Goal: Task Accomplishment & Management: Manage account settings

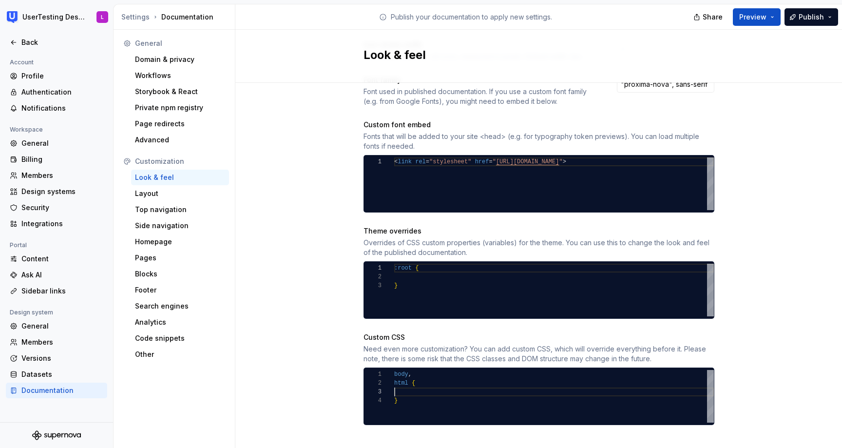
scroll to position [18, 0]
click at [415, 384] on div "body , html { }" at bounding box center [554, 396] width 320 height 53
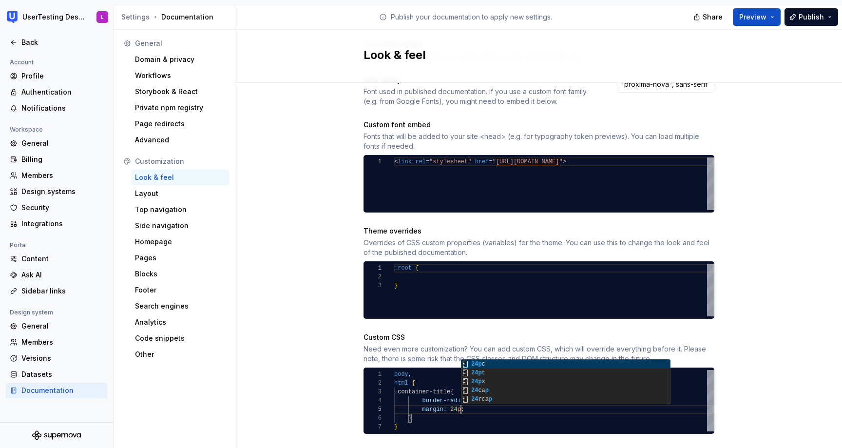
scroll to position [35, 71]
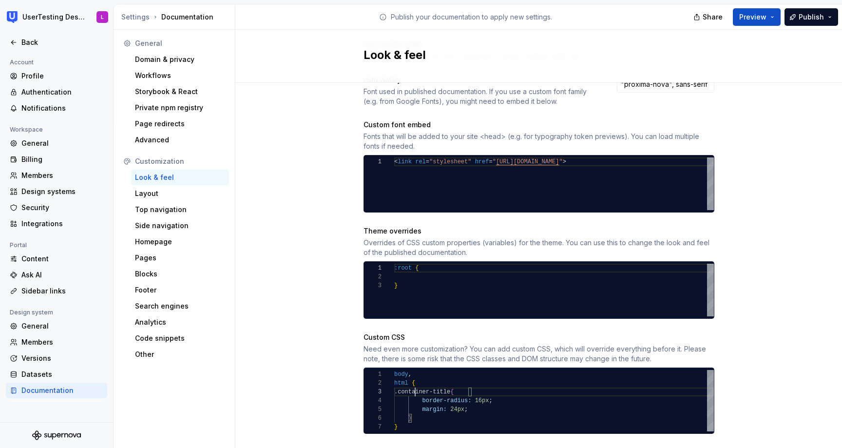
click at [413, 382] on div "html { .container-title { border-radius: 16px ; } margin: 24px ; } body ," at bounding box center [554, 400] width 320 height 61
click at [439, 418] on div "html { .container-title { border-radius: 16px ; } margin: 24px ; } body ," at bounding box center [554, 400] width 320 height 61
type textarea "**********"
click at [759, 13] on span "Preview" at bounding box center [752, 17] width 27 height 10
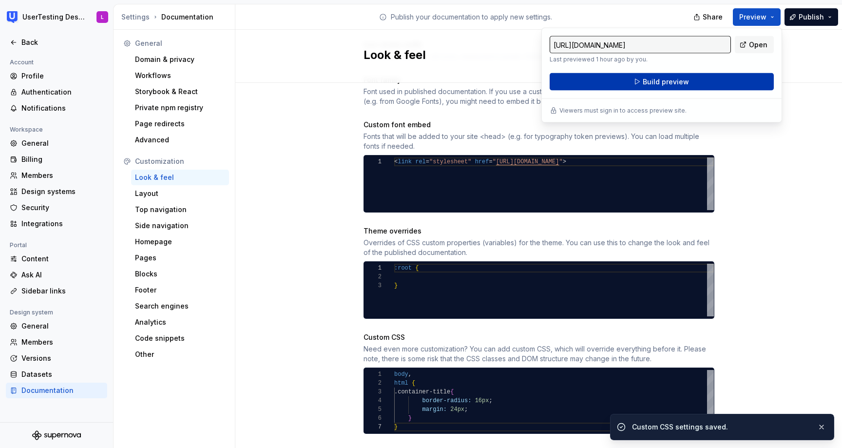
click at [712, 84] on button "Build preview" at bounding box center [661, 82] width 224 height 18
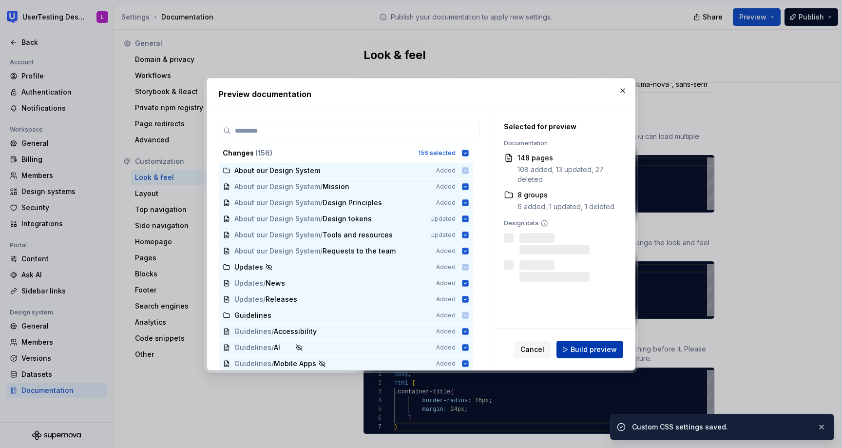
click at [609, 350] on span "Build preview" at bounding box center [593, 349] width 46 height 10
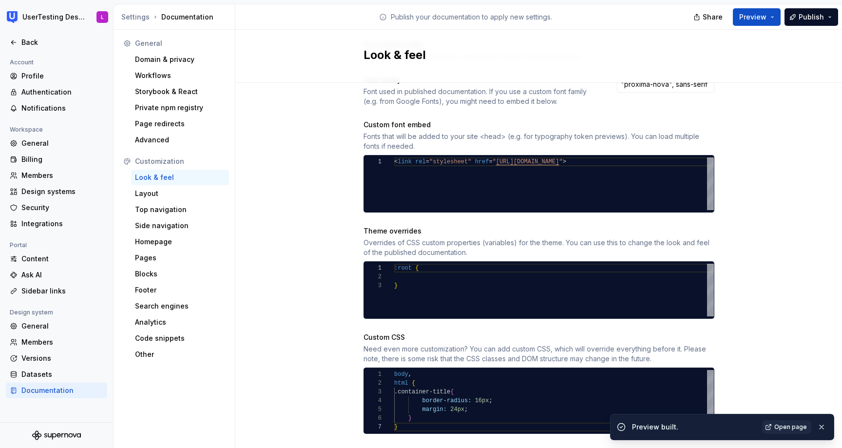
click at [779, 429] on span "Open page" at bounding box center [790, 427] width 33 height 8
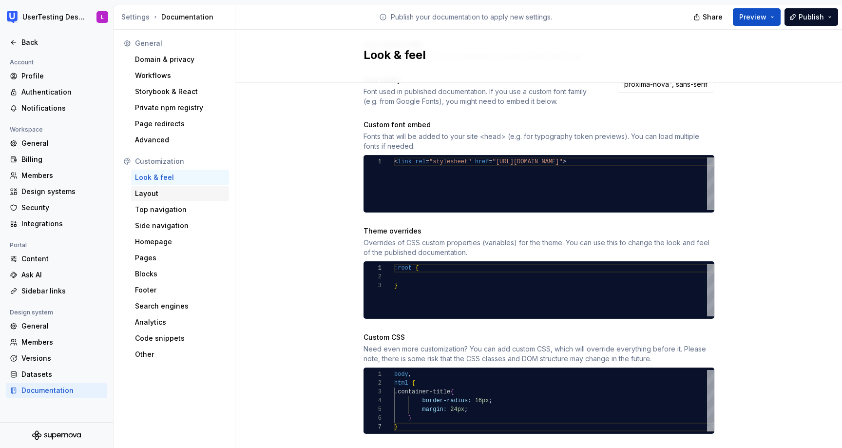
click at [176, 199] on div "Layout" at bounding box center [180, 194] width 98 height 16
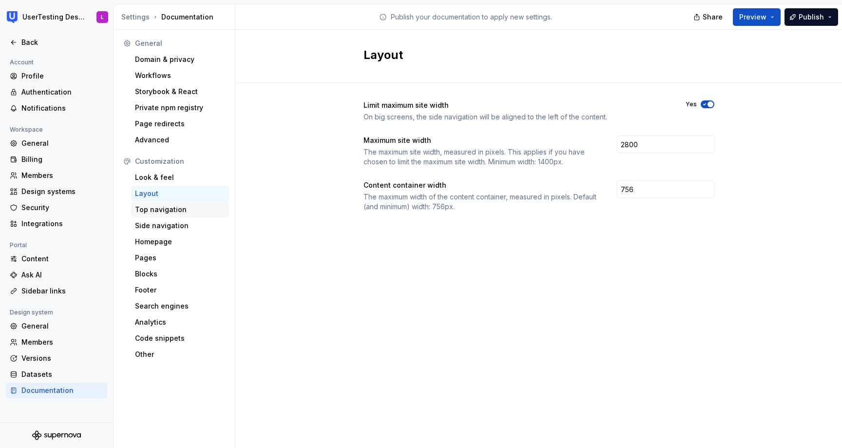
click at [175, 211] on div "Top navigation" at bounding box center [180, 210] width 90 height 10
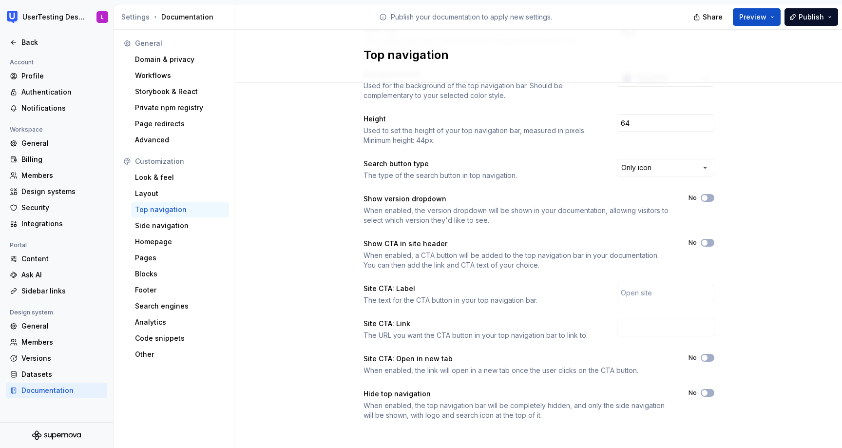
scroll to position [81, 0]
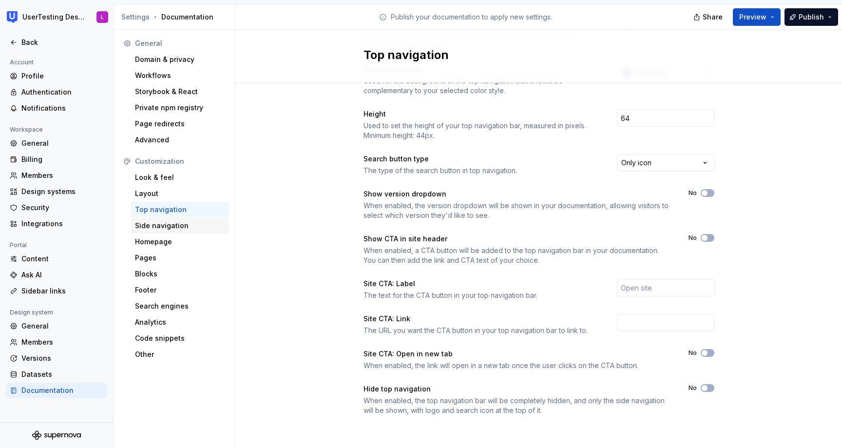
click at [177, 229] on div "Side navigation" at bounding box center [180, 226] width 90 height 10
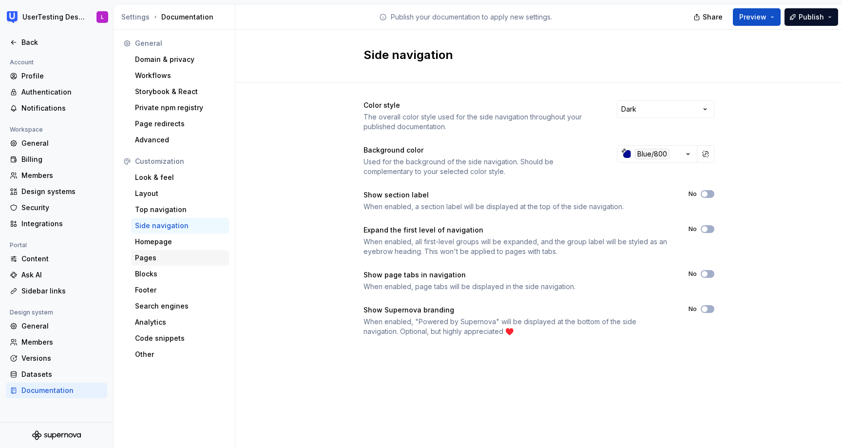
click at [160, 256] on div "Pages" at bounding box center [180, 258] width 90 height 10
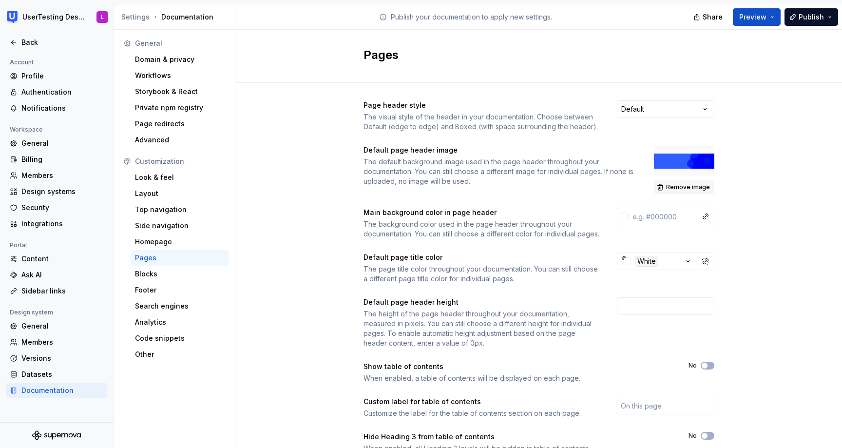
click at [679, 188] on span "Remove image" at bounding box center [688, 187] width 44 height 8
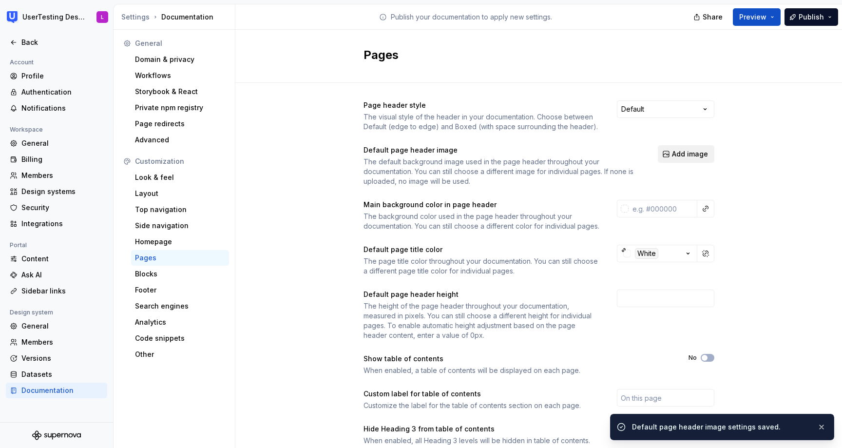
click at [698, 152] on span "Add image" at bounding box center [690, 154] width 36 height 10
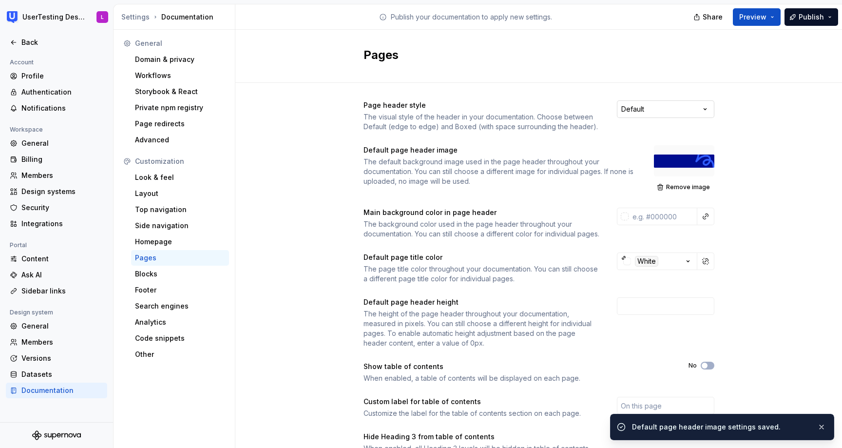
click at [662, 113] on html "UserTesting Design System L Back Account Profile Authentication Notifications W…" at bounding box center [421, 224] width 842 height 448
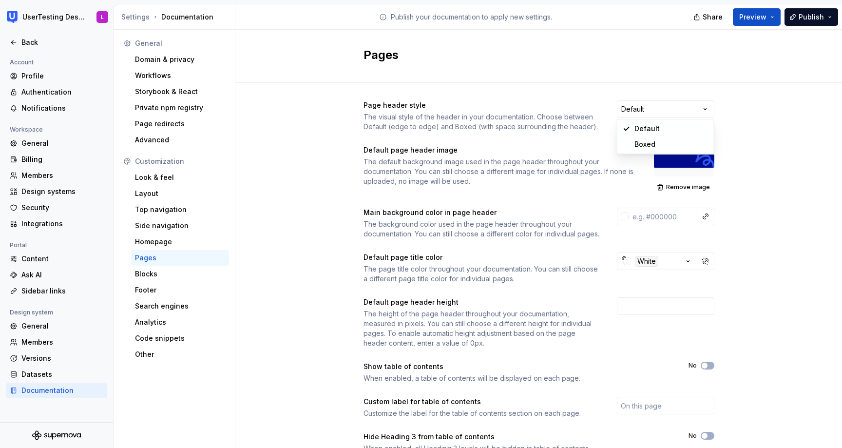
click at [716, 83] on html "UserTesting Design System L Back Account Profile Authentication Notifications W…" at bounding box center [421, 224] width 842 height 448
click at [759, 13] on span "Preview" at bounding box center [752, 17] width 27 height 10
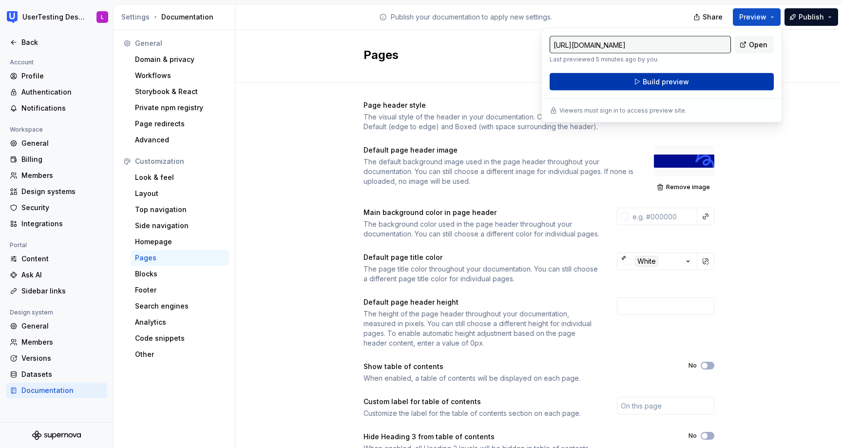
click at [721, 80] on button "Build preview" at bounding box center [661, 82] width 224 height 18
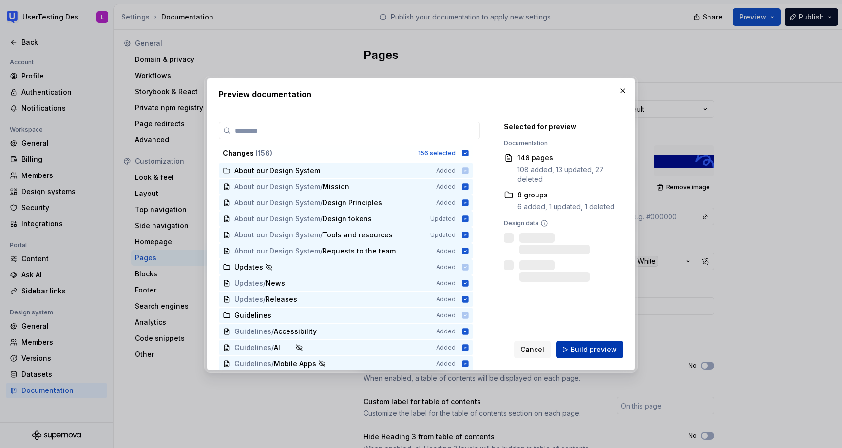
click at [582, 348] on span "Build preview" at bounding box center [593, 349] width 46 height 10
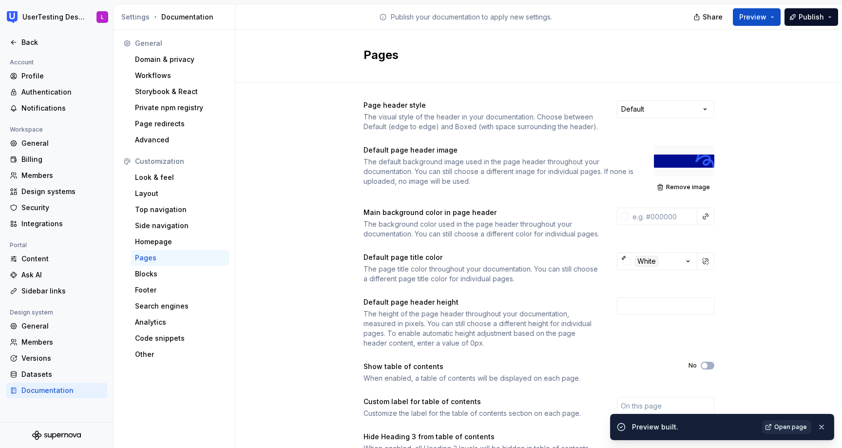
click at [793, 426] on span "Open page" at bounding box center [790, 427] width 33 height 8
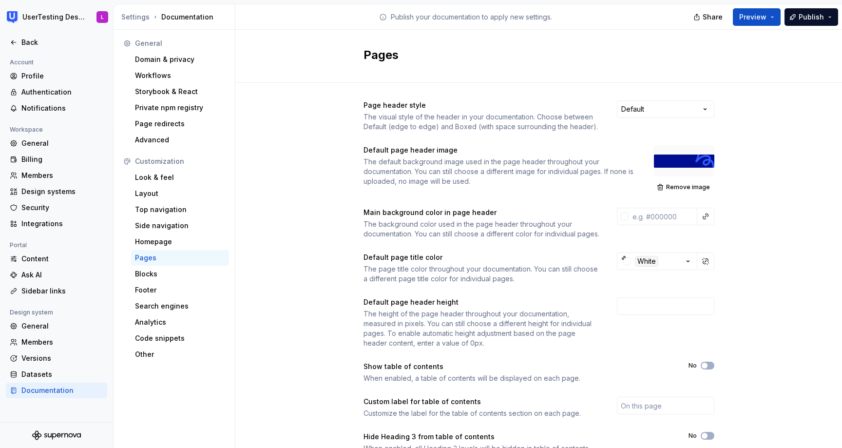
click at [740, 150] on div "Page header style The visual style of the header in your documentation. Choose …" at bounding box center [538, 309] width 606 height 452
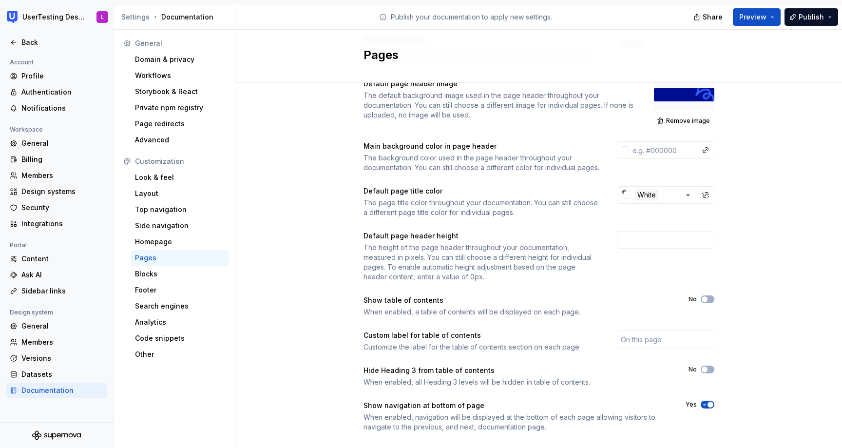
scroll to position [67, 0]
click at [657, 247] on input "number" at bounding box center [665, 239] width 97 height 18
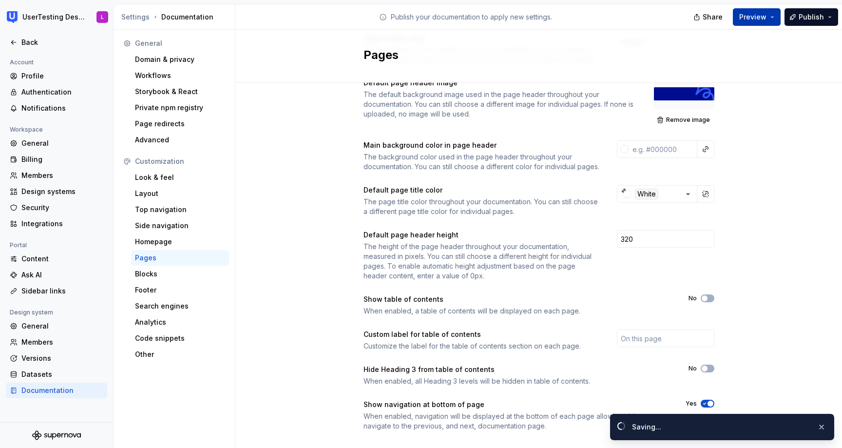
click at [754, 13] on span "Preview" at bounding box center [752, 17] width 27 height 10
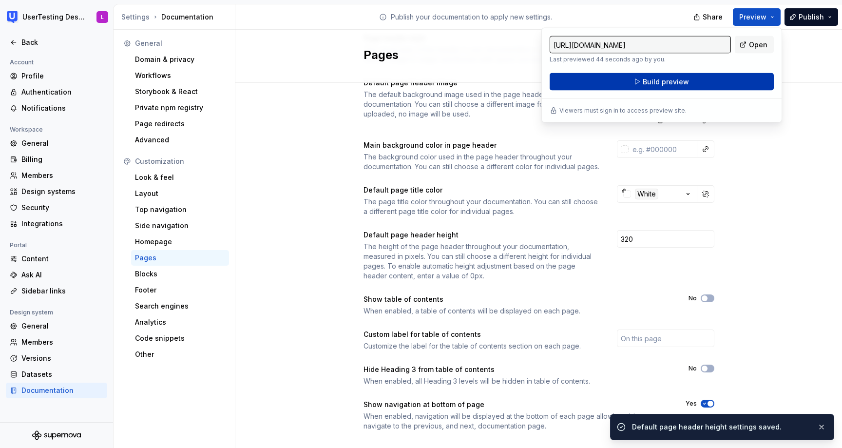
click at [718, 81] on button "Build preview" at bounding box center [661, 82] width 224 height 18
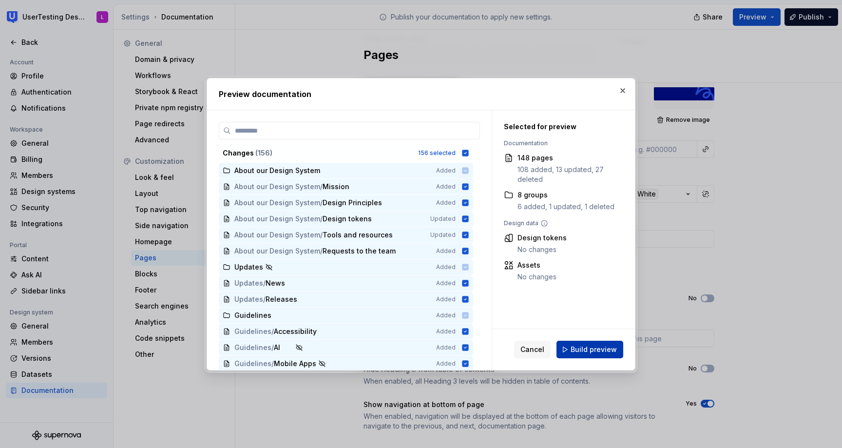
click at [589, 350] on span "Build preview" at bounding box center [593, 349] width 46 height 10
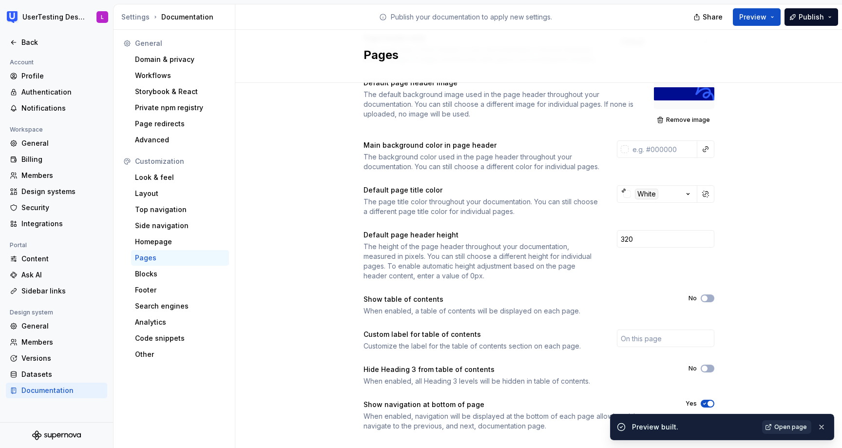
click at [795, 424] on span "Open page" at bounding box center [790, 427] width 33 height 8
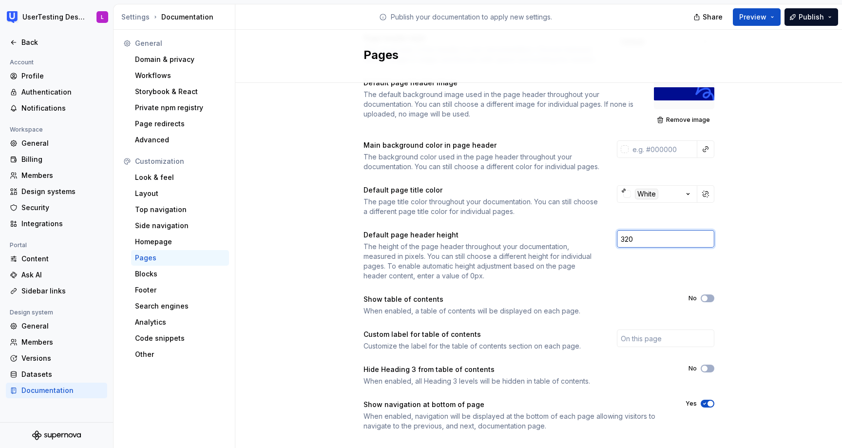
drag, startPoint x: 635, startPoint y: 250, endPoint x: 586, endPoint y: 250, distance: 48.7
click at [586, 250] on div "Default page header height The height of the page header throughout your docume…" at bounding box center [538, 255] width 351 height 51
type input "240"
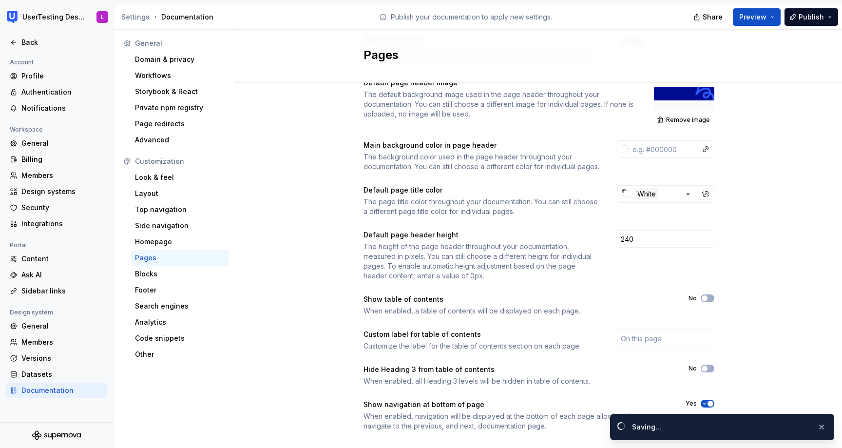
click at [759, 212] on div "Page header style The visual style of the header in your documentation. Choose …" at bounding box center [538, 242] width 606 height 452
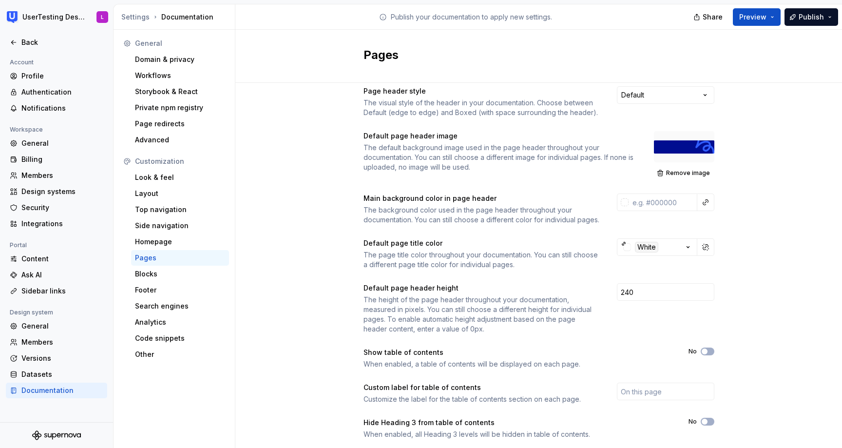
scroll to position [0, 0]
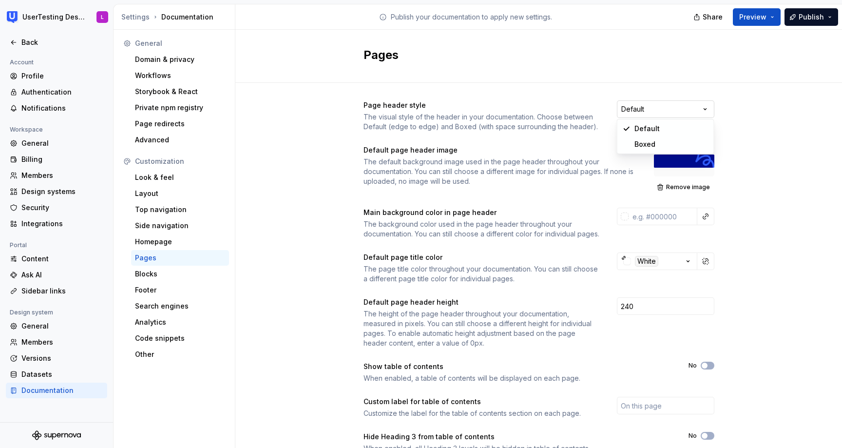
click at [642, 110] on html "UserTesting Design System L Back Account Profile Authentication Notifications W…" at bounding box center [421, 224] width 842 height 448
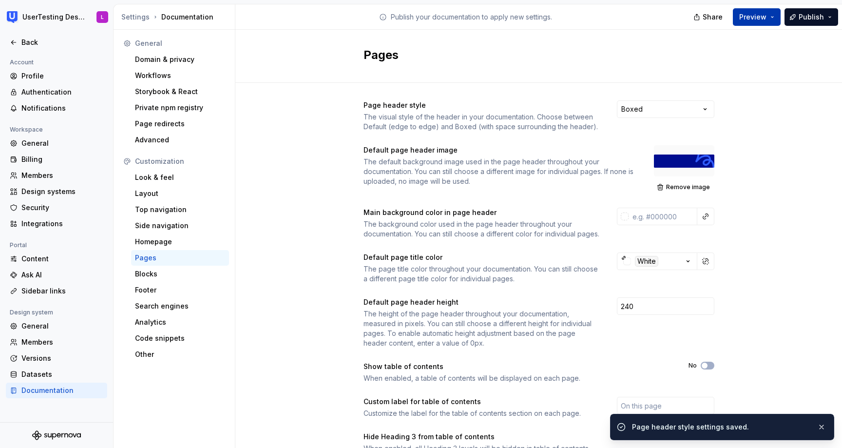
click at [748, 18] on span "Preview" at bounding box center [752, 17] width 27 height 10
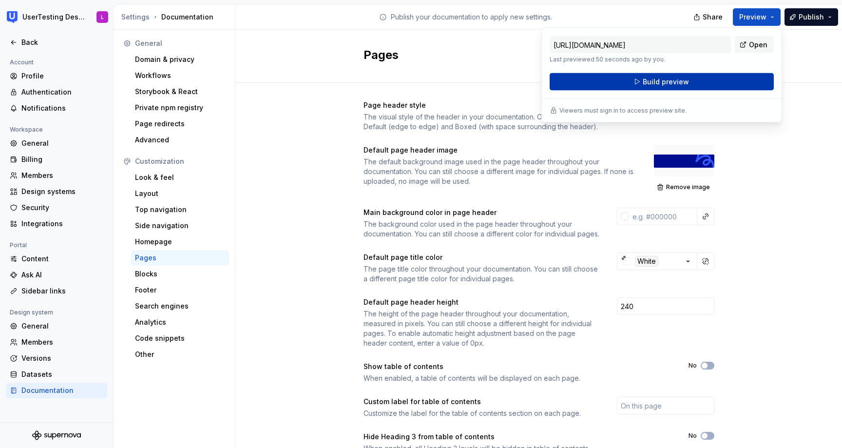
click at [725, 81] on button "Build preview" at bounding box center [661, 82] width 224 height 18
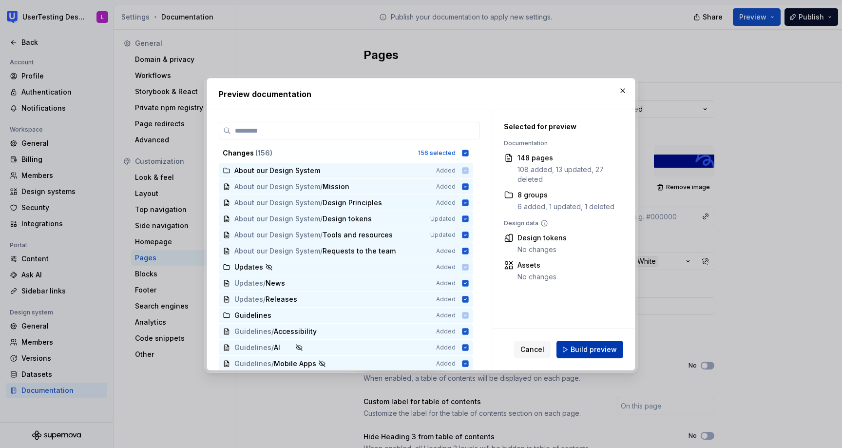
click at [582, 351] on span "Build preview" at bounding box center [593, 349] width 46 height 10
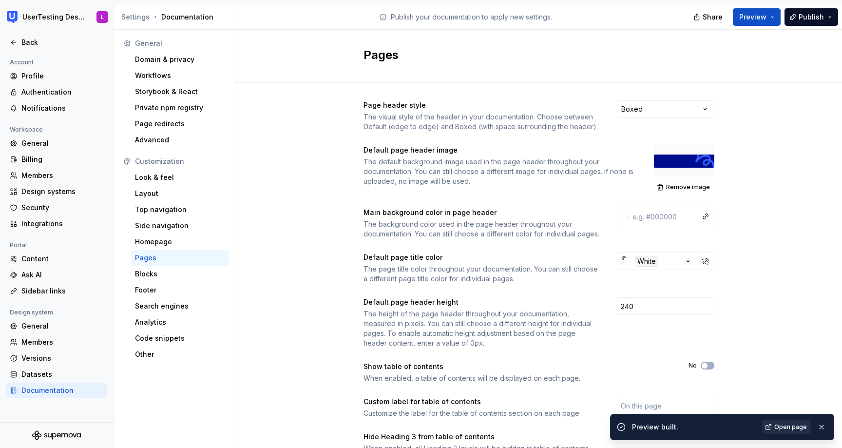
click at [783, 425] on span "Open page" at bounding box center [790, 427] width 33 height 8
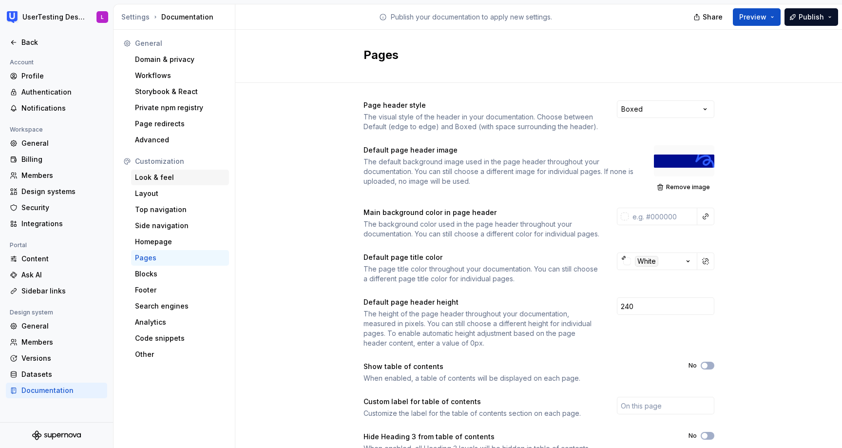
click at [173, 174] on div "Look & feel" at bounding box center [180, 177] width 90 height 10
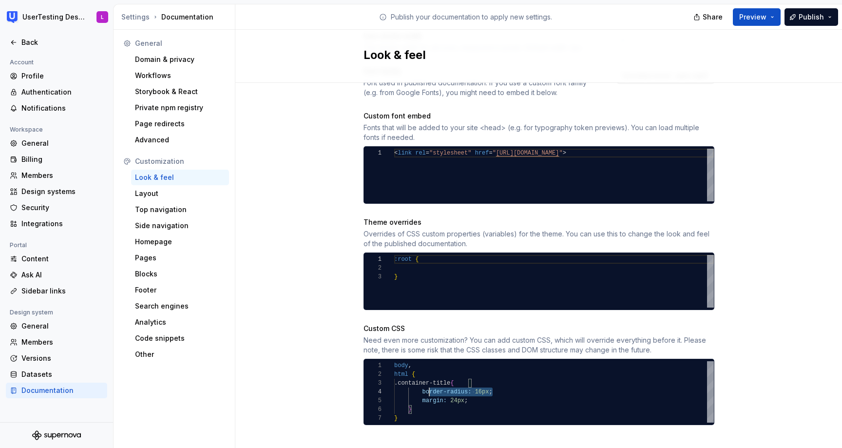
scroll to position [26, 32]
drag, startPoint x: 500, startPoint y: 381, endPoint x: 424, endPoint y: 381, distance: 76.0
click at [424, 381] on div "body , html { .container-title { border-radius: 16px ; margin: 24px ; } }" at bounding box center [554, 391] width 320 height 61
drag, startPoint x: 482, startPoint y: 391, endPoint x: 421, endPoint y: 390, distance: 60.4
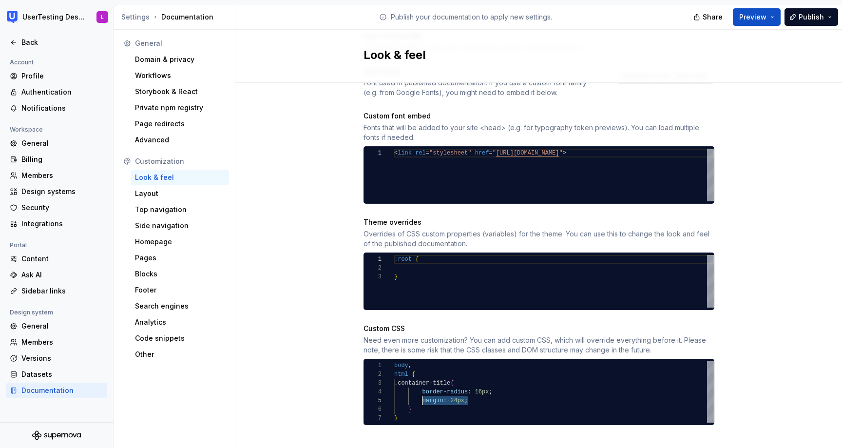
click at [421, 390] on div "body , html { .container-title { border-radius: 16px ; margin: 24px ; } }" at bounding box center [554, 391] width 320 height 61
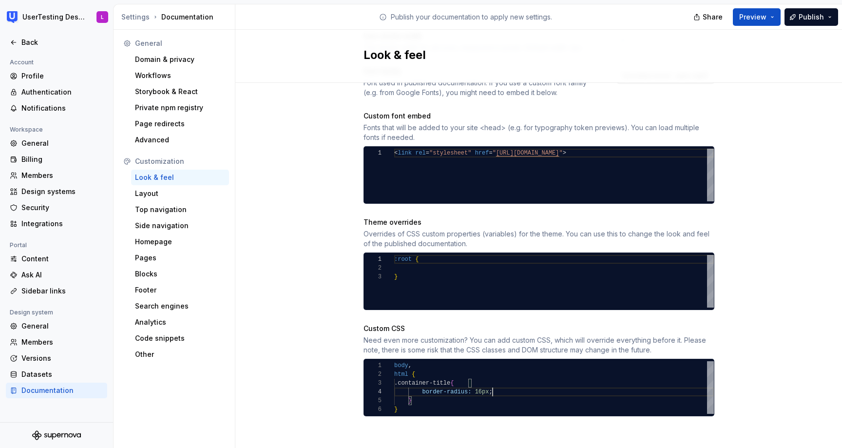
scroll to position [26, 98]
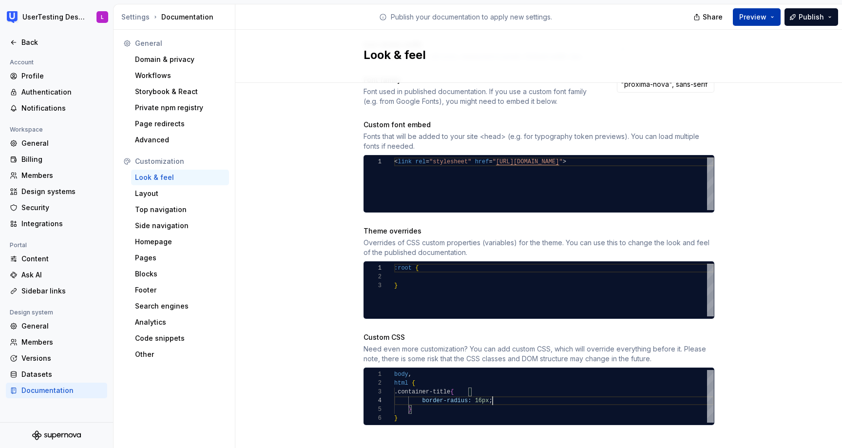
click at [771, 18] on button "Preview" at bounding box center [757, 17] width 48 height 18
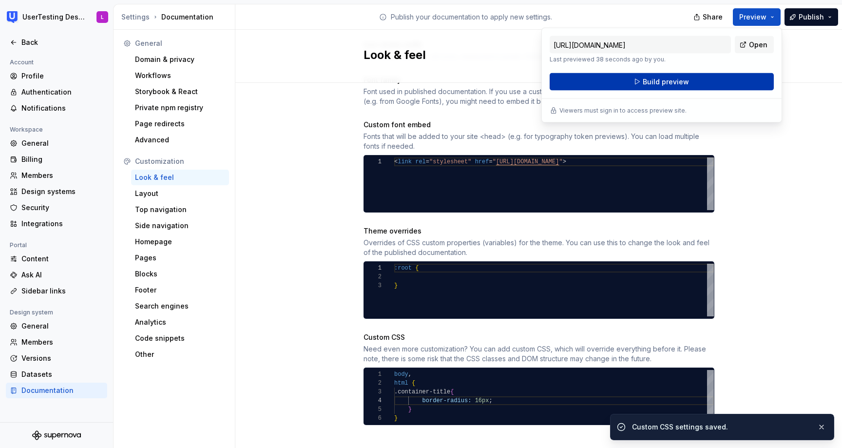
click at [709, 82] on button "Build preview" at bounding box center [661, 82] width 224 height 18
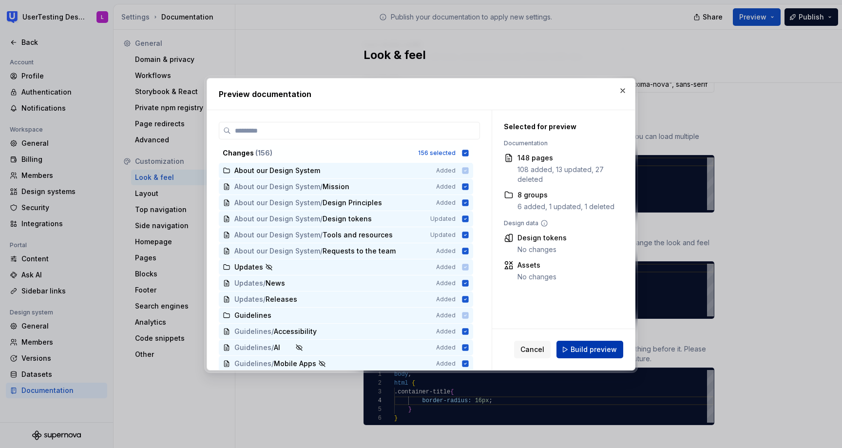
click at [574, 349] on span "Build preview" at bounding box center [593, 349] width 46 height 10
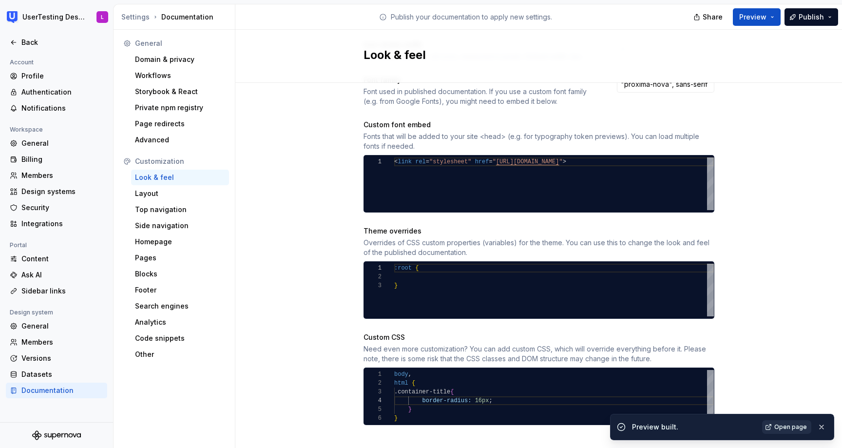
click at [790, 426] on span "Open page" at bounding box center [790, 427] width 33 height 8
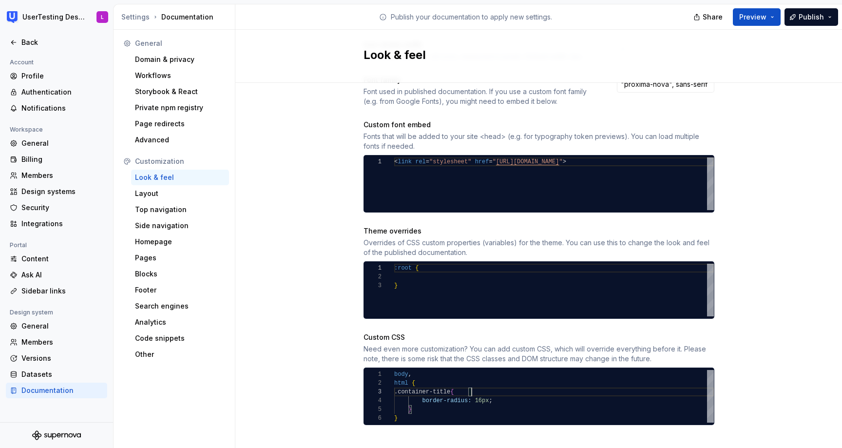
scroll to position [18, 77]
click at [494, 378] on div "body , html { .container-title { border-radius: 16px ; } }" at bounding box center [554, 396] width 320 height 53
click at [500, 390] on div "body , html { .container-title { border-radius: 16px ; } }" at bounding box center [554, 396] width 320 height 53
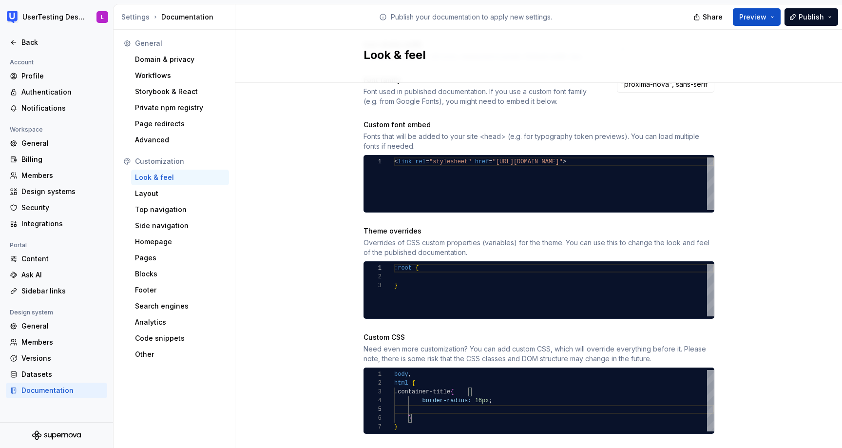
scroll to position [35, 74]
type textarea "**********"
click at [182, 193] on div "Layout" at bounding box center [180, 194] width 90 height 10
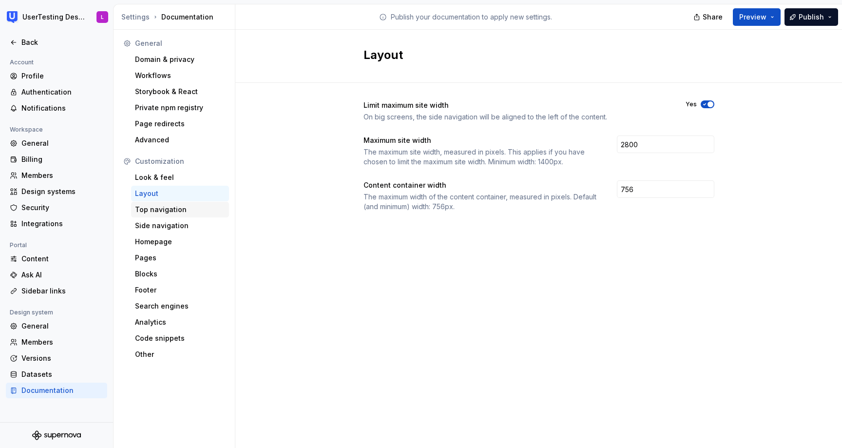
click at [180, 207] on div "Top navigation" at bounding box center [180, 210] width 90 height 10
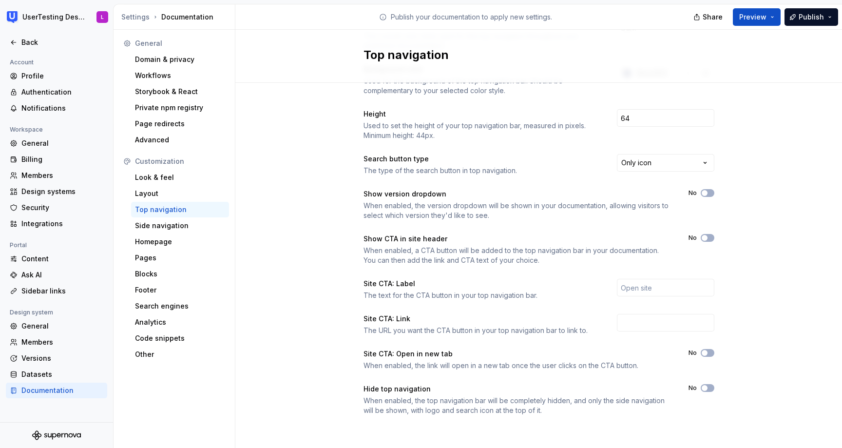
scroll to position [80, 0]
click at [686, 159] on html "UserTesting Design System L Back Account Profile Authentication Notifications W…" at bounding box center [421, 224] width 842 height 448
click at [756, 19] on span "Preview" at bounding box center [752, 17] width 27 height 10
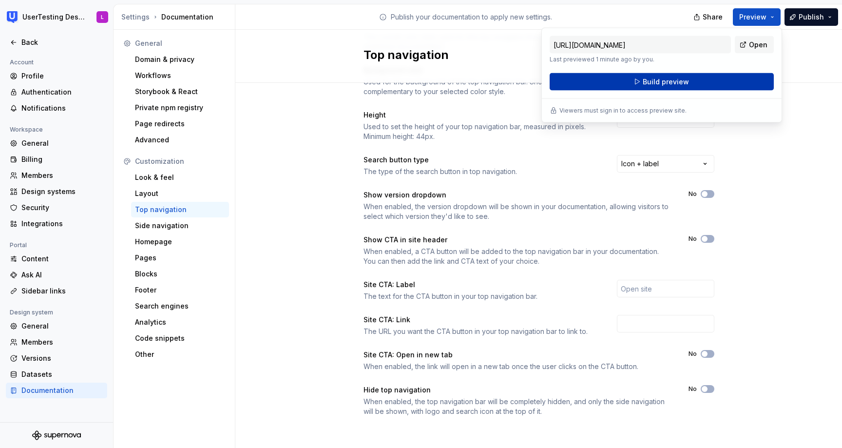
click at [705, 78] on button "Build preview" at bounding box center [661, 82] width 224 height 18
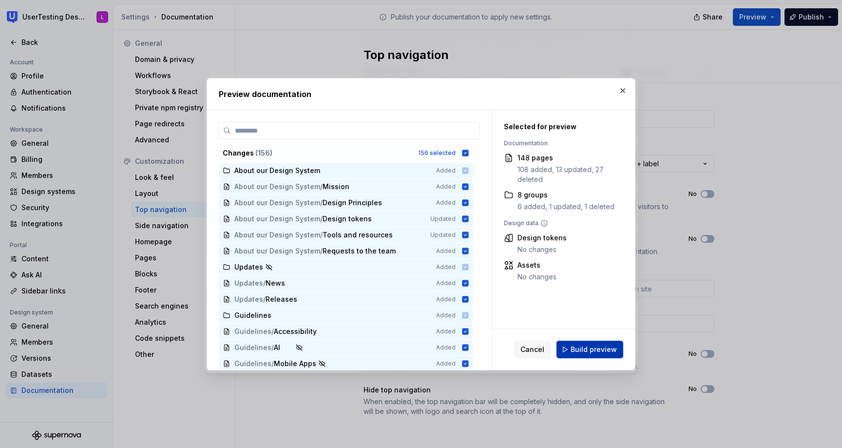
click at [602, 351] on span "Build preview" at bounding box center [593, 349] width 46 height 10
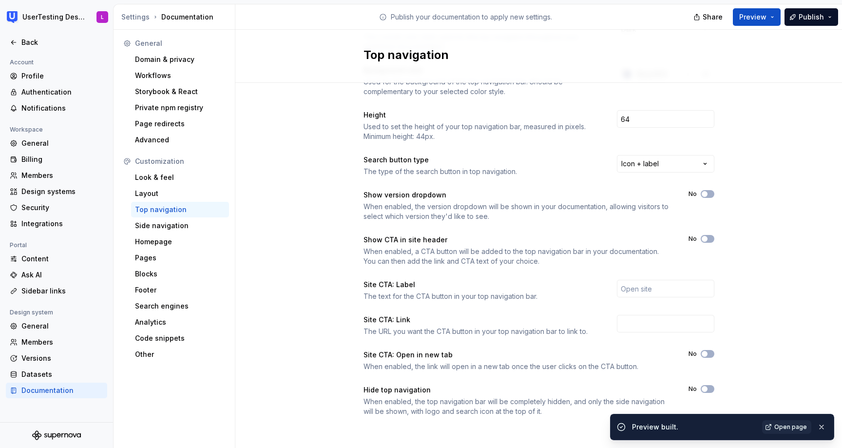
click at [793, 426] on span "Open page" at bounding box center [790, 427] width 33 height 8
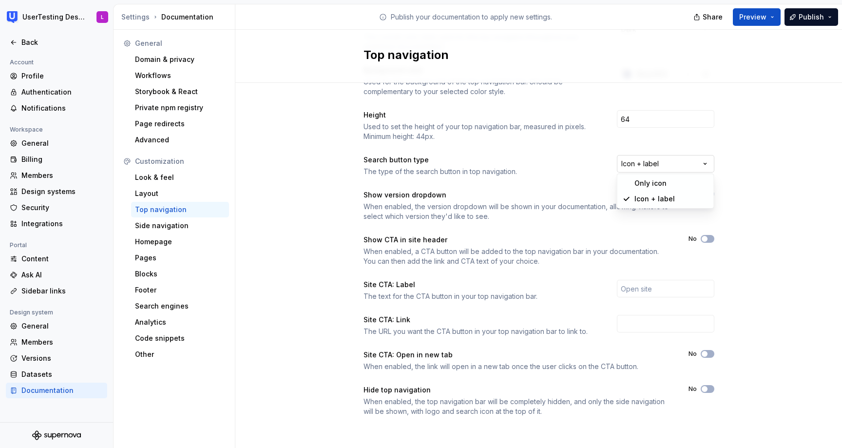
click at [704, 166] on html "UserTesting Design System L Back Account Profile Authentication Notifications W…" at bounding box center [421, 224] width 842 height 448
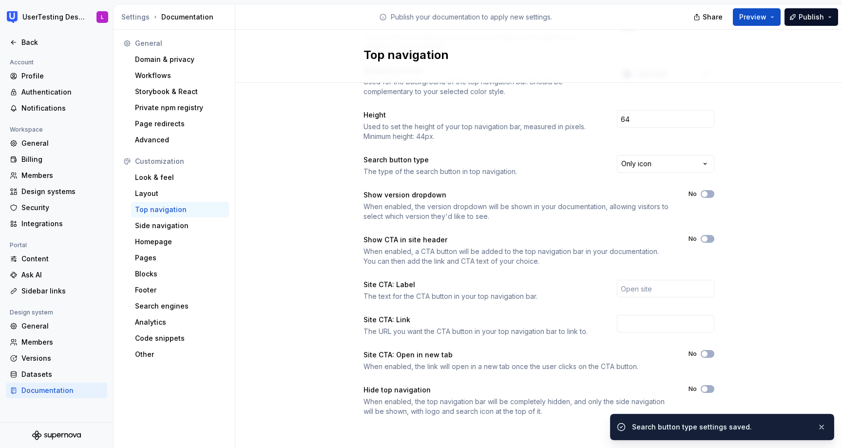
scroll to position [81, 0]
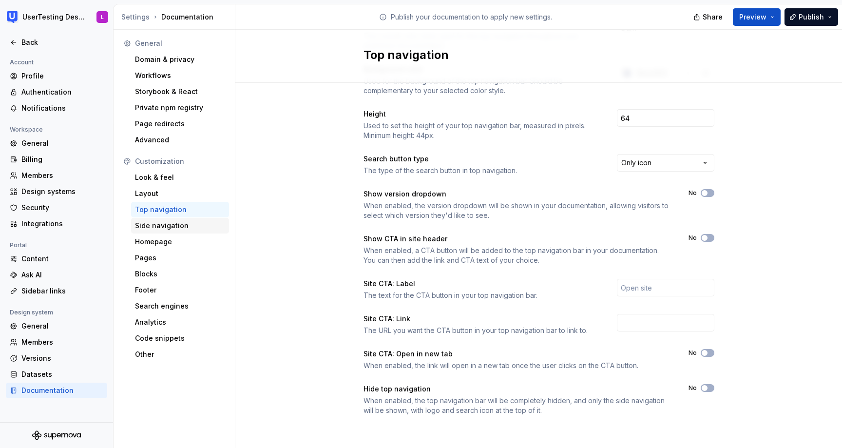
click at [172, 228] on div "Side navigation" at bounding box center [180, 226] width 90 height 10
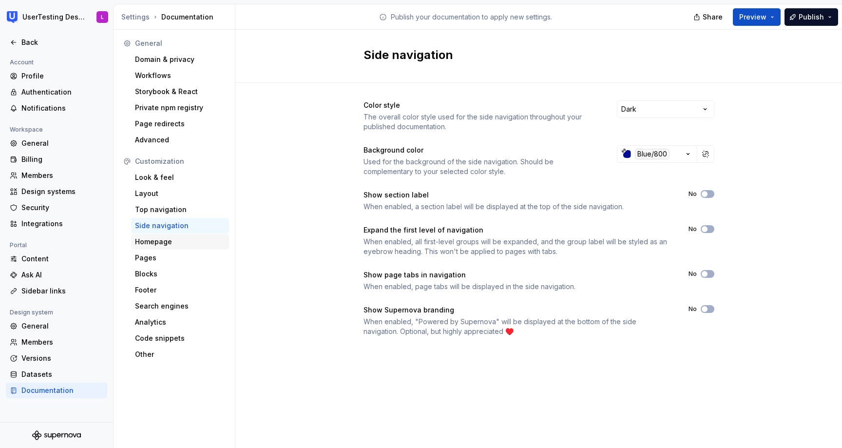
click at [177, 242] on div "Homepage" at bounding box center [180, 242] width 90 height 10
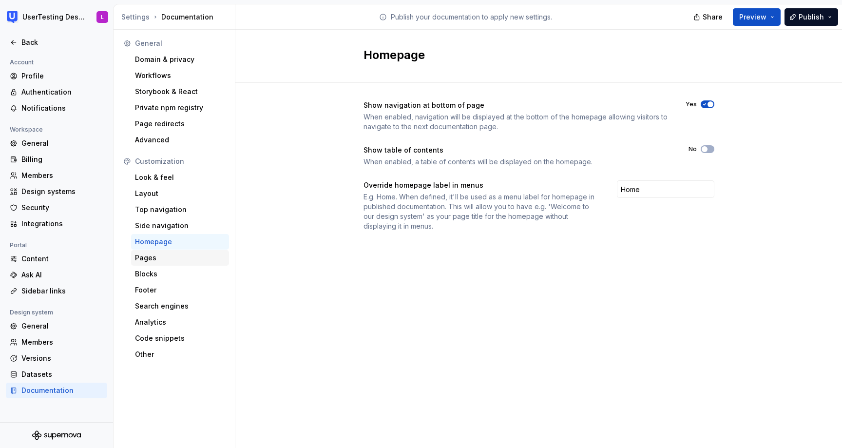
click at [170, 263] on div "Pages" at bounding box center [180, 258] width 98 height 16
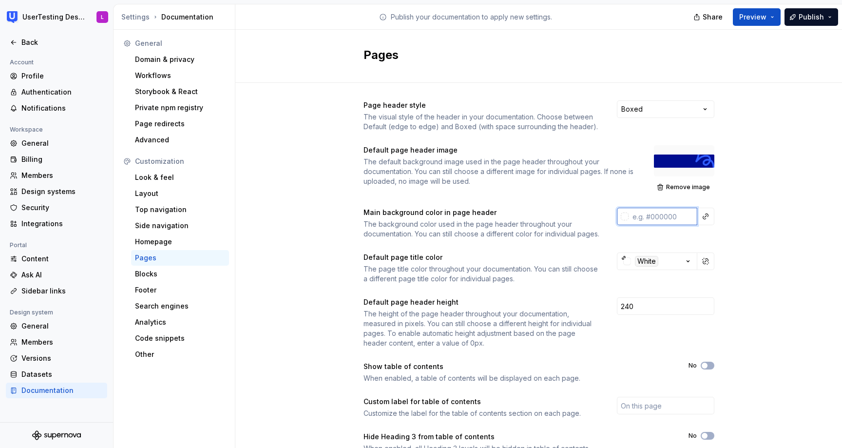
click at [664, 218] on input "text" at bounding box center [662, 217] width 69 height 18
click at [622, 216] on div at bounding box center [625, 216] width 8 height 8
click at [626, 212] on html "UserTesting Design System L Back Account Profile Authentication Notifications W…" at bounding box center [421, 224] width 842 height 448
click at [708, 217] on button "button" at bounding box center [705, 216] width 14 height 14
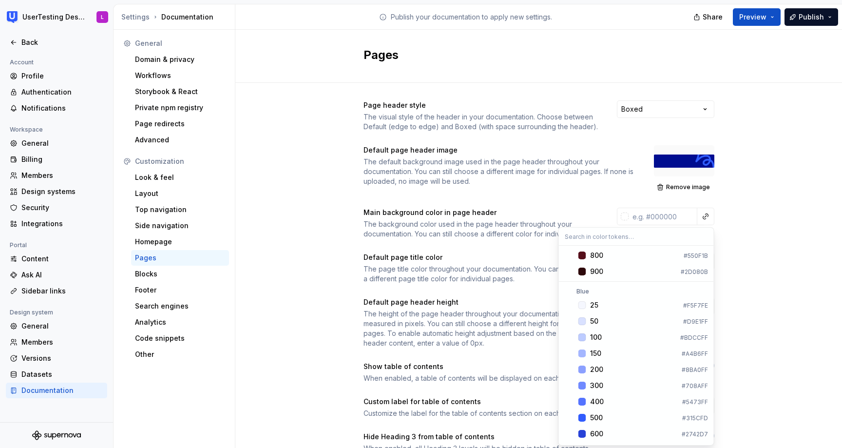
scroll to position [601, 0]
click at [605, 302] on div "25" at bounding box center [634, 304] width 89 height 10
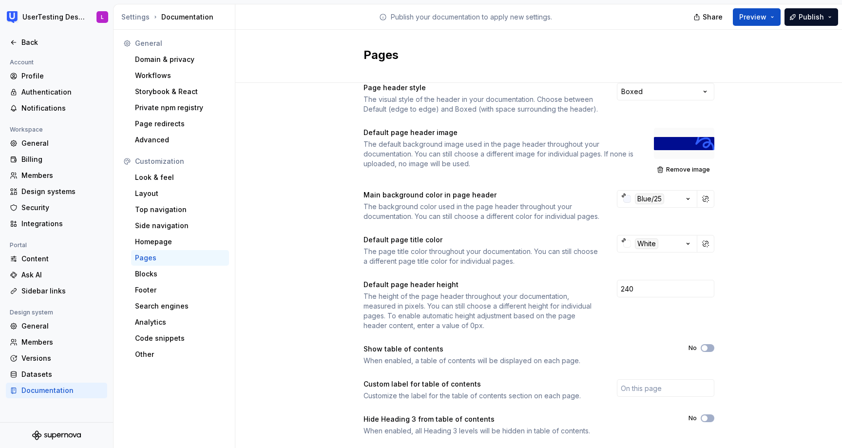
scroll to position [0, 0]
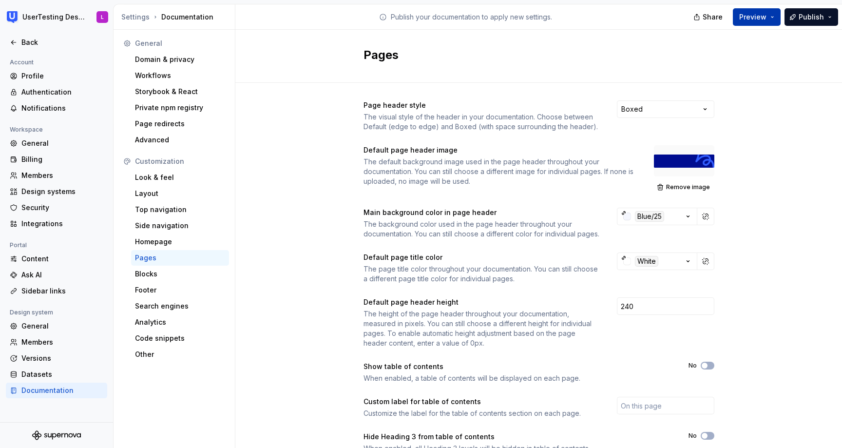
click at [755, 18] on span "Preview" at bounding box center [752, 17] width 27 height 10
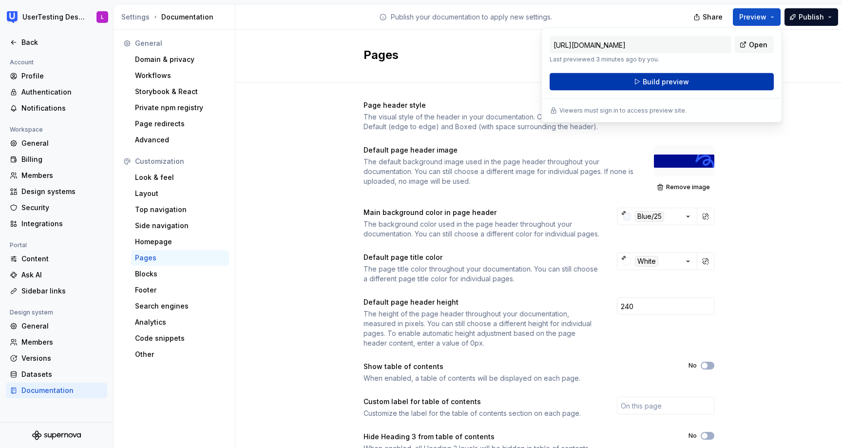
click at [728, 80] on button "Build preview" at bounding box center [661, 82] width 224 height 18
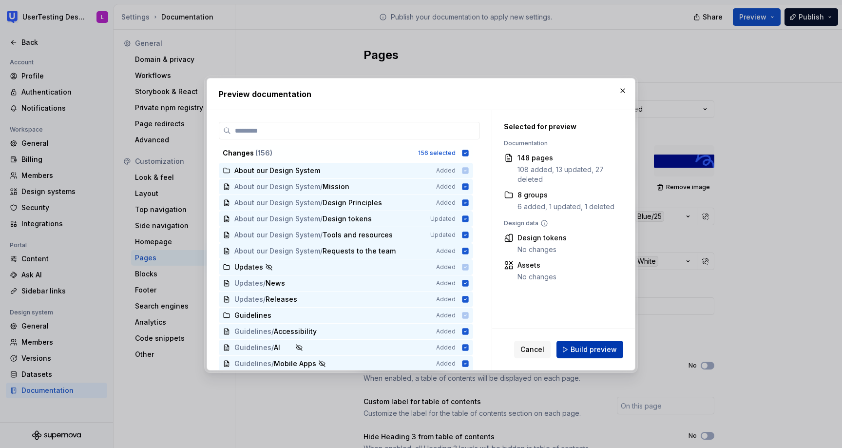
click at [599, 347] on span "Build preview" at bounding box center [593, 349] width 46 height 10
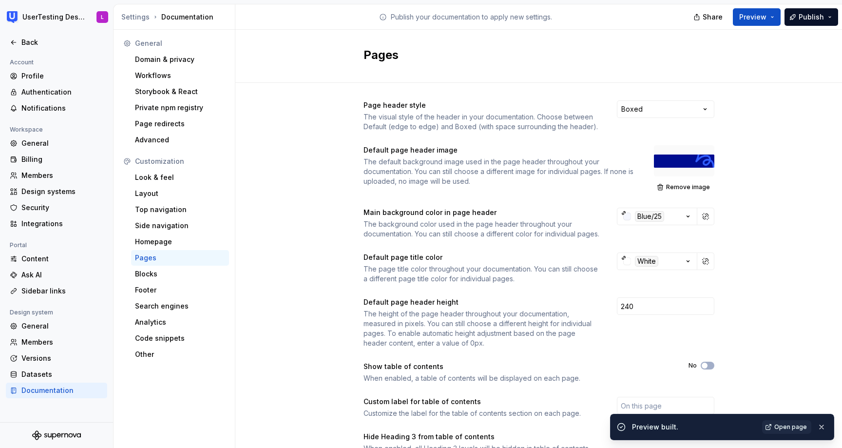
click at [785, 426] on span "Open page" at bounding box center [790, 427] width 33 height 8
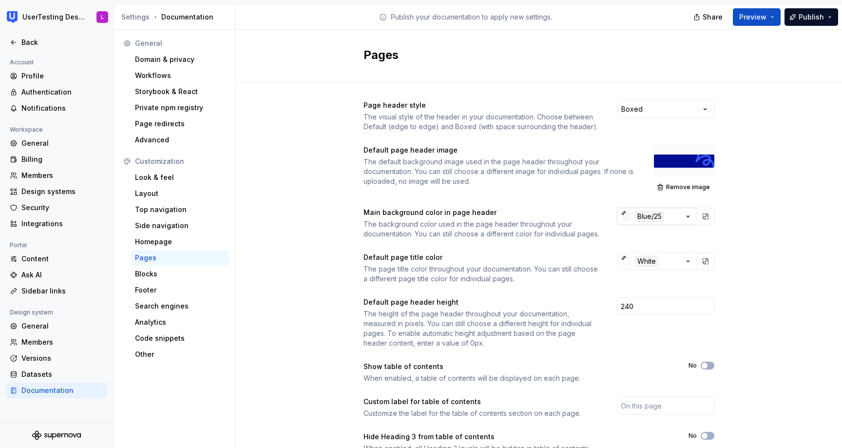
click at [626, 220] on div "button" at bounding box center [627, 216] width 8 height 8
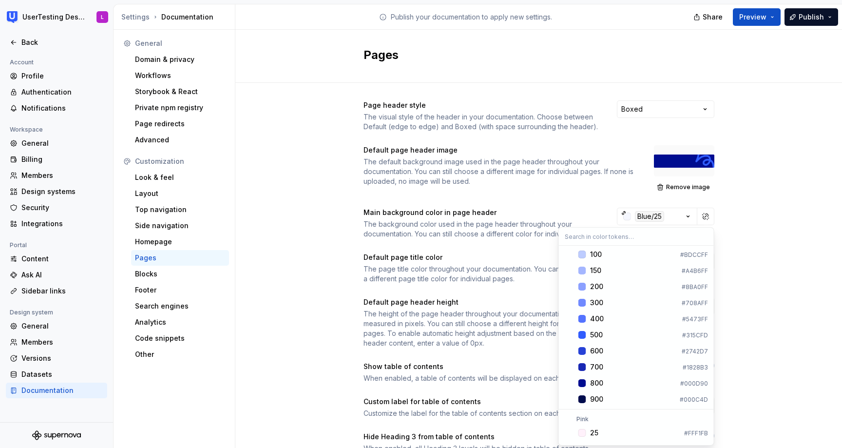
scroll to position [622, 0]
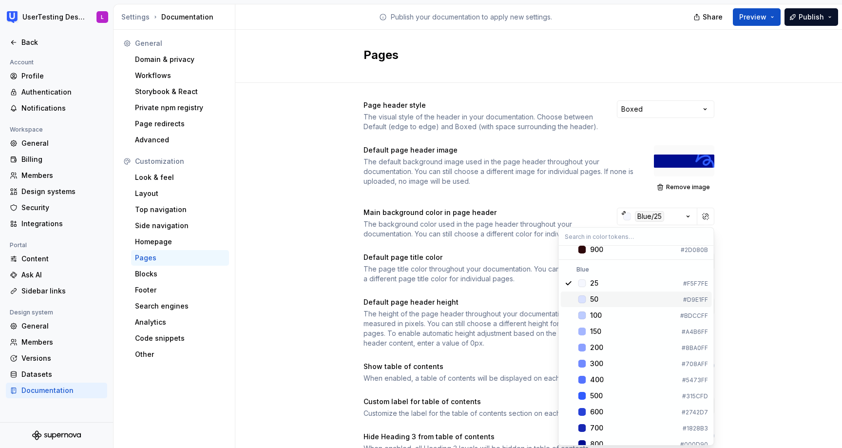
click at [584, 299] on div "Suggestions" at bounding box center [582, 299] width 8 height 8
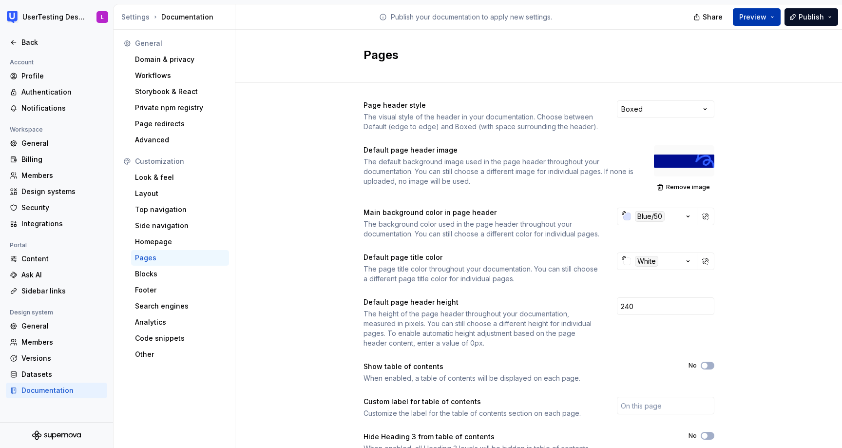
click at [754, 17] on span "Preview" at bounding box center [752, 17] width 27 height 10
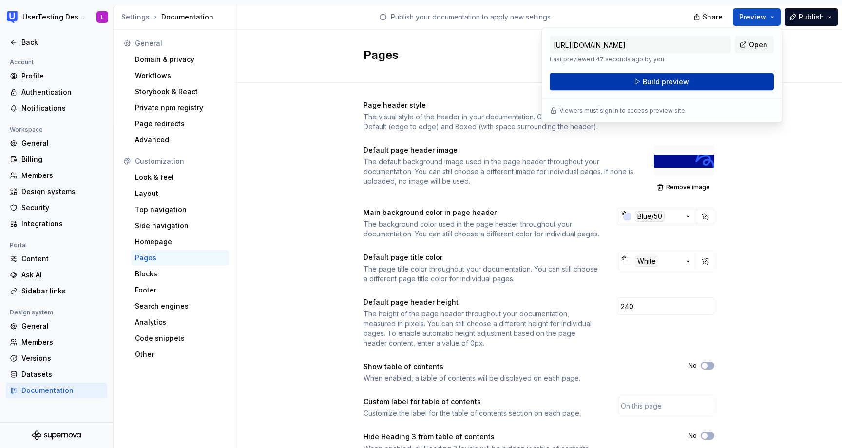
click at [694, 81] on button "Build preview" at bounding box center [661, 82] width 224 height 18
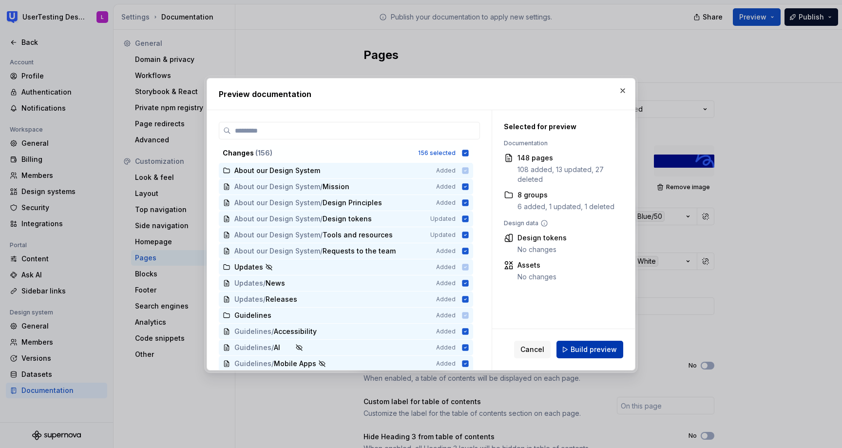
click at [611, 350] on span "Build preview" at bounding box center [593, 349] width 46 height 10
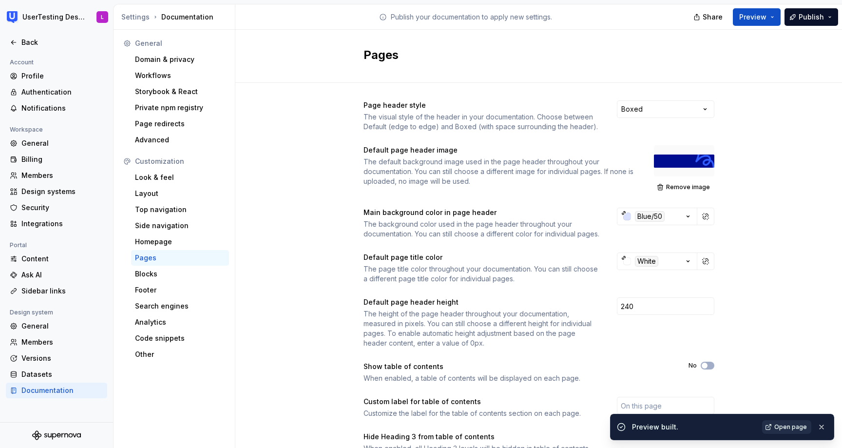
click at [798, 427] on span "Open page" at bounding box center [790, 427] width 33 height 8
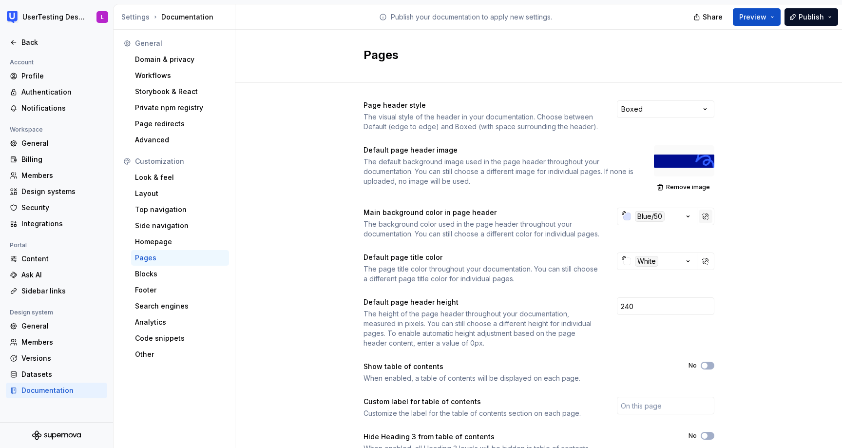
click at [711, 214] on button "button" at bounding box center [705, 216] width 14 height 14
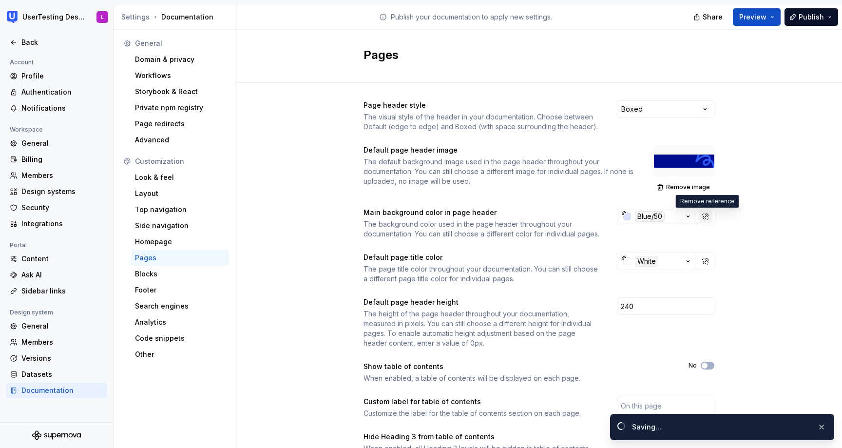
click at [705, 216] on button "button" at bounding box center [705, 216] width 14 height 14
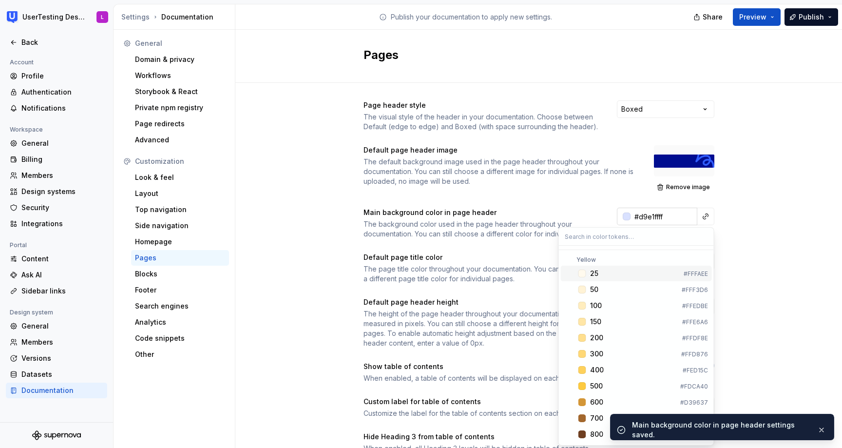
type input "#D9E1FFFF"
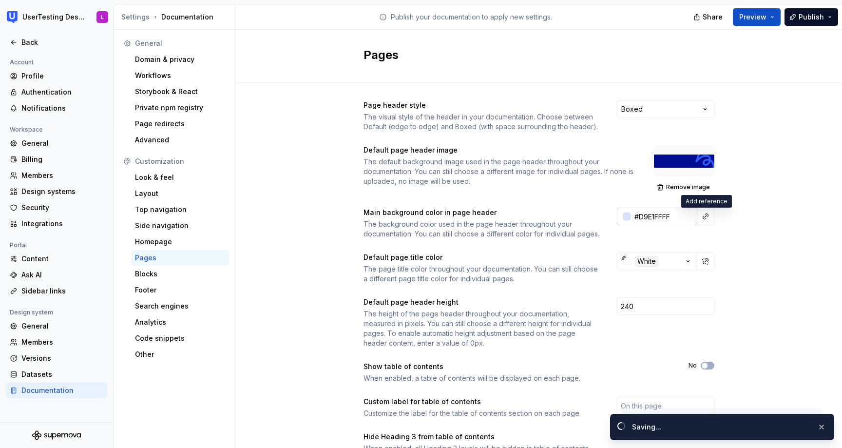
click at [663, 214] on html "UserTesting Design System L Back Account Profile Authentication Notifications W…" at bounding box center [421, 224] width 842 height 448
click at [663, 214] on input "#D9E1FFFF" at bounding box center [663, 217] width 67 height 18
click at [778, 213] on div "Page header style The visual style of the header in your documentation. Choose …" at bounding box center [538, 309] width 606 height 452
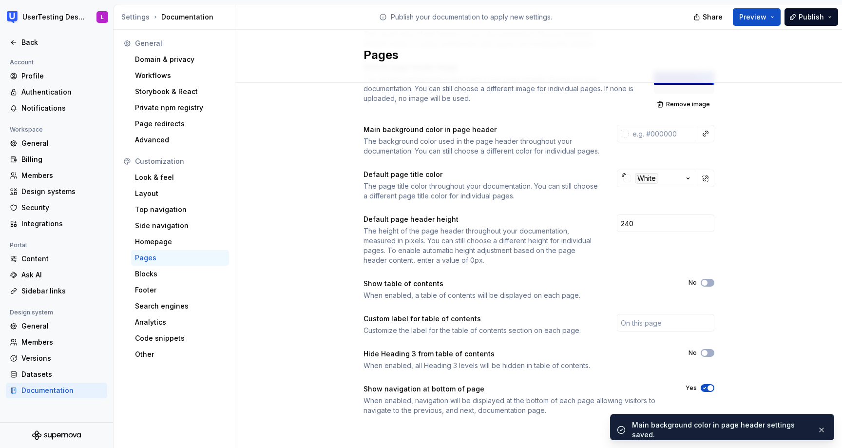
scroll to position [93, 0]
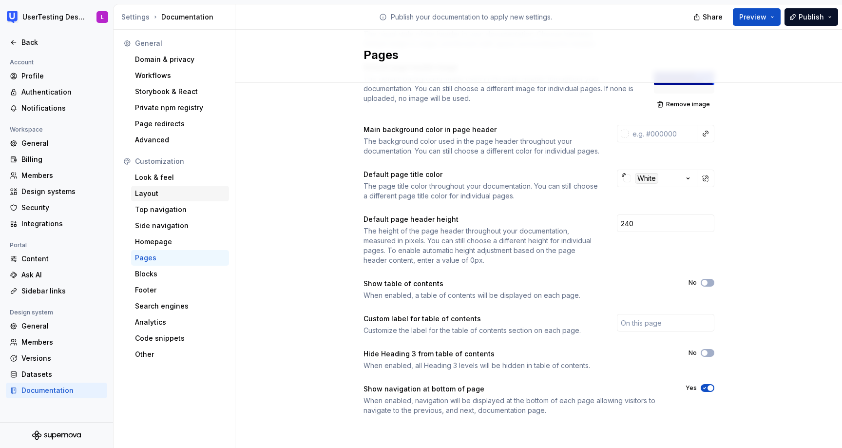
click at [169, 192] on div "Layout" at bounding box center [180, 194] width 90 height 10
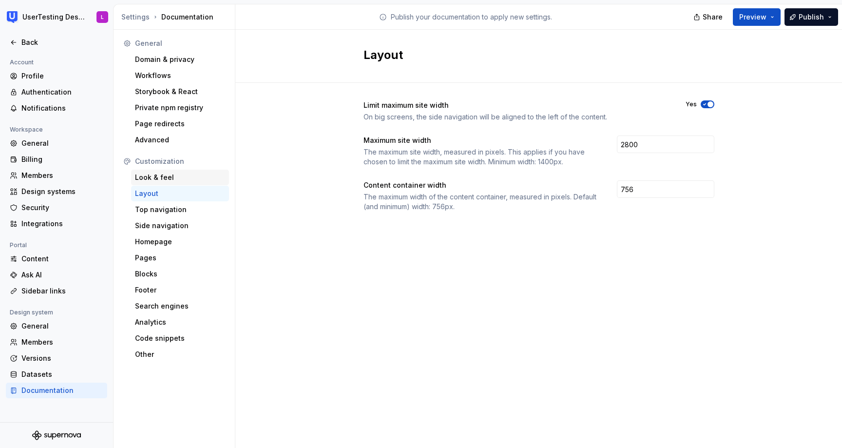
click at [164, 177] on div "Look & feel" at bounding box center [180, 177] width 90 height 10
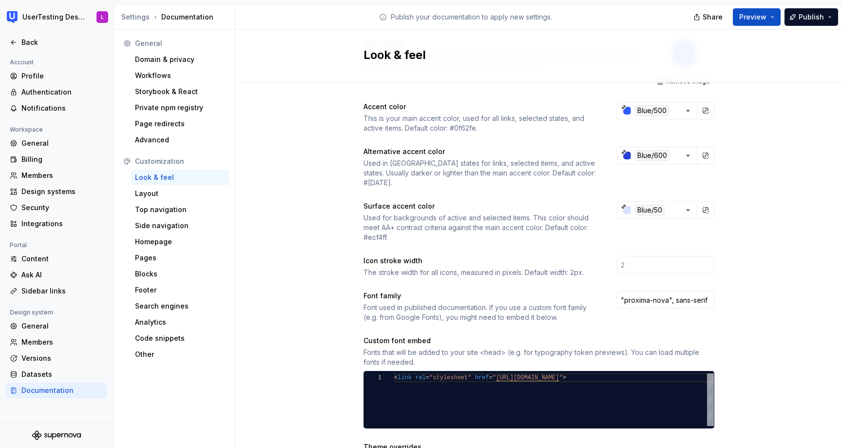
scroll to position [346, 0]
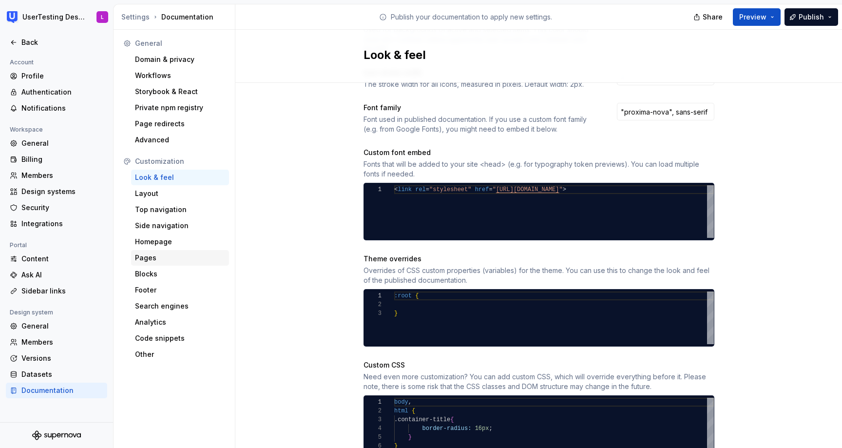
click at [152, 259] on div "Pages" at bounding box center [180, 258] width 90 height 10
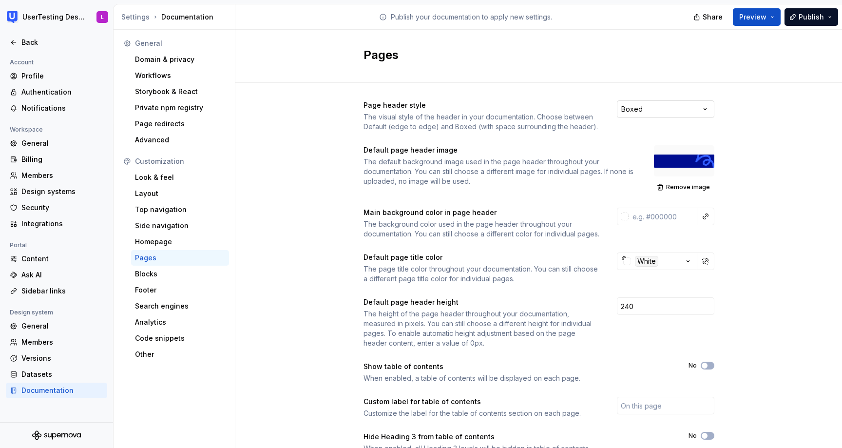
click at [642, 104] on html "UserTesting Design System L Back Account Profile Authentication Notifications W…" at bounding box center [421, 224] width 842 height 448
click at [755, 18] on span "Preview" at bounding box center [752, 17] width 27 height 10
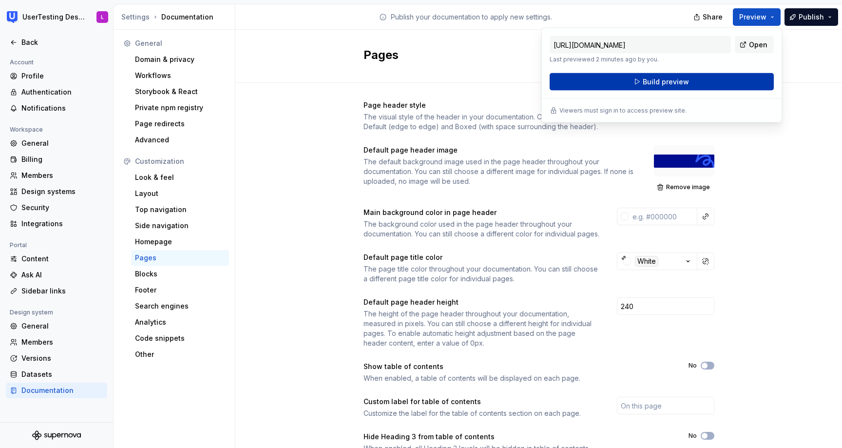
click at [705, 82] on button "Build preview" at bounding box center [661, 82] width 224 height 18
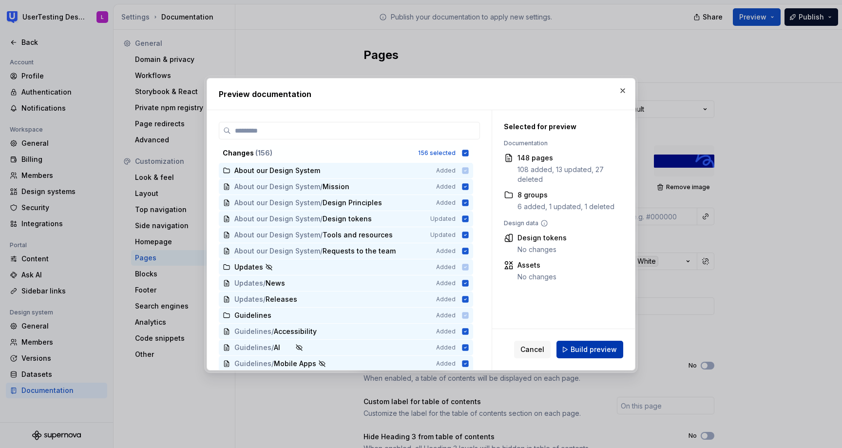
click at [599, 350] on span "Build preview" at bounding box center [593, 349] width 46 height 10
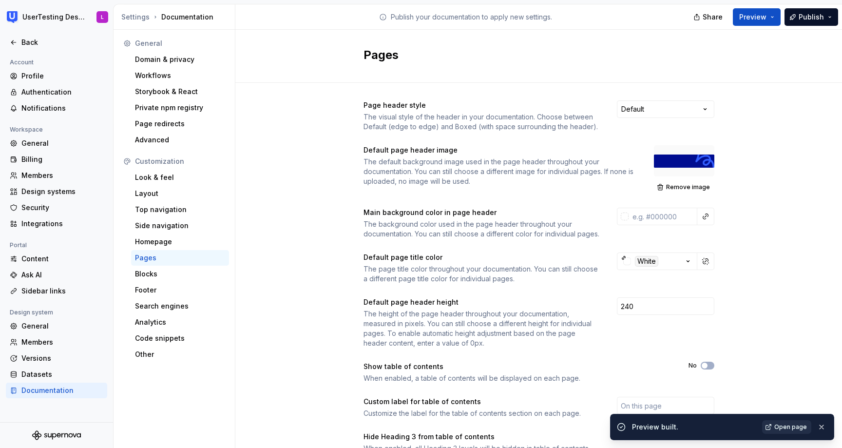
click at [794, 423] on span "Open page" at bounding box center [790, 427] width 33 height 8
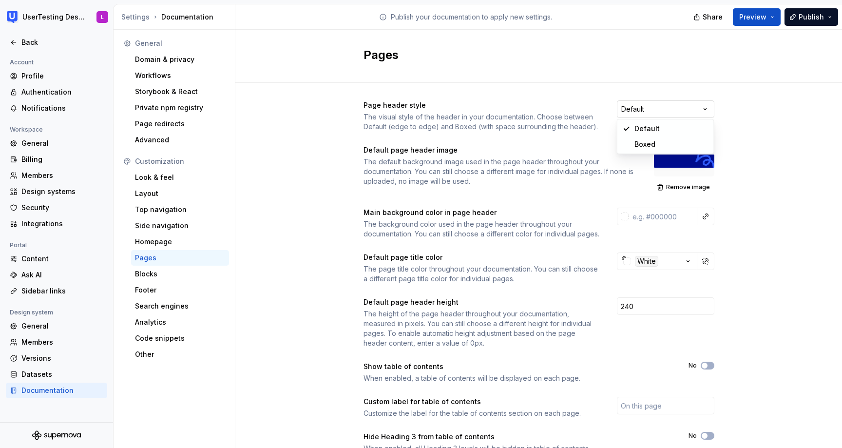
click at [646, 114] on html "UserTesting Design System L Back Account Profile Authentication Notifications W…" at bounding box center [421, 224] width 842 height 448
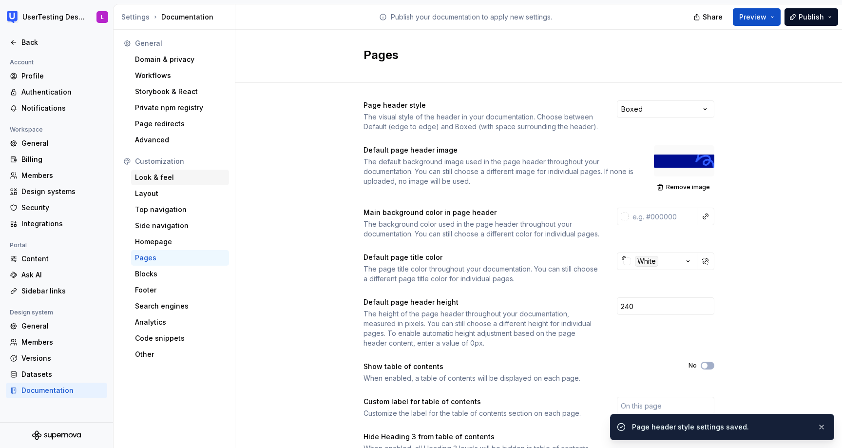
click at [164, 177] on div "Look & feel" at bounding box center [180, 177] width 90 height 10
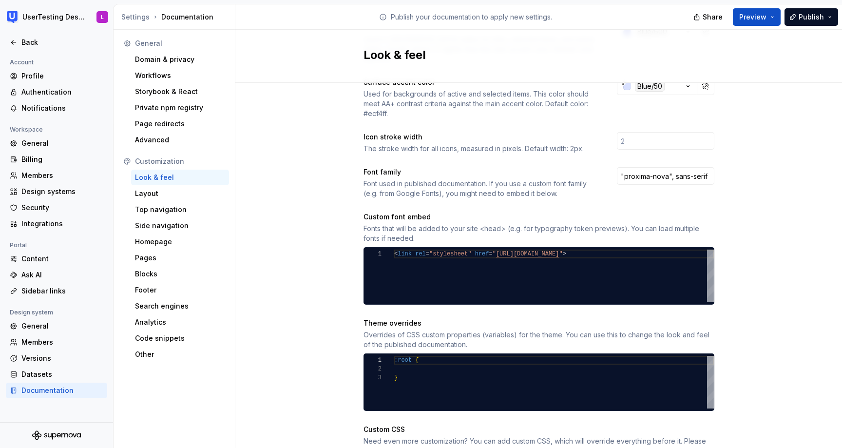
scroll to position [374, 0]
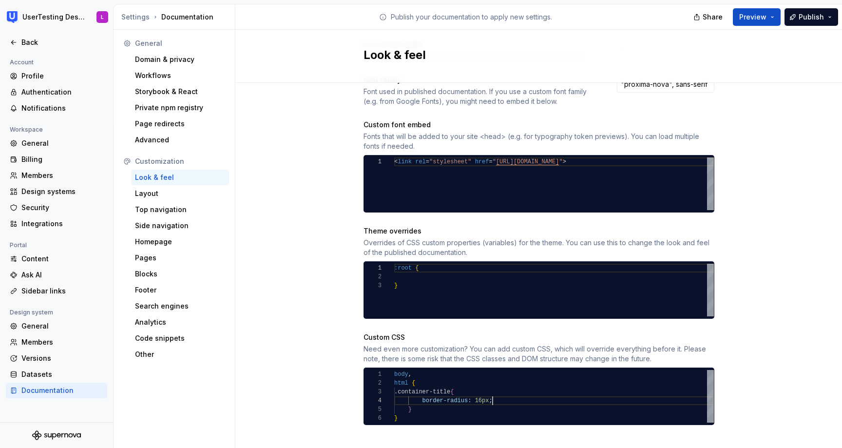
click at [510, 390] on div "body , html { .container-title { border-radius: 16px ; } }" at bounding box center [554, 396] width 320 height 53
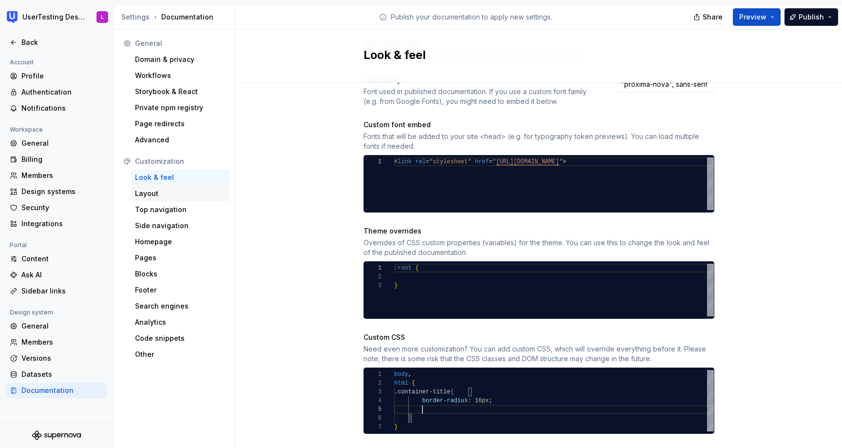
type textarea "**********"
click at [162, 195] on div "Layout" at bounding box center [180, 194] width 90 height 10
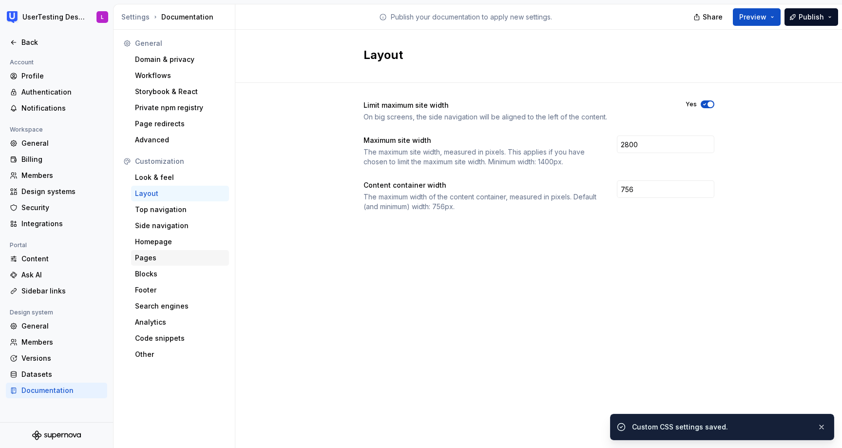
click at [154, 255] on div "Pages" at bounding box center [180, 258] width 90 height 10
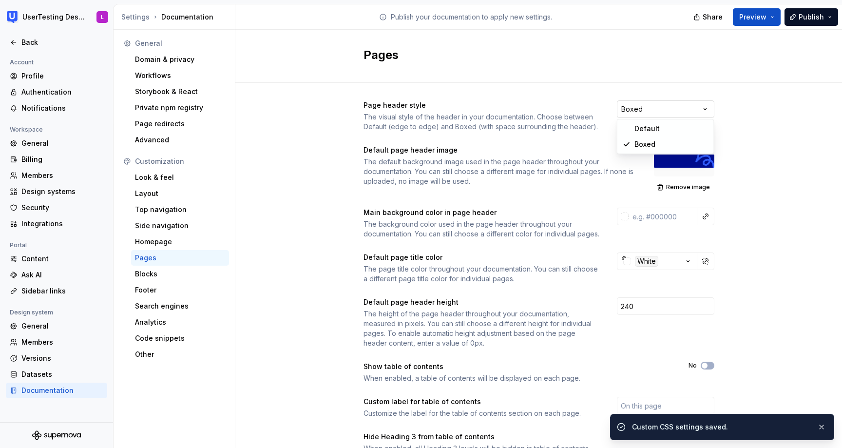
click at [687, 108] on html "UserTesting Design System L Back Account Profile Authentication Notifications W…" at bounding box center [421, 224] width 842 height 448
click at [174, 180] on div "Look & feel" at bounding box center [180, 177] width 90 height 10
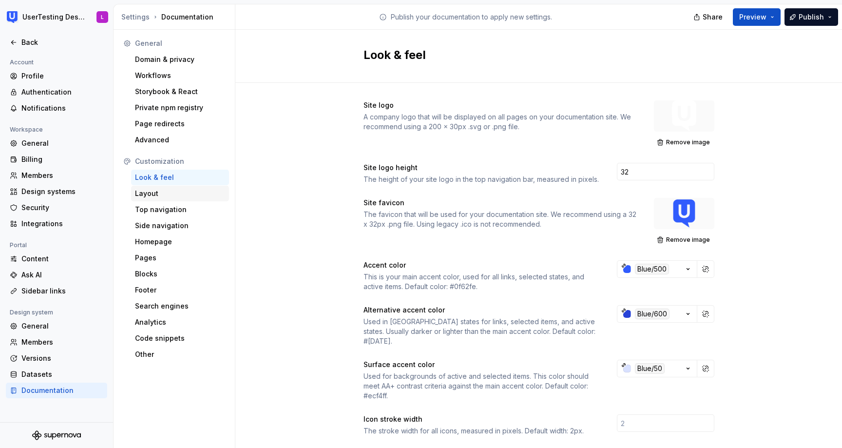
click at [164, 194] on div "Layout" at bounding box center [180, 194] width 90 height 10
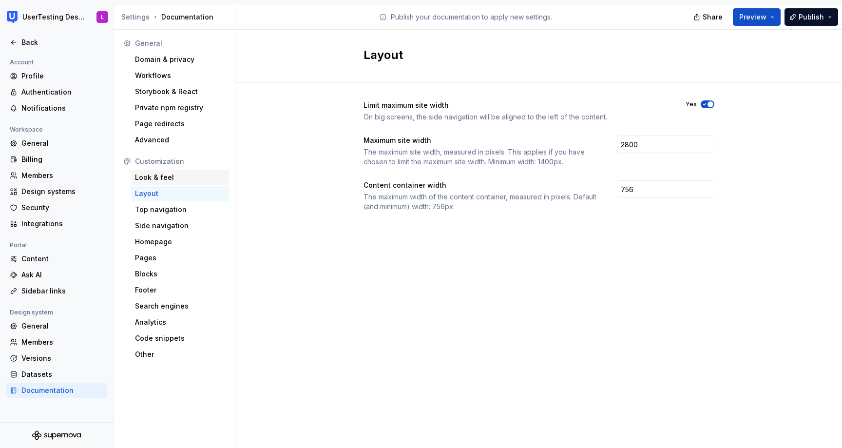
click at [177, 179] on div "Look & feel" at bounding box center [180, 177] width 90 height 10
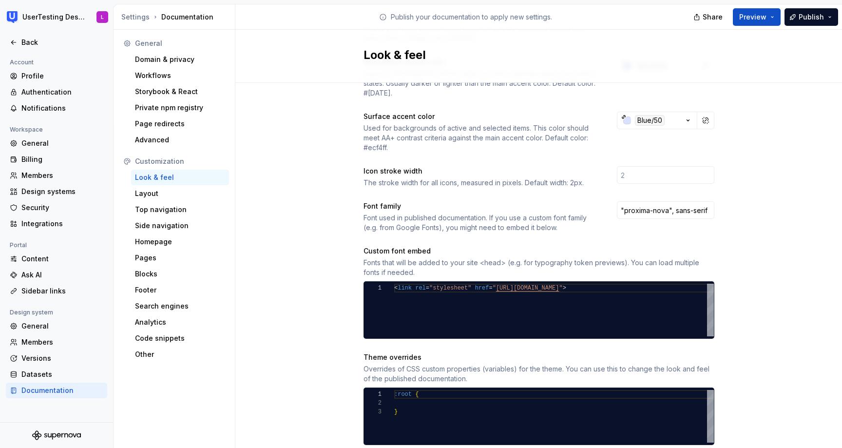
scroll to position [383, 0]
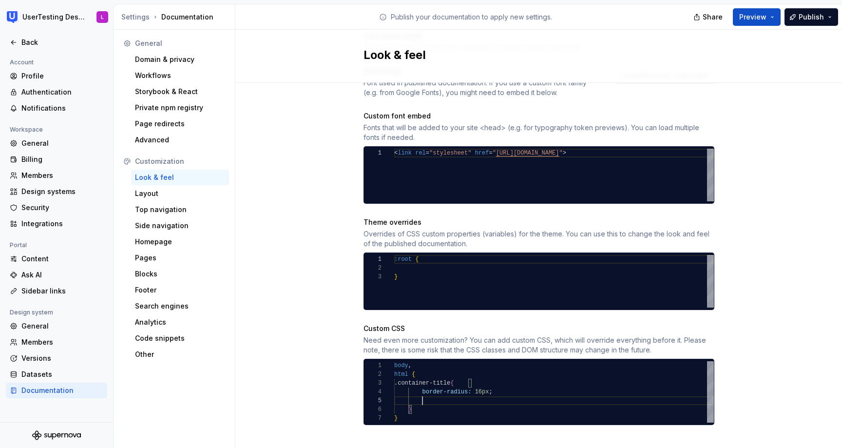
click at [441, 392] on div "body , html { .container-title { border-radius: 16px ; } }" at bounding box center [554, 391] width 320 height 61
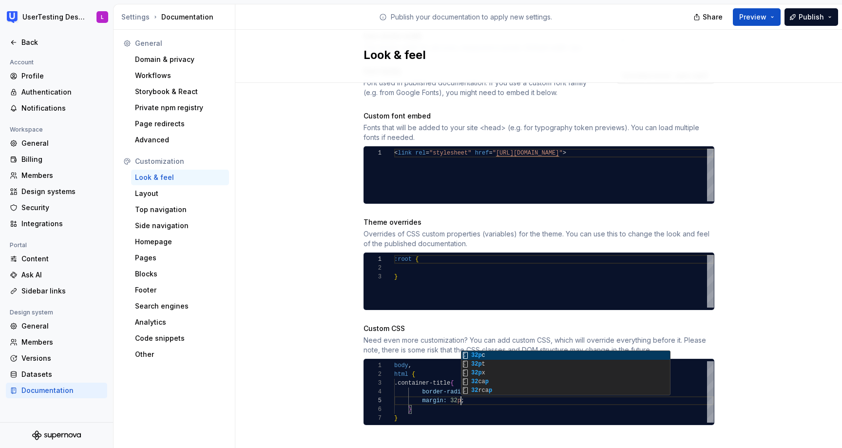
scroll to position [35, 71]
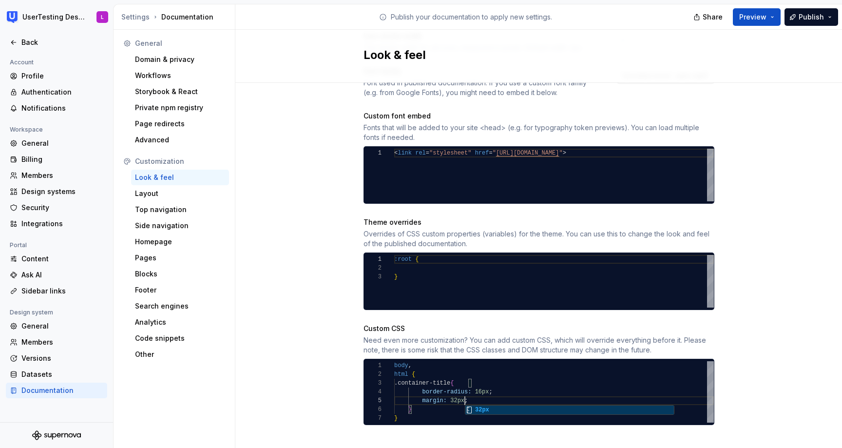
type textarea "**********"
click at [726, 328] on div "Site logo A company logo that will be displayed on all pages on your documentat…" at bounding box center [538, 81] width 606 height 762
click at [162, 256] on div "Pages" at bounding box center [180, 258] width 90 height 10
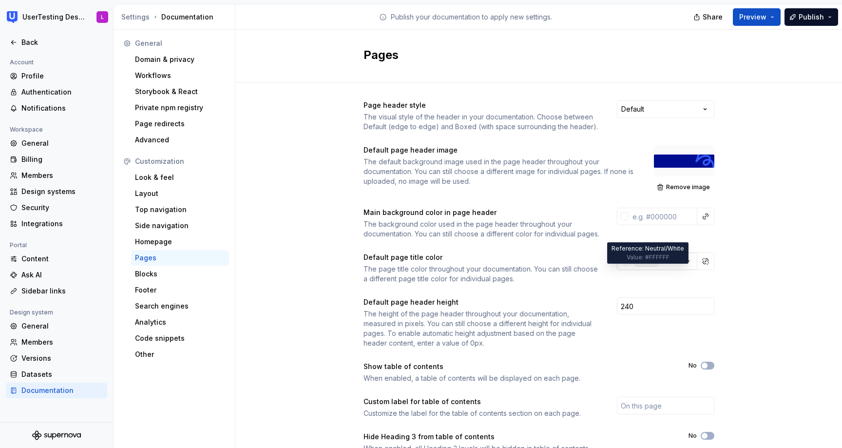
click at [648, 266] on div "White" at bounding box center [646, 261] width 23 height 11
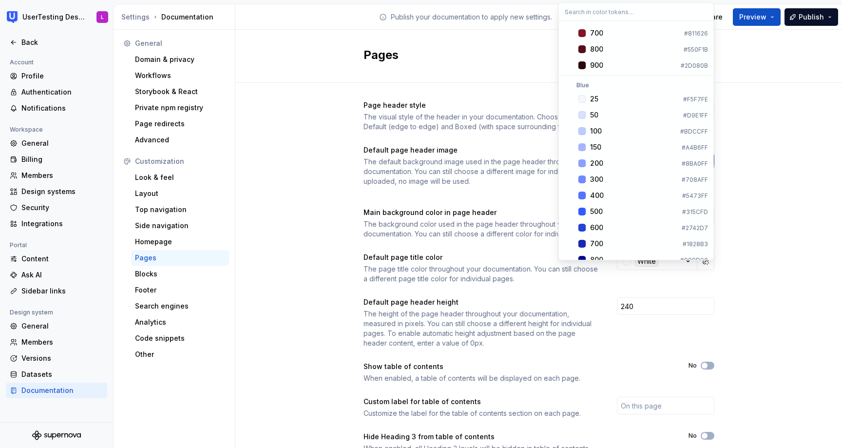
scroll to position [572, 0]
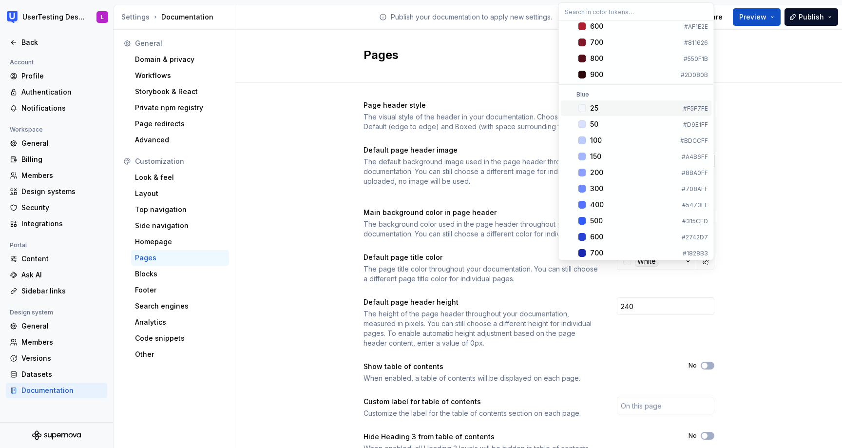
click at [587, 108] on span "25 #F5F7FE" at bounding box center [636, 108] width 151 height 16
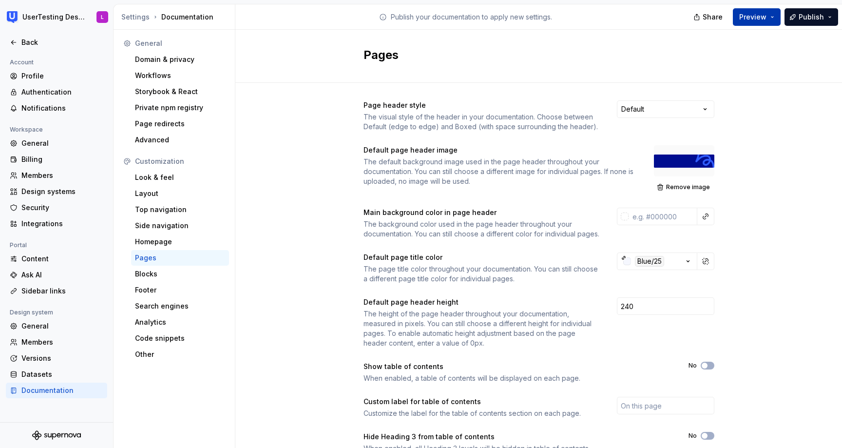
click at [756, 20] on span "Preview" at bounding box center [752, 17] width 27 height 10
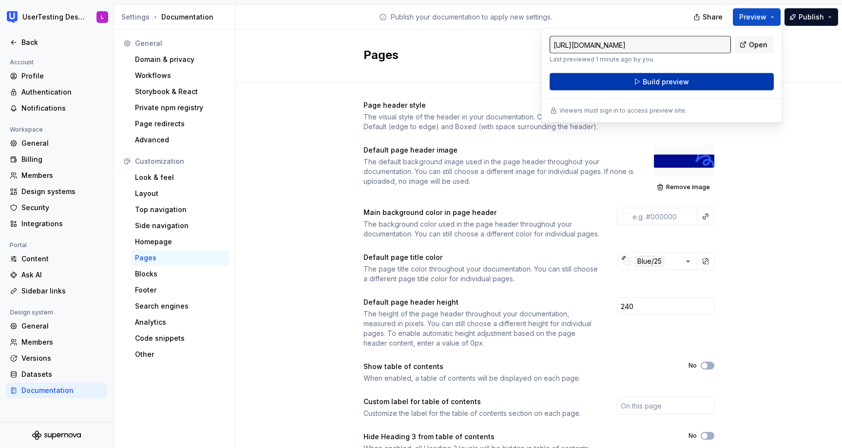
click at [736, 81] on button "Build preview" at bounding box center [661, 82] width 224 height 18
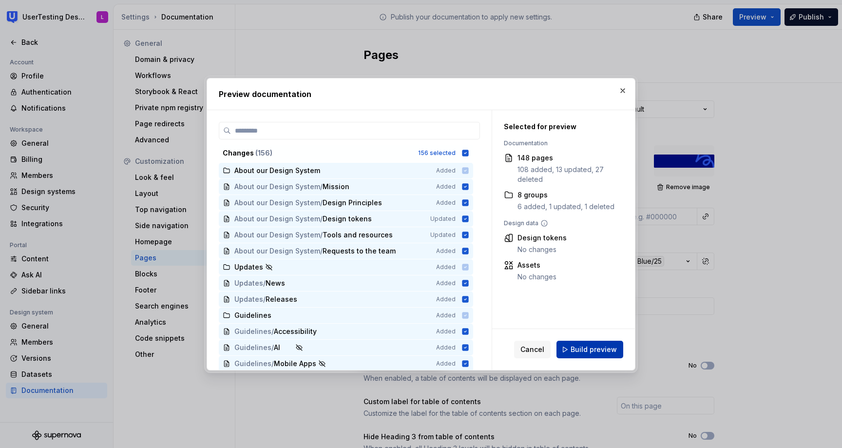
click at [585, 349] on span "Build preview" at bounding box center [593, 349] width 46 height 10
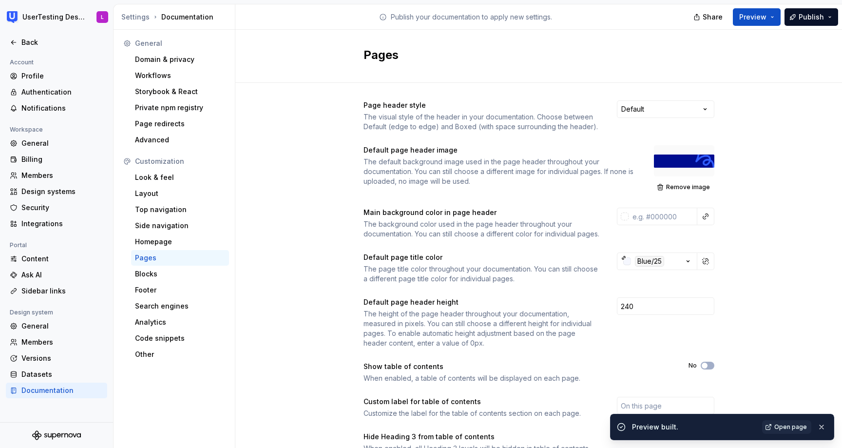
click at [783, 423] on span "Open page" at bounding box center [790, 427] width 33 height 8
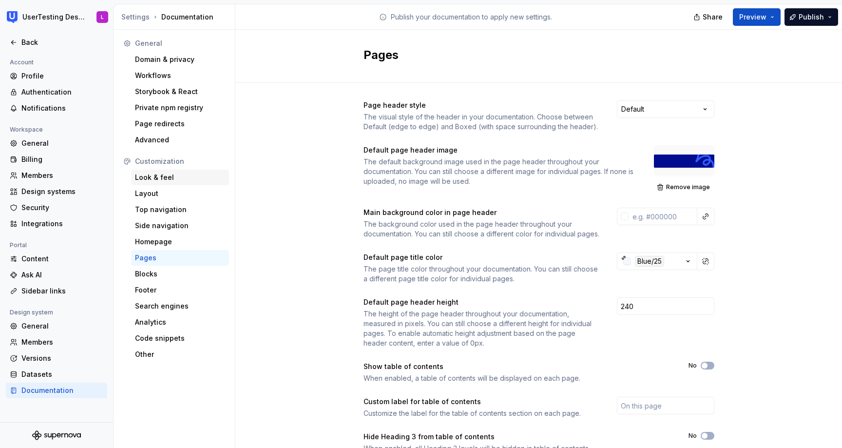
click at [180, 172] on div "Look & feel" at bounding box center [180, 177] width 90 height 10
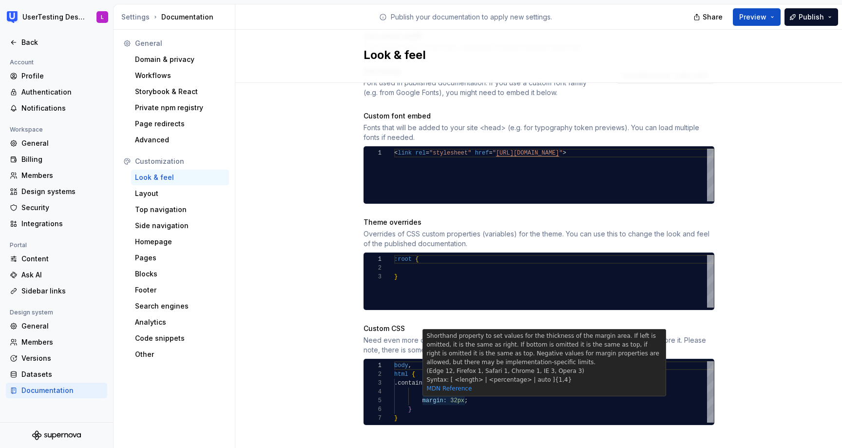
scroll to position [35, 71]
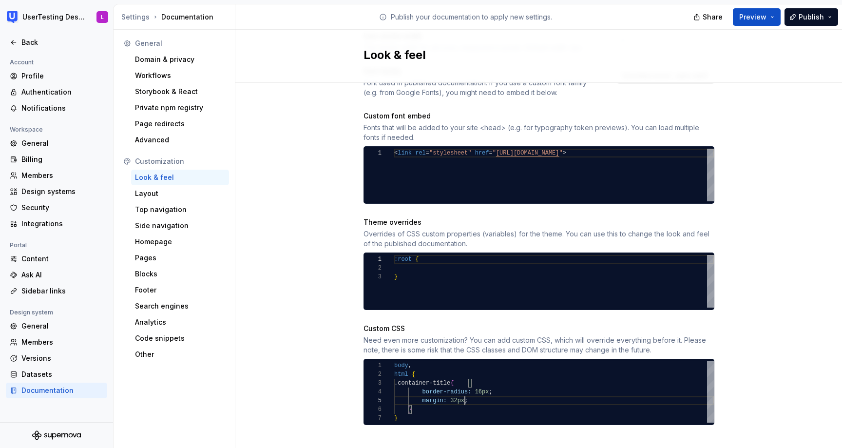
click at [465, 390] on div "body , html { .container-title { border-radius: 16px ; margin: 32px ; } }" at bounding box center [554, 391] width 320 height 61
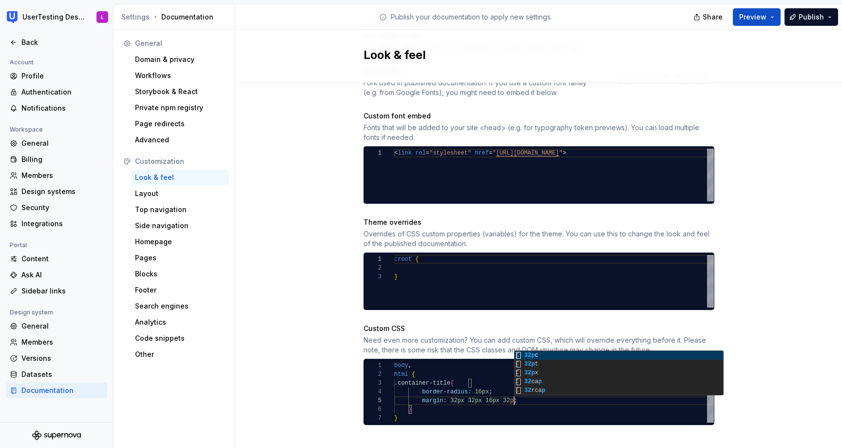
scroll to position [35, 123]
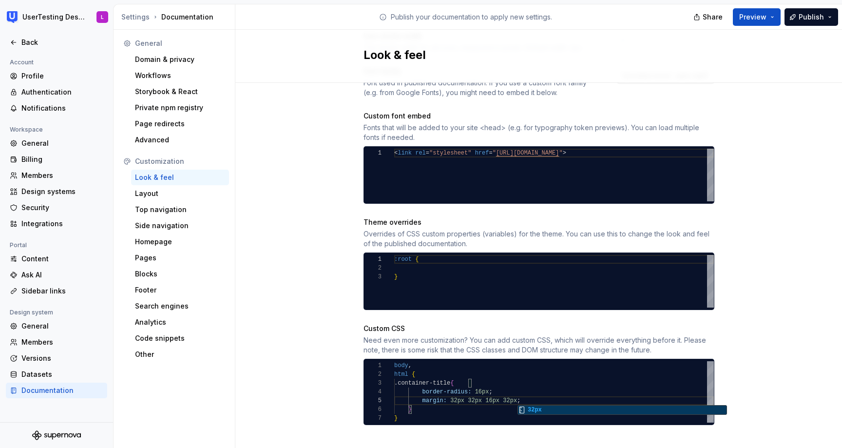
type textarea "**********"
click at [780, 86] on div "Site logo A company logo that will be displayed on all pages on your documentat…" at bounding box center [538, 81] width 606 height 762
click at [758, 19] on span "Preview" at bounding box center [752, 17] width 27 height 10
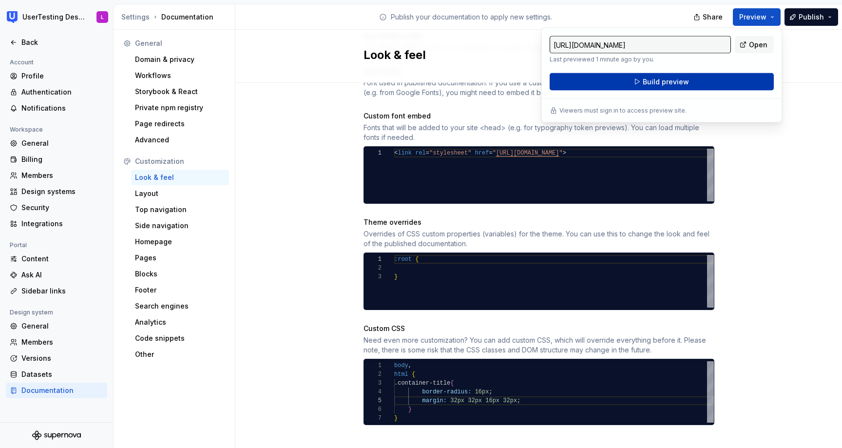
click at [708, 83] on button "Build preview" at bounding box center [661, 82] width 224 height 18
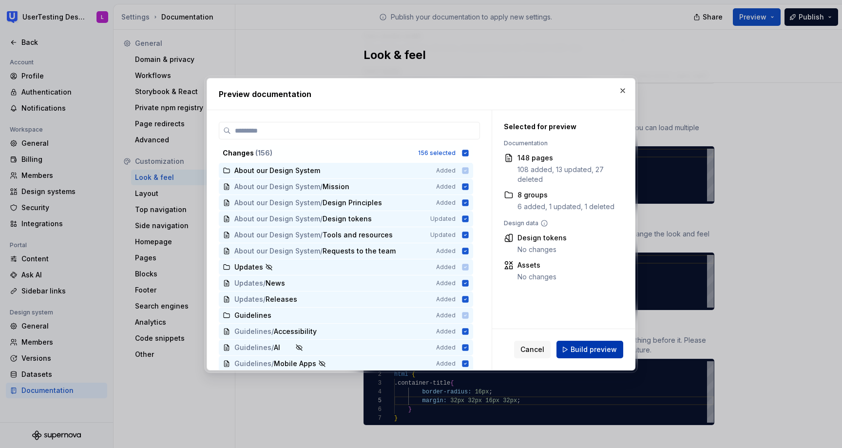
click at [598, 349] on span "Build preview" at bounding box center [593, 349] width 46 height 10
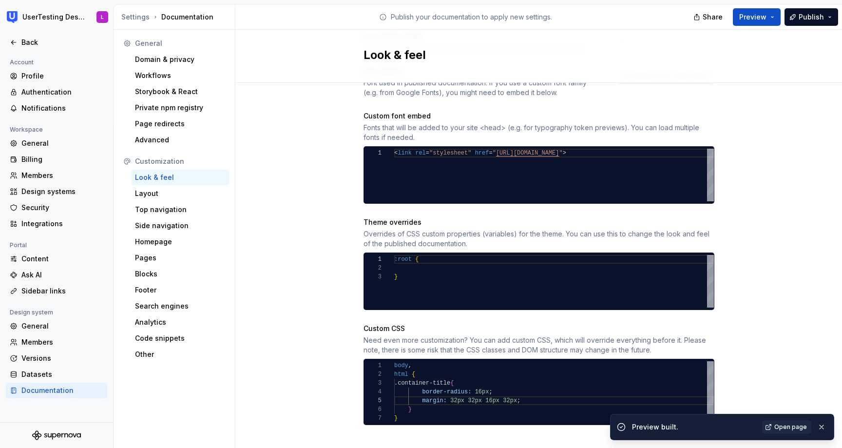
click at [801, 425] on span "Open page" at bounding box center [790, 427] width 33 height 8
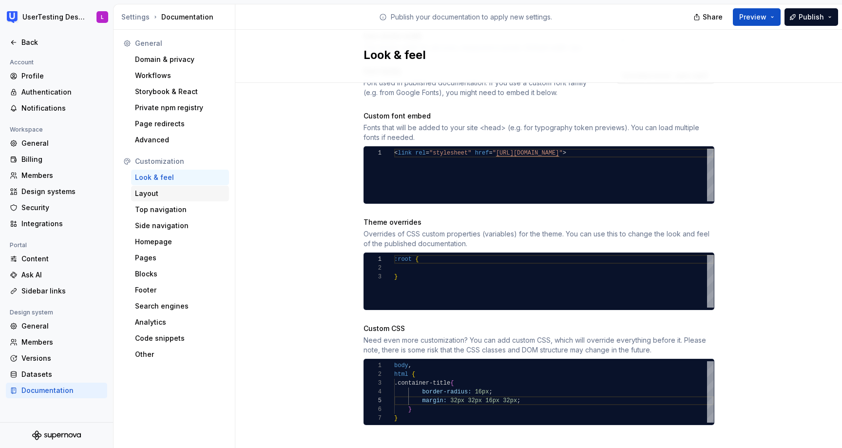
click at [179, 190] on div "Layout" at bounding box center [180, 194] width 90 height 10
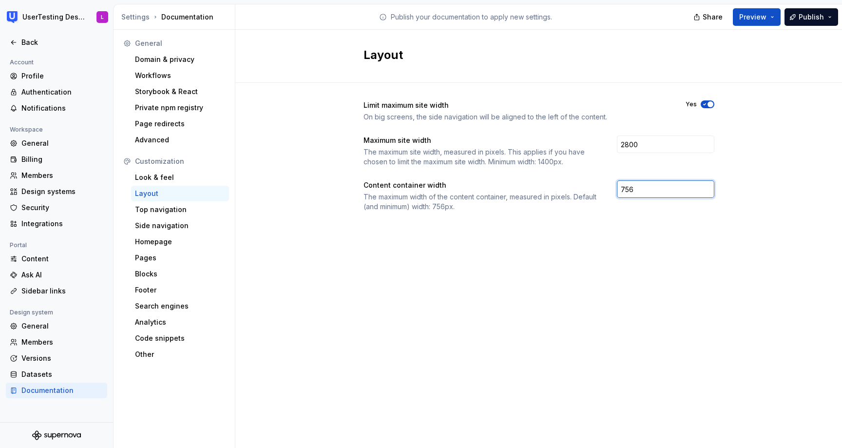
drag, startPoint x: 640, startPoint y: 189, endPoint x: 586, endPoint y: 182, distance: 53.6
click at [586, 182] on div "Content container width The maximum width of the content container, measured in…" at bounding box center [538, 195] width 351 height 31
type input "800"
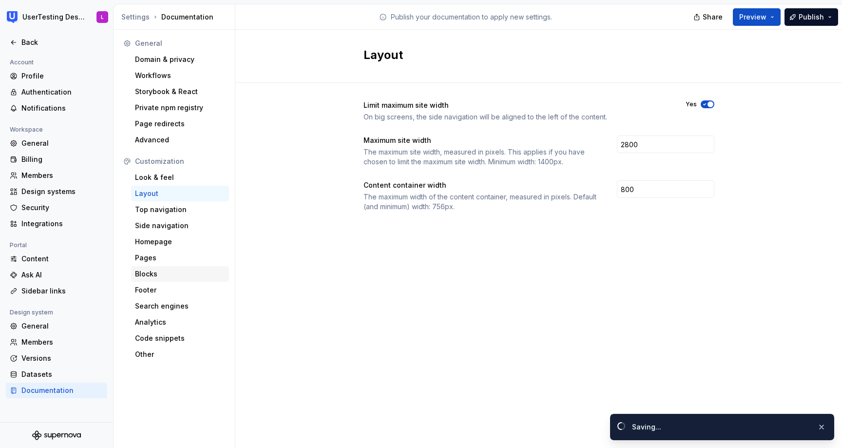
click at [166, 279] on div "Blocks" at bounding box center [180, 274] width 98 height 16
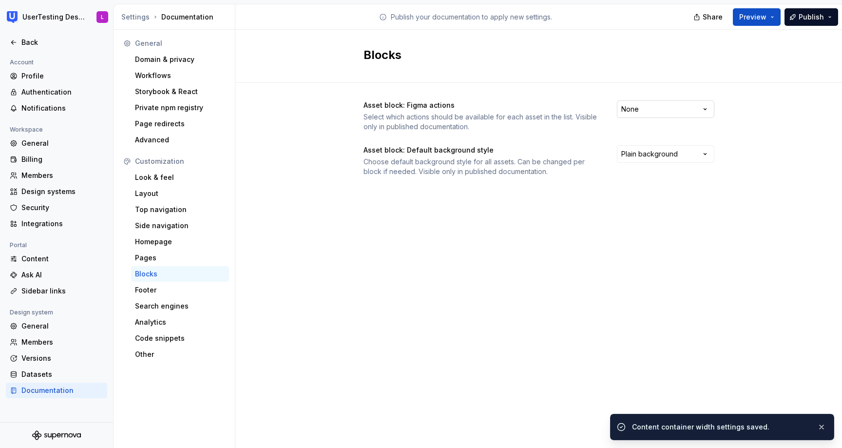
click at [661, 108] on html "UserTesting Design System L Back Account Profile Authentication Notifications W…" at bounding box center [421, 224] width 842 height 448
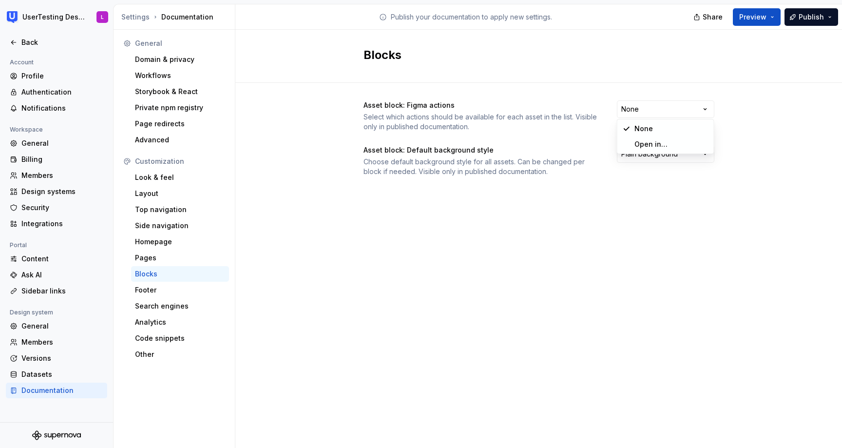
click at [765, 142] on html "UserTesting Design System L Back Account Profile Authentication Notifications W…" at bounding box center [421, 224] width 842 height 448
click at [697, 152] on html "UserTesting Design System L Back Account Profile Authentication Notifications W…" at bounding box center [421, 224] width 842 height 448
click at [728, 139] on html "UserTesting Design System L Back Account Profile Authentication Notifications W…" at bounding box center [421, 224] width 842 height 448
click at [194, 239] on div "Homepage" at bounding box center [180, 242] width 90 height 10
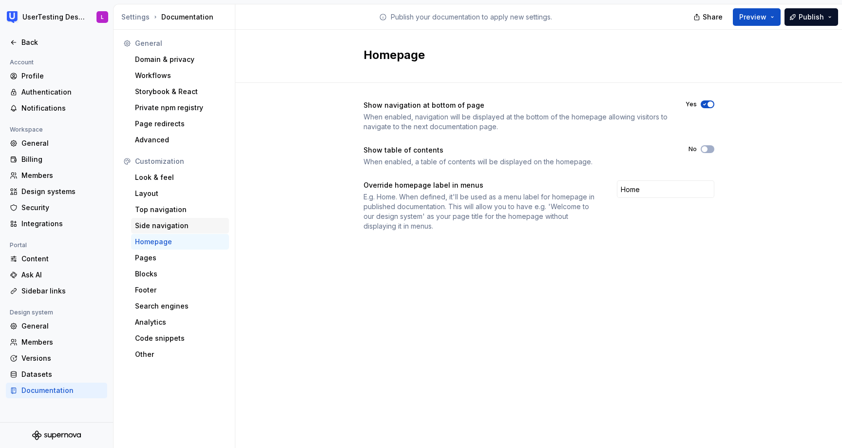
click at [182, 221] on div "Side navigation" at bounding box center [180, 226] width 90 height 10
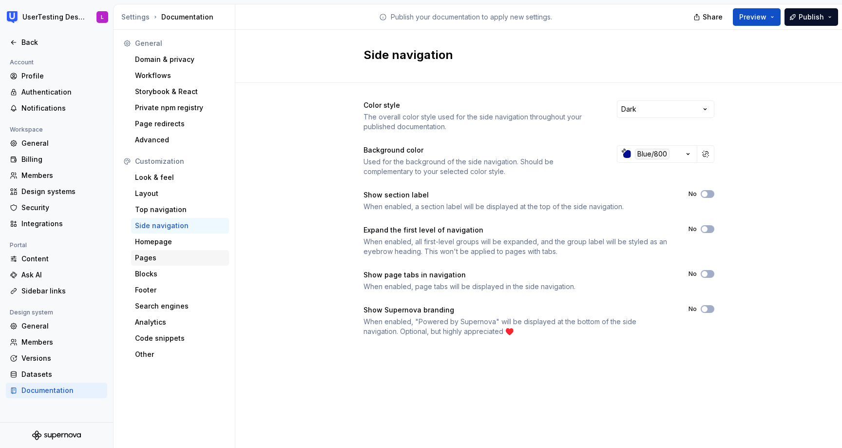
click at [170, 255] on div "Pages" at bounding box center [180, 258] width 90 height 10
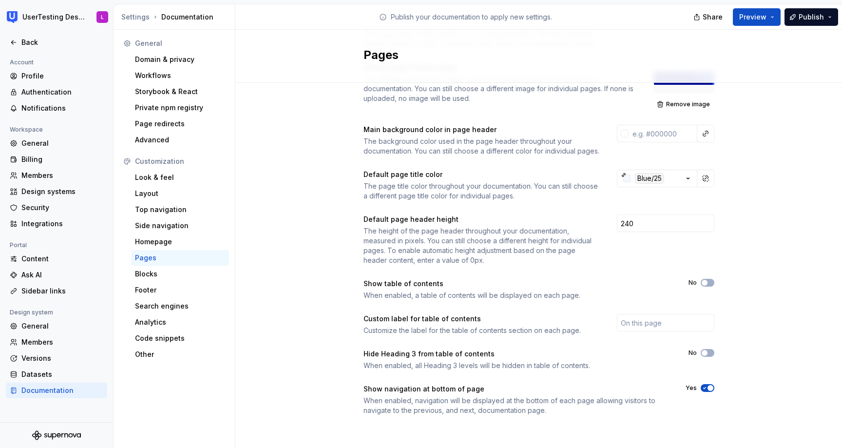
scroll to position [93, 0]
click at [173, 276] on div "Blocks" at bounding box center [180, 274] width 90 height 10
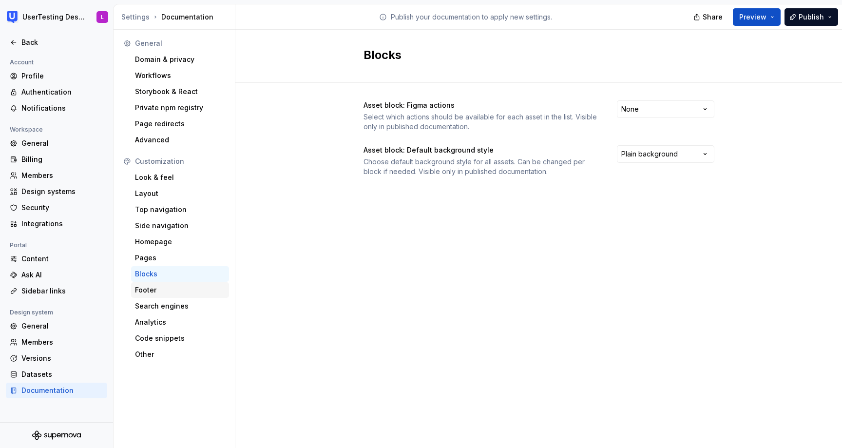
click at [167, 295] on div "Footer" at bounding box center [180, 290] width 98 height 16
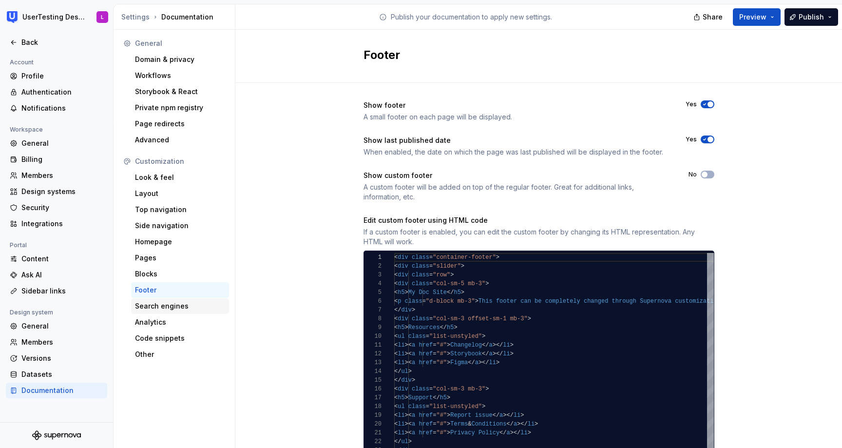
click at [167, 305] on div "Search engines" at bounding box center [180, 306] width 90 height 10
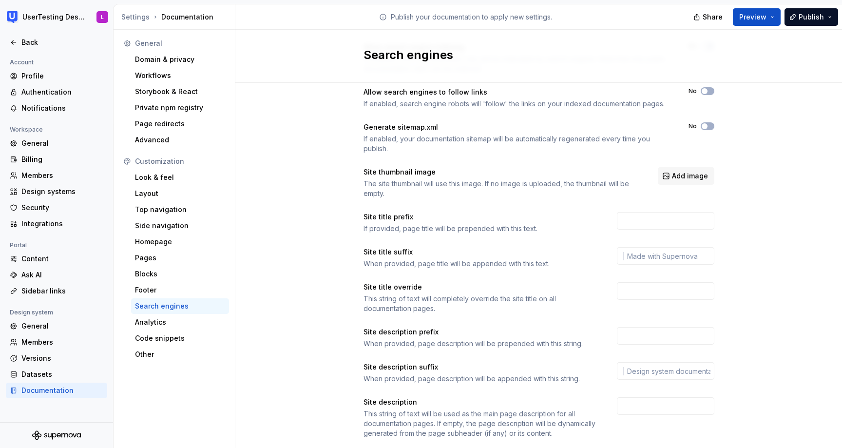
scroll to position [81, 0]
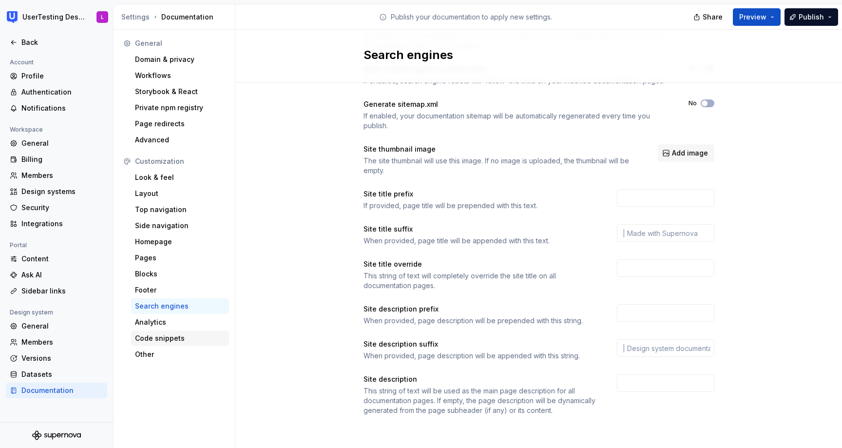
click at [174, 336] on div "Code snippets" at bounding box center [180, 338] width 90 height 10
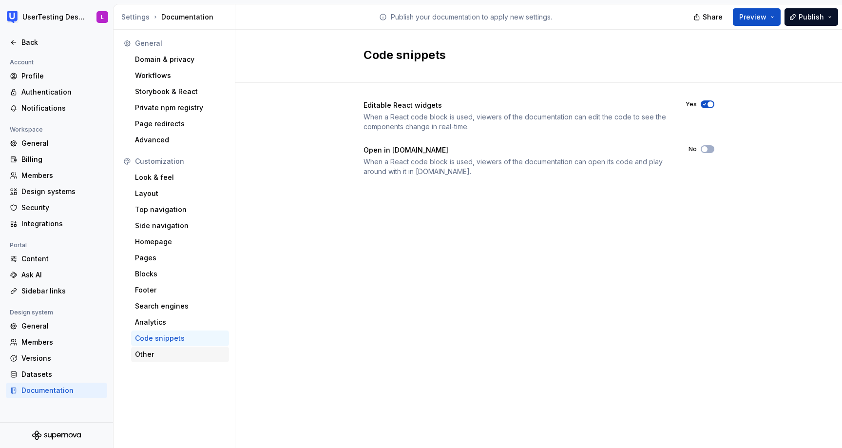
click at [155, 355] on div "Other" at bounding box center [180, 354] width 90 height 10
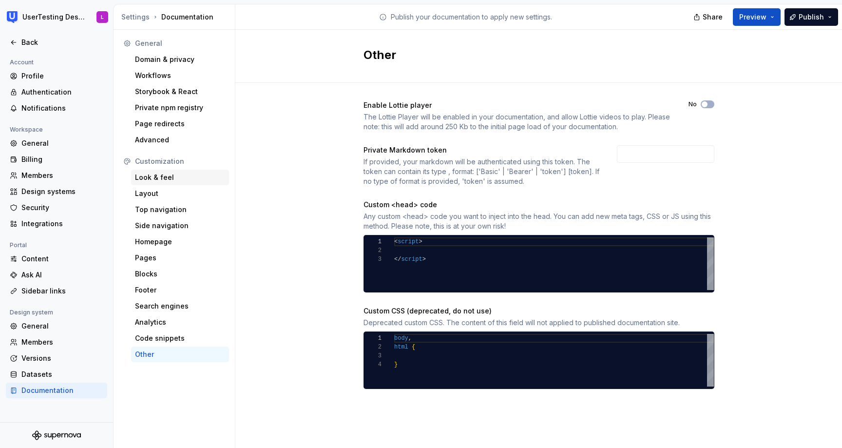
click at [169, 174] on div "Look & feel" at bounding box center [180, 177] width 90 height 10
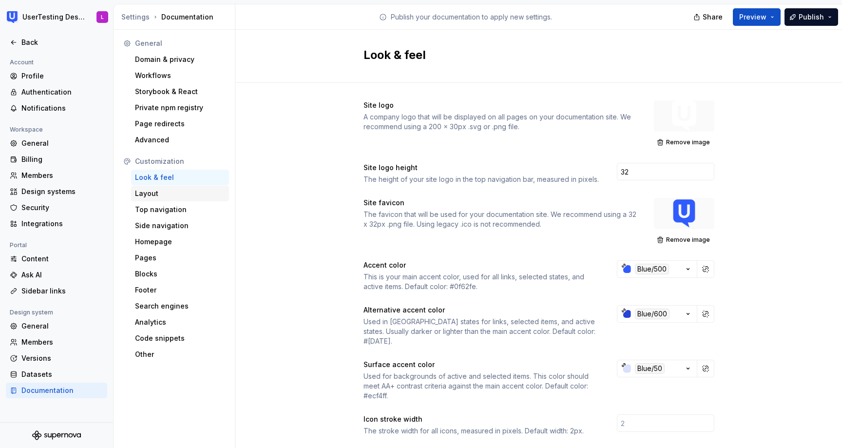
click at [168, 199] on div "Layout" at bounding box center [180, 194] width 98 height 16
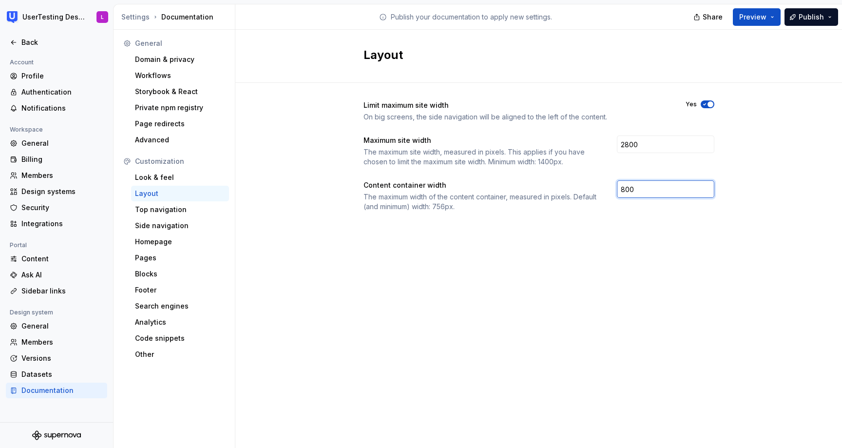
drag, startPoint x: 659, startPoint y: 189, endPoint x: 508, endPoint y: 178, distance: 151.9
click at [508, 178] on div "Limit maximum site width On big screens, the side navigation will be aligned to…" at bounding box center [538, 155] width 351 height 111
type input "756"
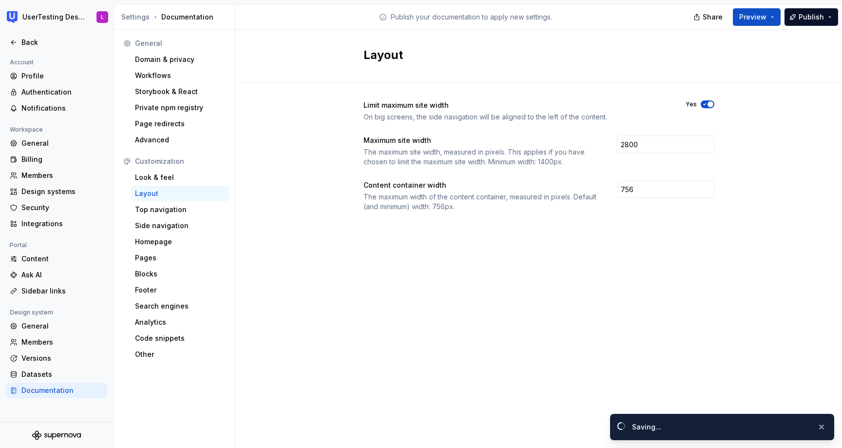
click at [509, 261] on div "Layout Limit maximum site width On big screens, the side navigation will be ali…" at bounding box center [538, 239] width 606 height 418
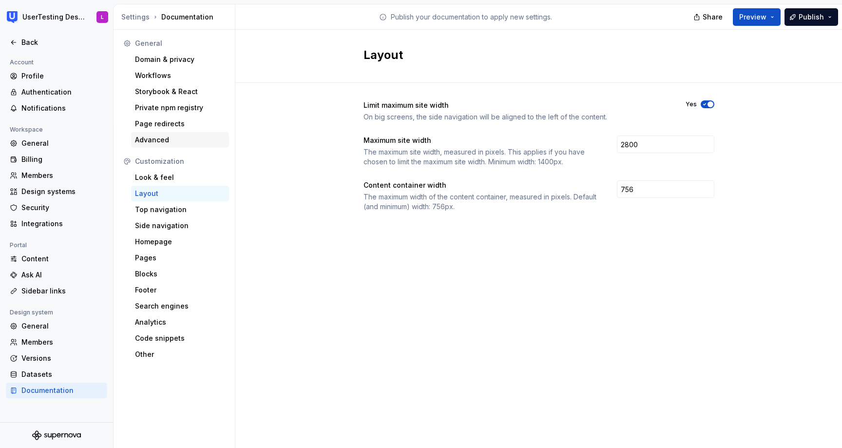
click at [173, 139] on div "Advanced" at bounding box center [180, 140] width 90 height 10
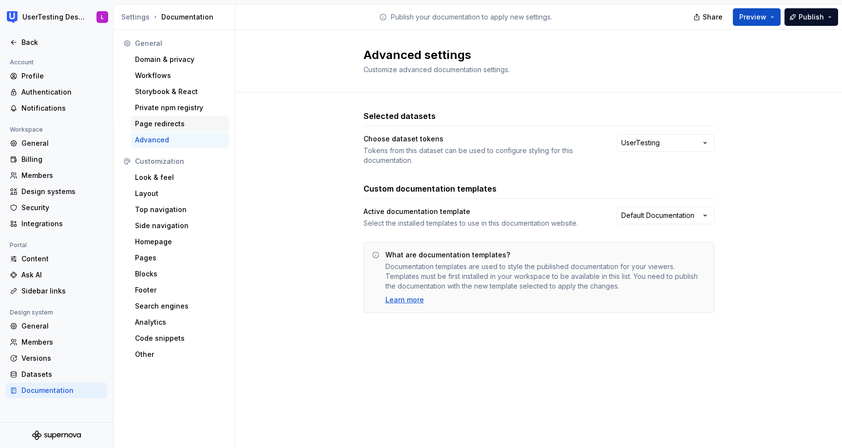
click at [176, 122] on div "Page redirects" at bounding box center [180, 124] width 90 height 10
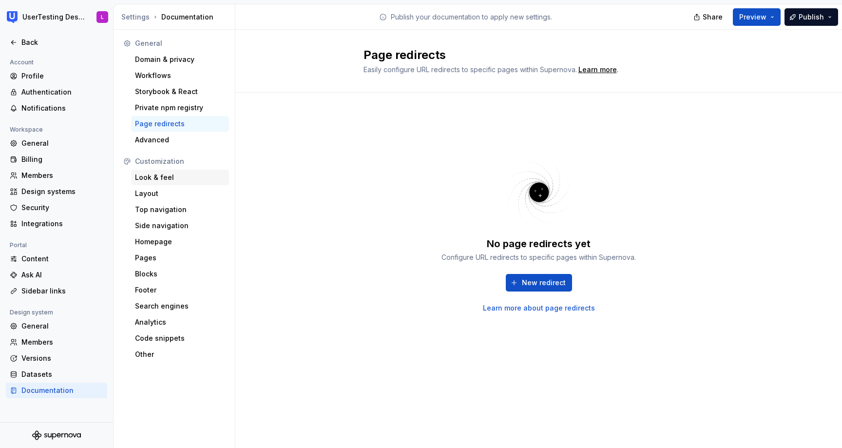
click at [168, 180] on div "Look & feel" at bounding box center [180, 177] width 90 height 10
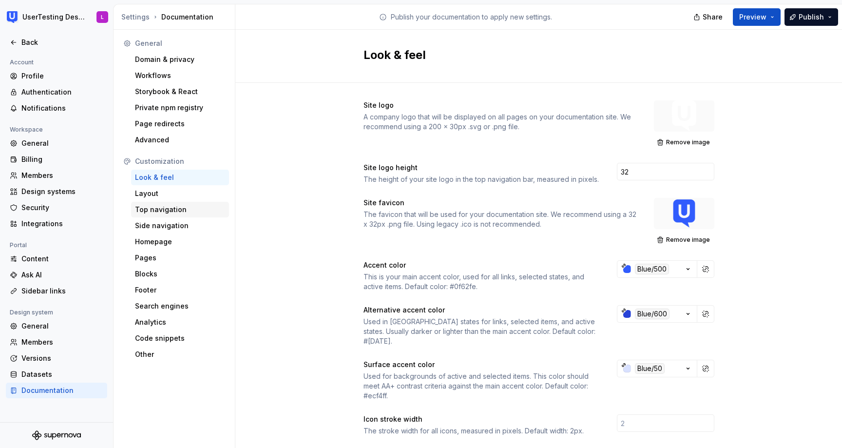
click at [185, 206] on div "Top navigation" at bounding box center [180, 210] width 90 height 10
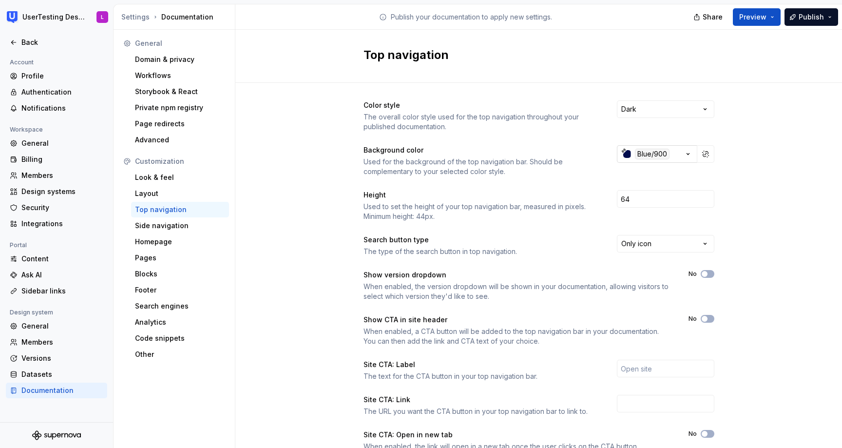
click at [628, 151] on div "button" at bounding box center [627, 154] width 8 height 8
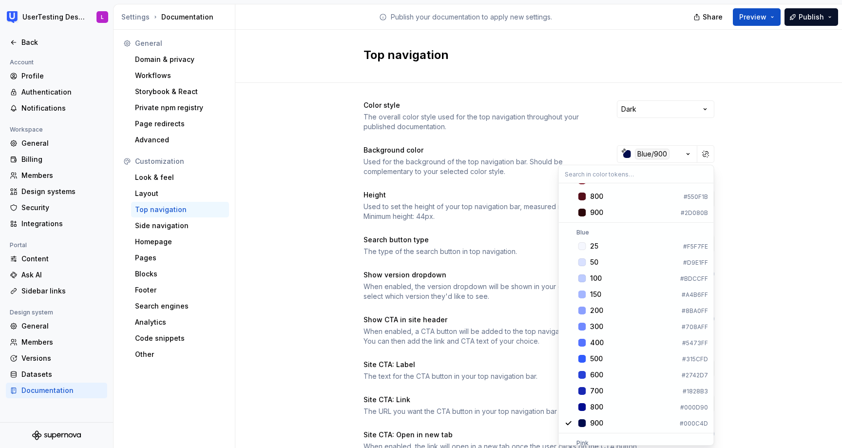
scroll to position [605, 0]
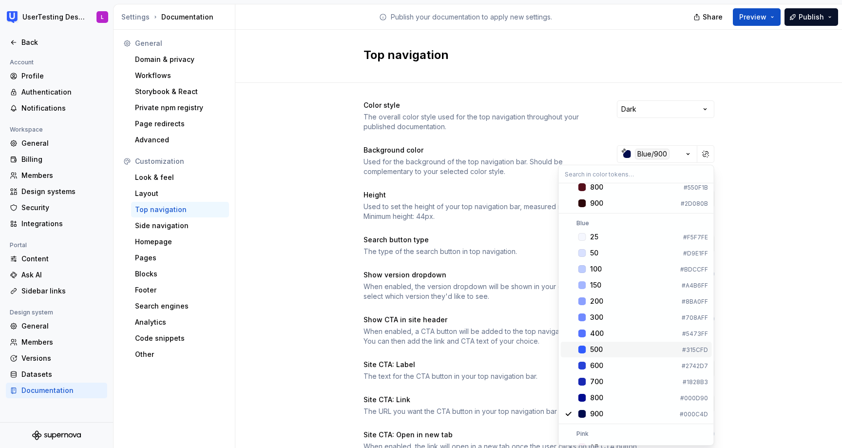
click at [584, 348] on div "Suggestions" at bounding box center [582, 349] width 8 height 8
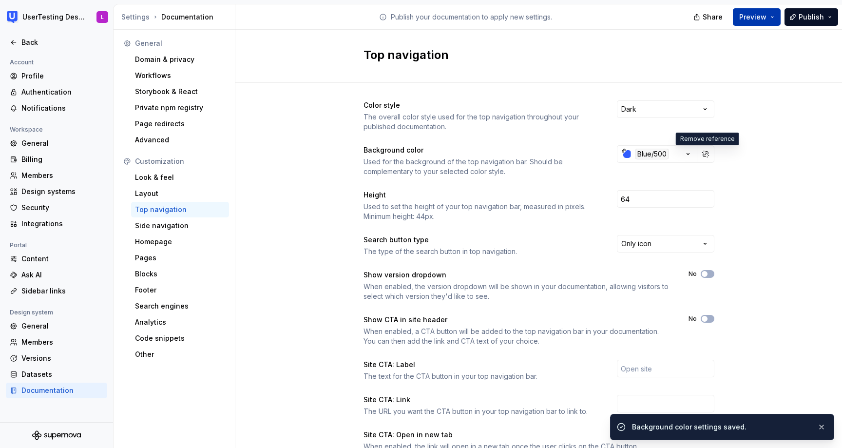
click at [762, 18] on span "Preview" at bounding box center [752, 17] width 27 height 10
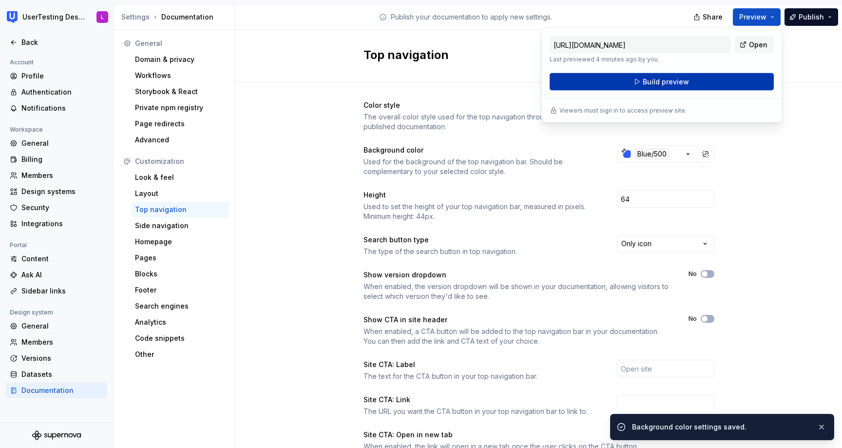
click at [747, 79] on button "Build preview" at bounding box center [661, 82] width 224 height 18
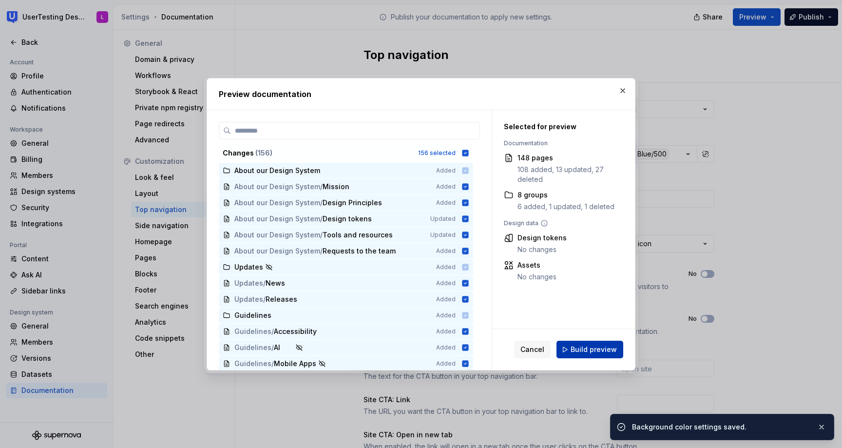
click at [606, 349] on span "Build preview" at bounding box center [593, 349] width 46 height 10
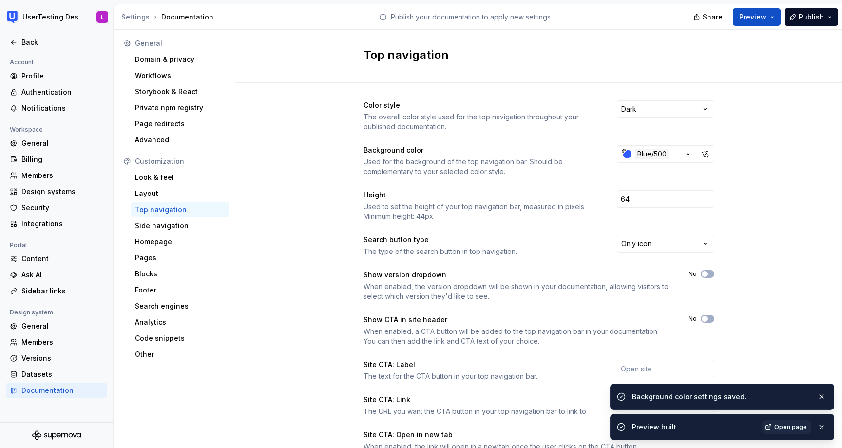
click at [794, 426] on span "Open page" at bounding box center [790, 427] width 33 height 8
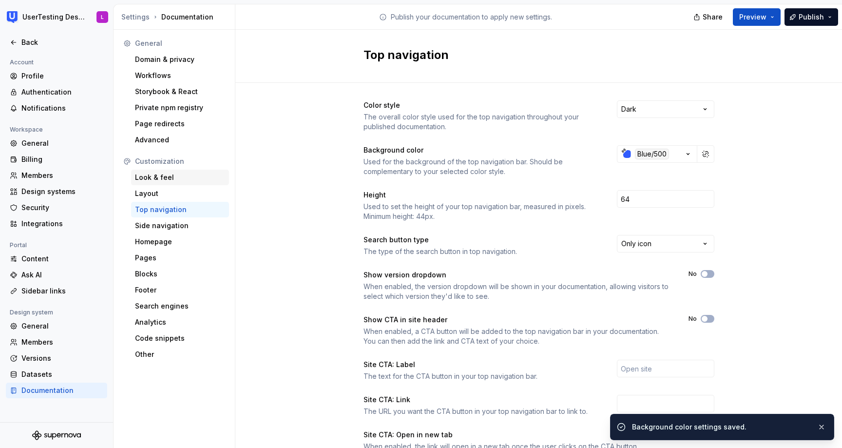
click at [167, 174] on div "Look & feel" at bounding box center [180, 177] width 90 height 10
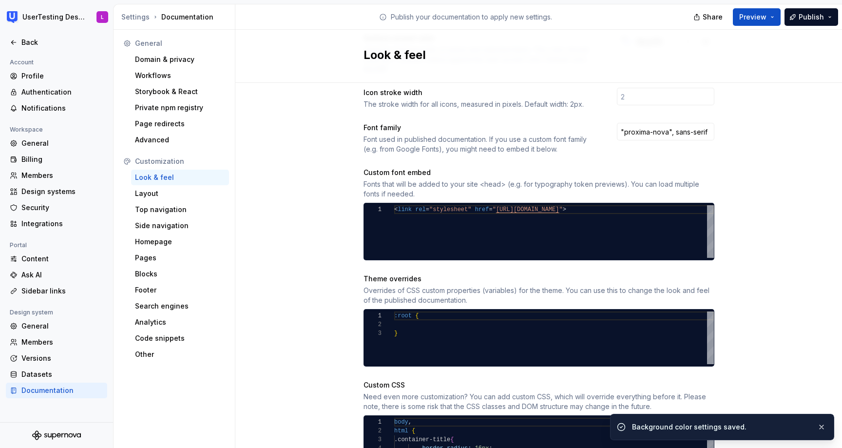
scroll to position [383, 0]
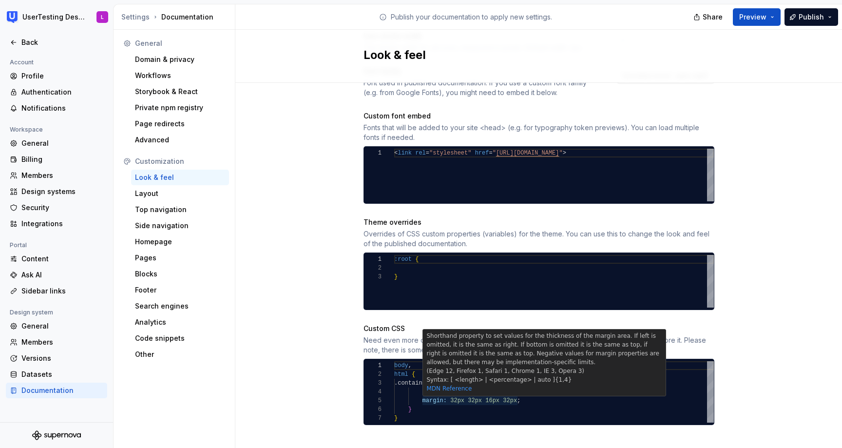
click at [453, 391] on div "body , html { .container-title { border-radius: 16px ; margin: 32px 32px 16px 3…" at bounding box center [554, 391] width 320 height 61
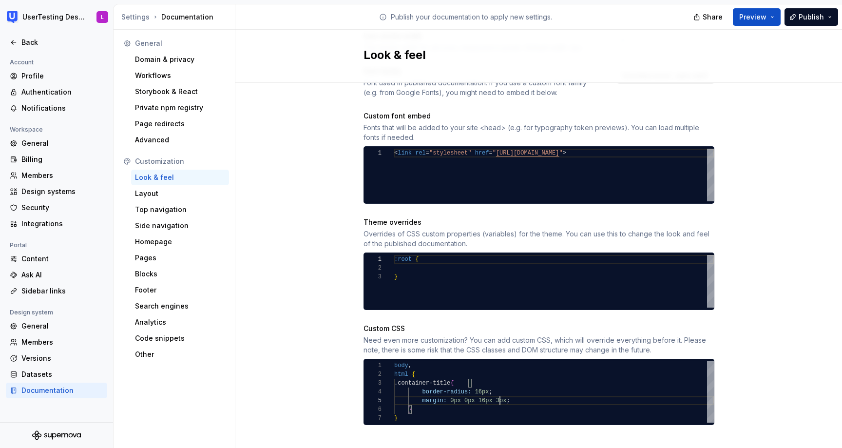
scroll to position [35, 106]
click at [444, 397] on div "body , html { .container-title { border-radius: 16px ; margin: 0px 0px 16px 16p…" at bounding box center [554, 391] width 320 height 61
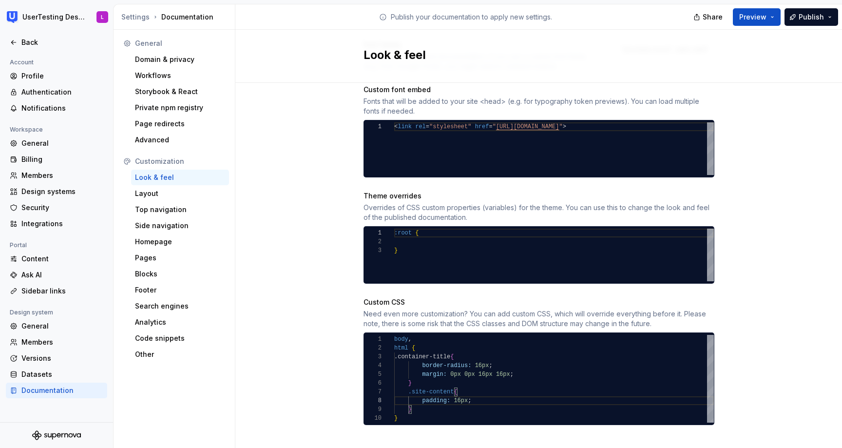
scroll to position [70, 21]
click at [425, 400] on div ".container-title { border-radius: 16px ; margin: 0px 0px 16px 16px ; } .site-co…" at bounding box center [554, 379] width 320 height 88
click at [413, 398] on div ".container-title { border-radius: 16px ; margin: 0px 0px 16px 16px ; } .site-co…" at bounding box center [554, 379] width 320 height 88
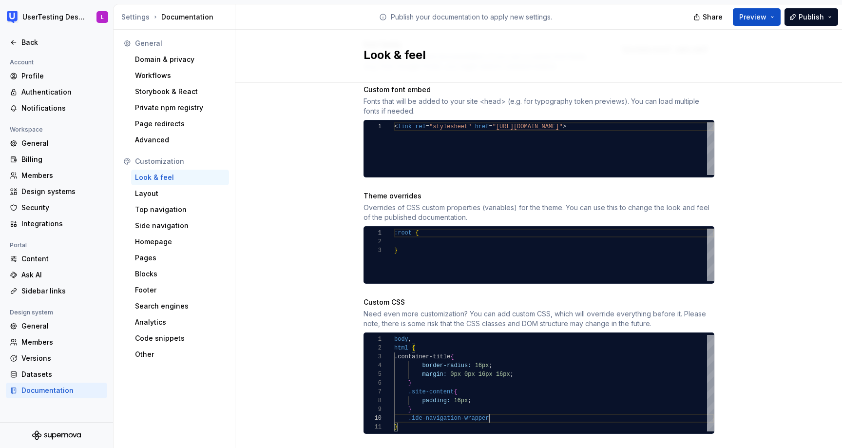
scroll to position [79, 95]
click at [413, 407] on div ".container-title { border-radius: 16px ; margin: 0px 0px 16px 16px ; } .site-co…" at bounding box center [554, 383] width 320 height 96
click at [510, 406] on div ".container-title { border-radius: 16px ; margin: 0px 0px 16px 16px ; } .site-co…" at bounding box center [554, 383] width 320 height 96
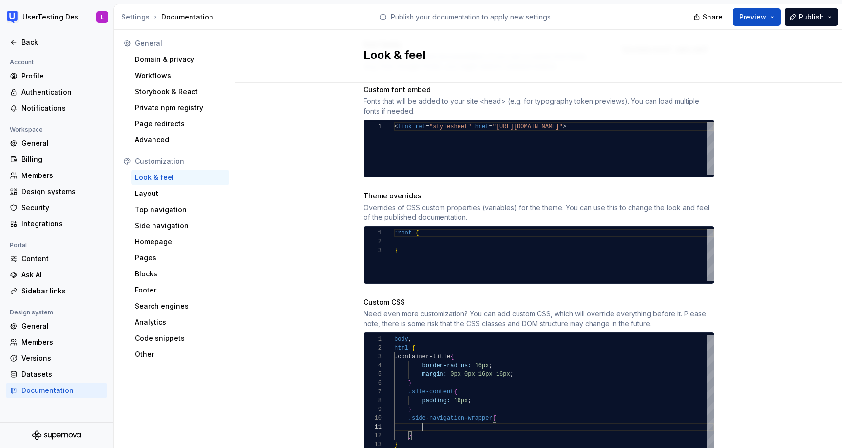
scroll to position [0, 28]
click at [453, 379] on div ".container-title { border-radius: 16px ; margin: 0px 0px 16px 16px ; } .site-co…" at bounding box center [554, 392] width 320 height 114
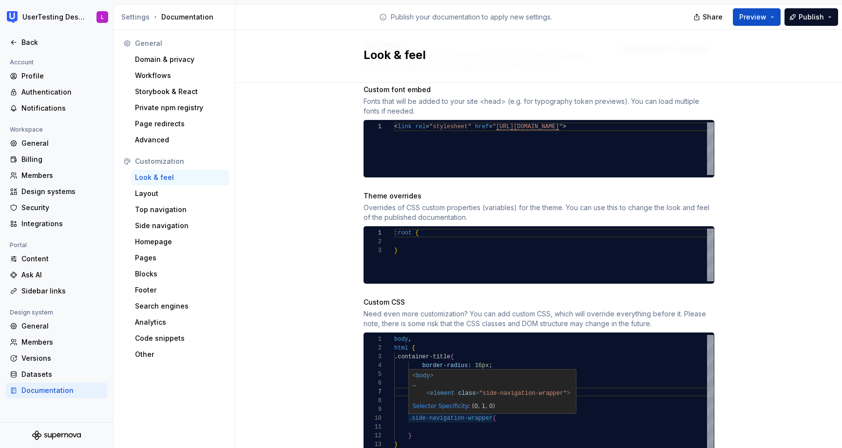
click at [492, 407] on div ".container-title { border-radius: 16px ; margin: 0px 0px 16px 16px ; } .site-co…" at bounding box center [554, 392] width 320 height 114
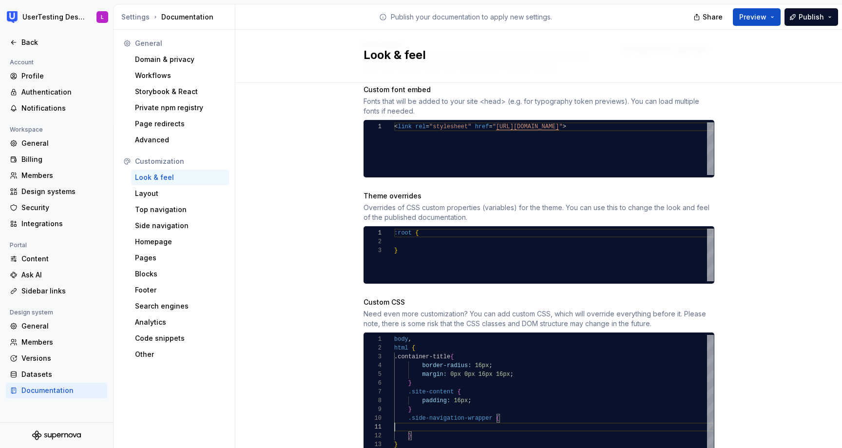
scroll to position [0, 0]
click at [434, 417] on div ".container-title { border-radius: 16px ; margin: 0px 0px 16px 16px ; } .site-co…" at bounding box center [554, 392] width 320 height 114
click at [430, 418] on div ".container-title { border-radius: 16px ; margin: 0px 0px 16px 16px ; } .site-co…" at bounding box center [554, 392] width 320 height 114
click at [576, 415] on div ".container-title { border-radius: 16px ; margin: 0px 0px 16px 16px ; } .site-co…" at bounding box center [554, 392] width 320 height 114
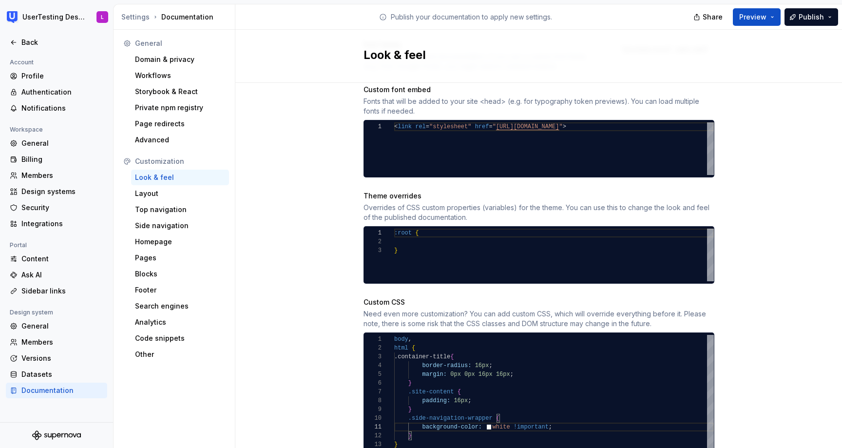
click at [431, 426] on div ".container-title { border-radius: 16px ; margin: 0px 0px 16px 16px ; } .site-co…" at bounding box center [554, 392] width 320 height 114
drag, startPoint x: 565, startPoint y: 418, endPoint x: 422, endPoint y: 415, distance: 142.7
click at [422, 415] on div ".container-title { border-radius: 16px ; margin: 0px 0px 16px 16px ; } .site-co…" at bounding box center [554, 405] width 320 height 140
click at [438, 441] on div ".container-title { border-radius: 16px ; margin: 0px 0px 16px 16px ; } .site-co…" at bounding box center [554, 405] width 320 height 140
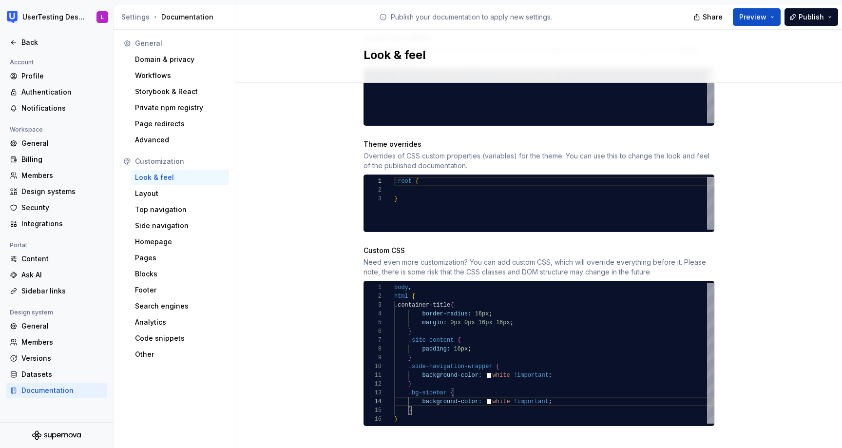
scroll to position [462, 0]
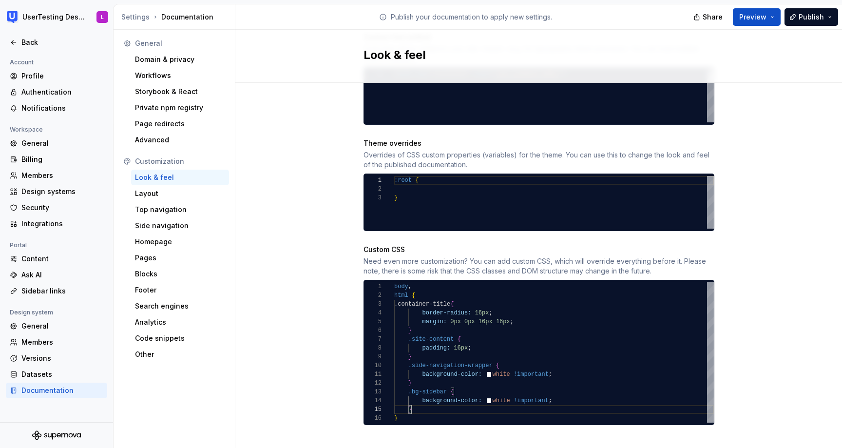
click at [418, 400] on div ".container-title { border-radius: 16px ; margin: 0px 0px 16px 16px ; } .site-co…" at bounding box center [554, 352] width 320 height 140
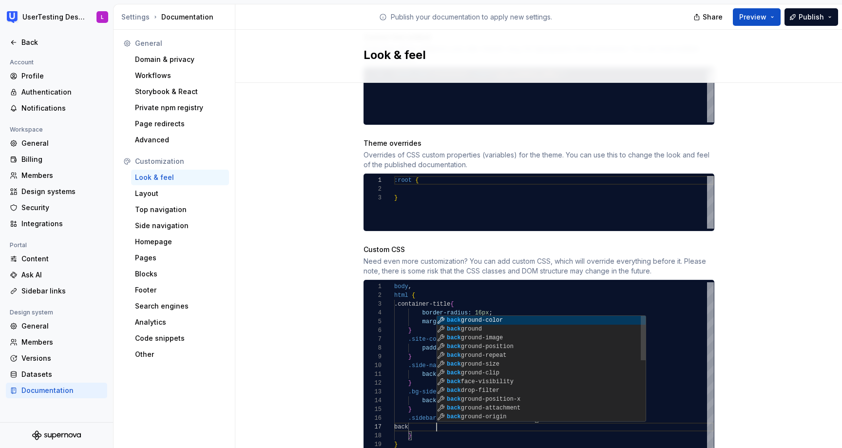
scroll to position [53, 92]
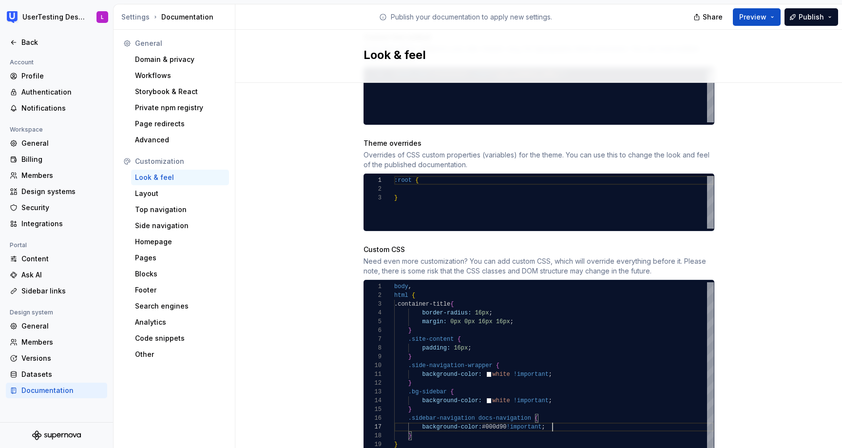
click at [562, 415] on div ".container-title { border-radius: 16px ; margin: 0px 0px 16px 16px ; } .site-co…" at bounding box center [554, 365] width 320 height 167
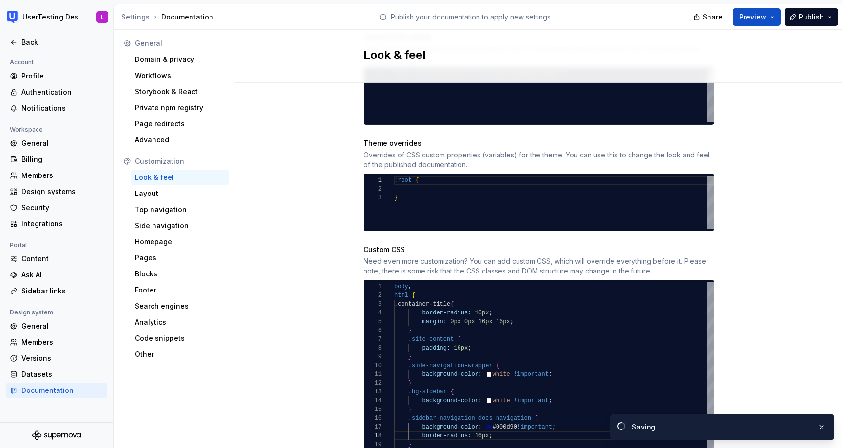
click at [767, 297] on div "Site logo A company logo that will be displayed on all pages on your documentat…" at bounding box center [538, 59] width 606 height 876
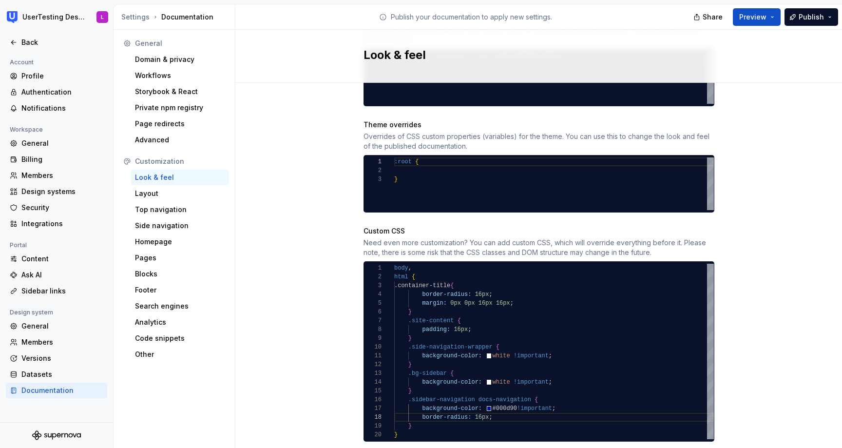
scroll to position [497, 0]
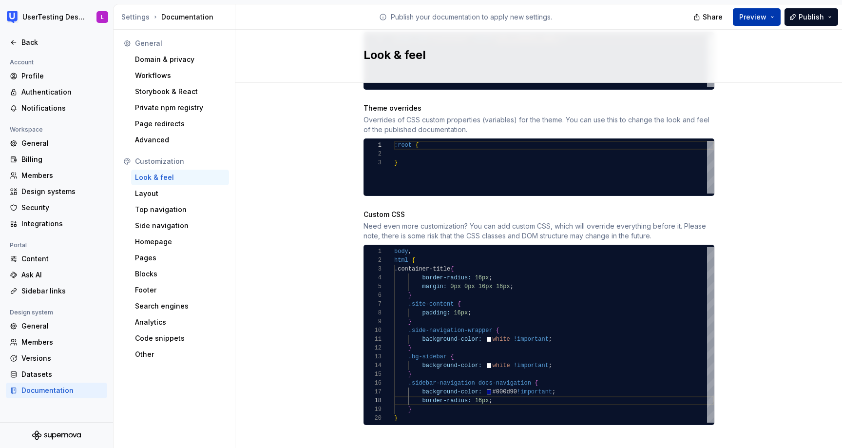
click at [759, 11] on button "Preview" at bounding box center [757, 17] width 48 height 18
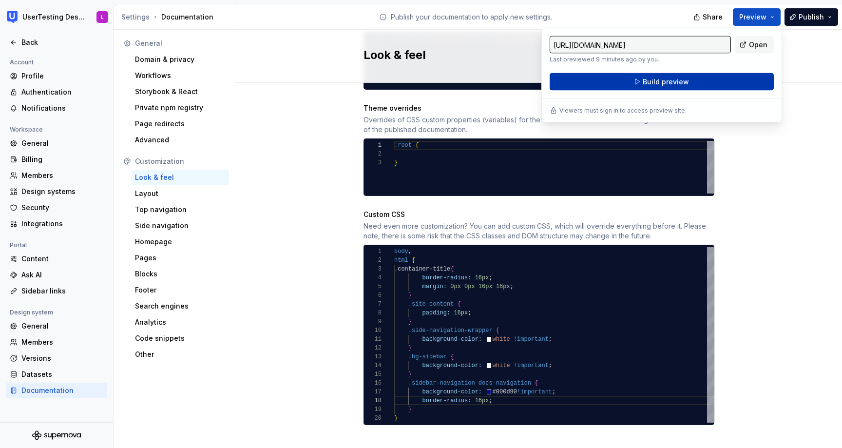
click at [695, 81] on button "Build preview" at bounding box center [661, 82] width 224 height 18
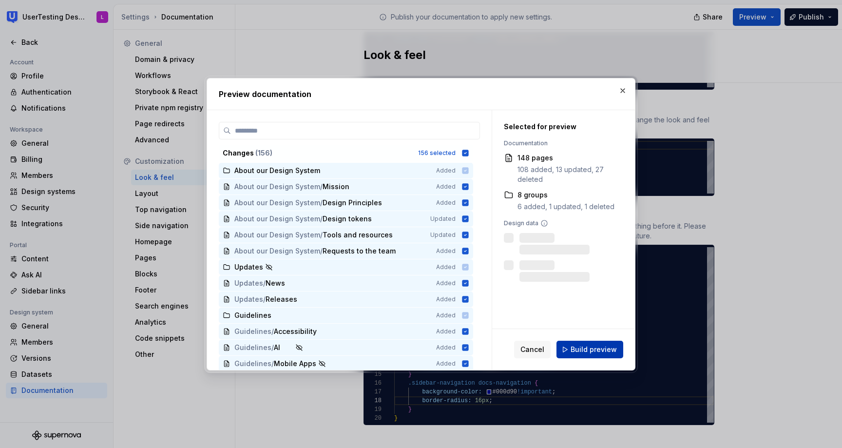
click at [597, 346] on span "Build preview" at bounding box center [593, 349] width 46 height 10
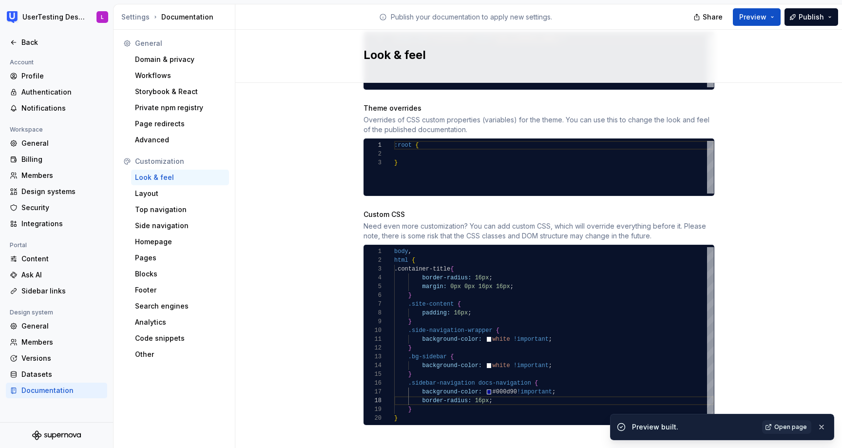
click at [792, 432] on link "Open page" at bounding box center [786, 427] width 49 height 14
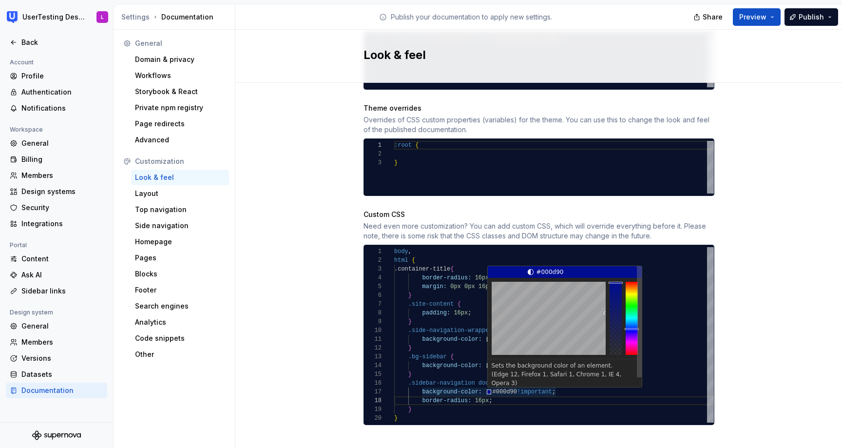
click at [478, 373] on div ".container-title { border-radius: 16px ; margin: 0px 0px 16px 16px ; } .site-co…" at bounding box center [554, 334] width 320 height 175
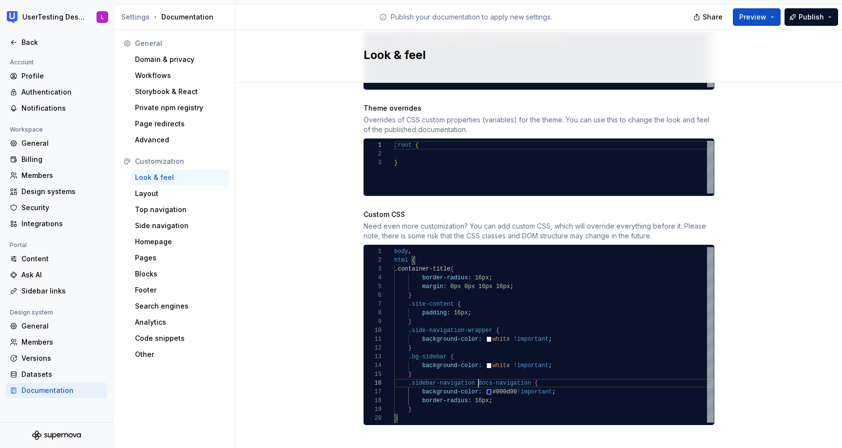
scroll to position [44, 88]
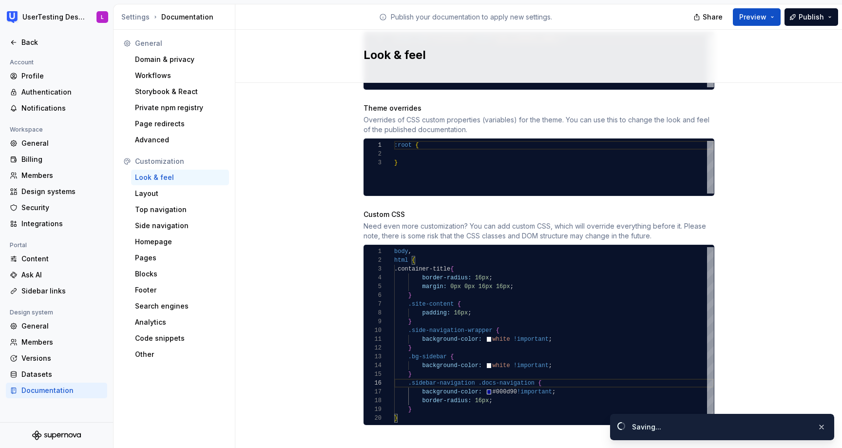
click at [739, 190] on div "Site logo A company logo that will be displayed on all pages on your documentat…" at bounding box center [538, 24] width 606 height 876
click at [762, 15] on span "Preview" at bounding box center [752, 17] width 27 height 10
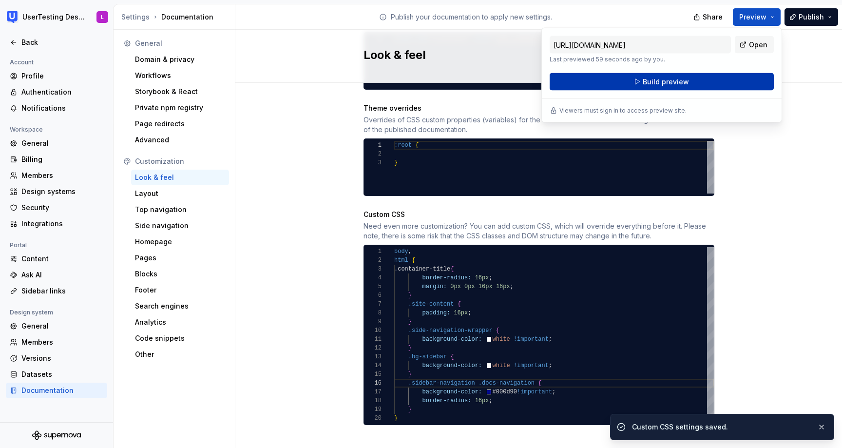
click at [734, 78] on button "Build preview" at bounding box center [661, 82] width 224 height 18
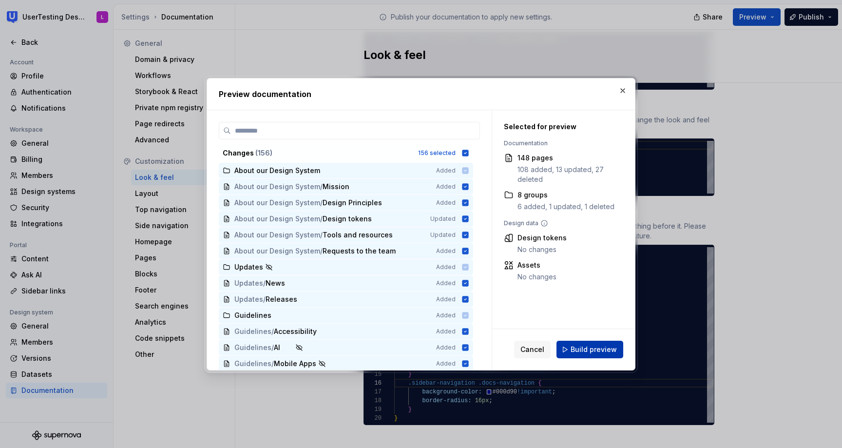
click at [585, 349] on span "Build preview" at bounding box center [593, 349] width 46 height 10
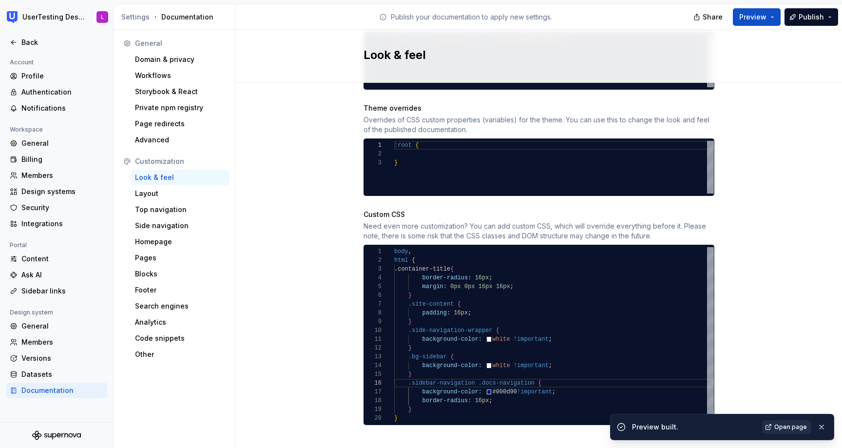
click at [782, 425] on span "Open page" at bounding box center [790, 427] width 33 height 8
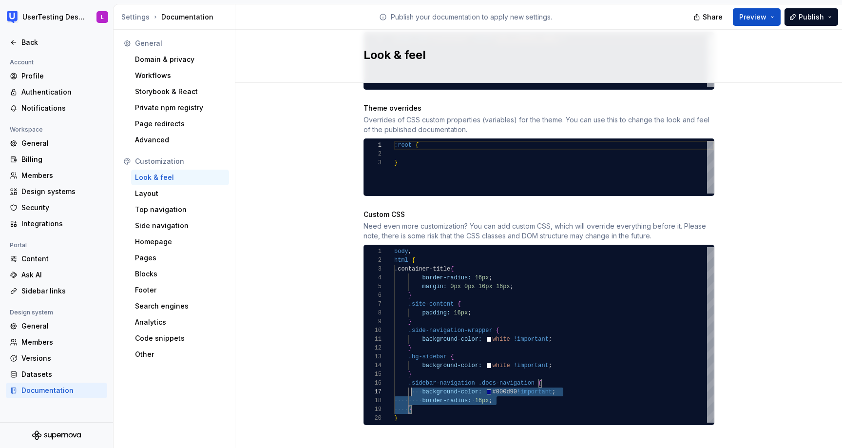
scroll to position [44, 11]
drag, startPoint x: 418, startPoint y: 400, endPoint x: 406, endPoint y: 376, distance: 27.5
click at [406, 376] on div ".container-title { border-radius: 16px ; margin: 0px 0px 16px 16px ; } .site-co…" at bounding box center [554, 334] width 320 height 175
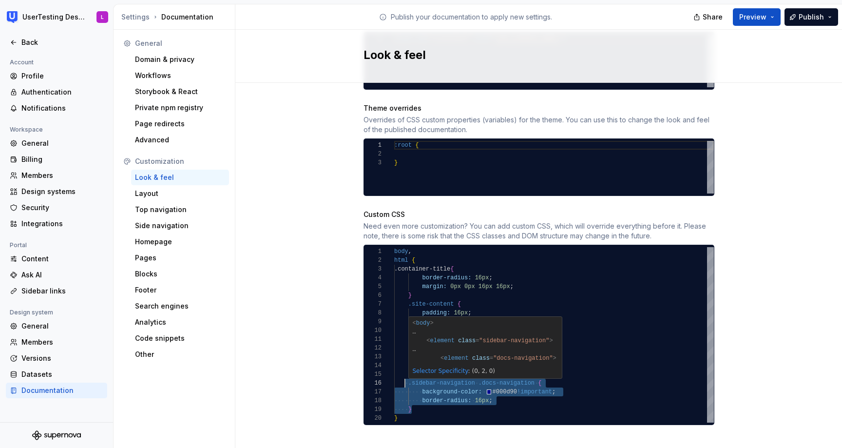
click at [476, 374] on div ".container-title { border-radius: 16px ; margin: 0px 0px 16px 16px ; } .site-co…" at bounding box center [554, 334] width 320 height 175
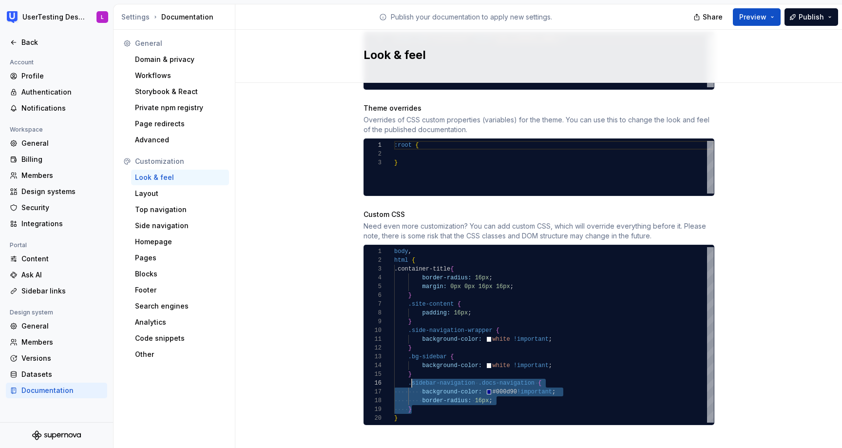
scroll to position [44, 14]
drag, startPoint x: 418, startPoint y: 398, endPoint x: 408, endPoint y: 372, distance: 28.2
click at [408, 372] on div ".container-title { border-radius: 16px ; margin: 0px 0px 16px 16px ; } .site-co…" at bounding box center [554, 334] width 320 height 175
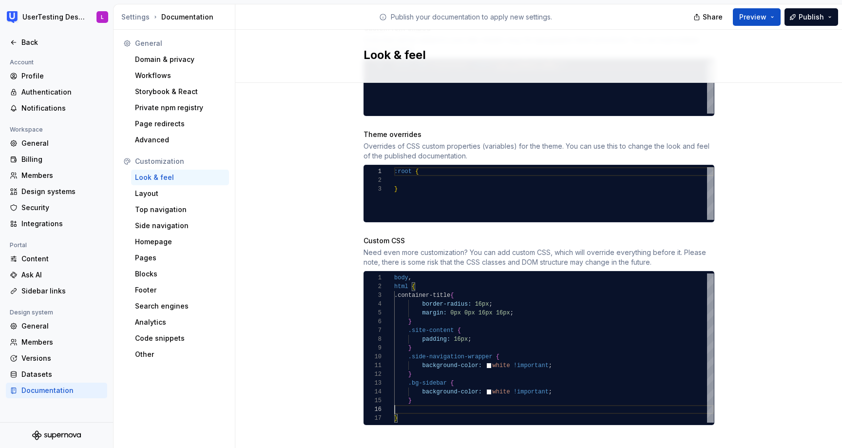
scroll to position [462, 0]
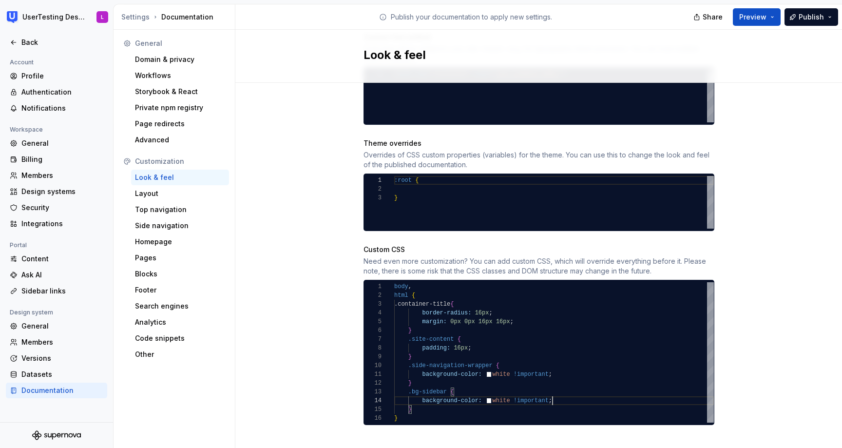
click at [566, 389] on div ".container-title { border-radius: 16px ; margin: 0px 0px 16px 16px ; } .site-co…" at bounding box center [554, 352] width 320 height 140
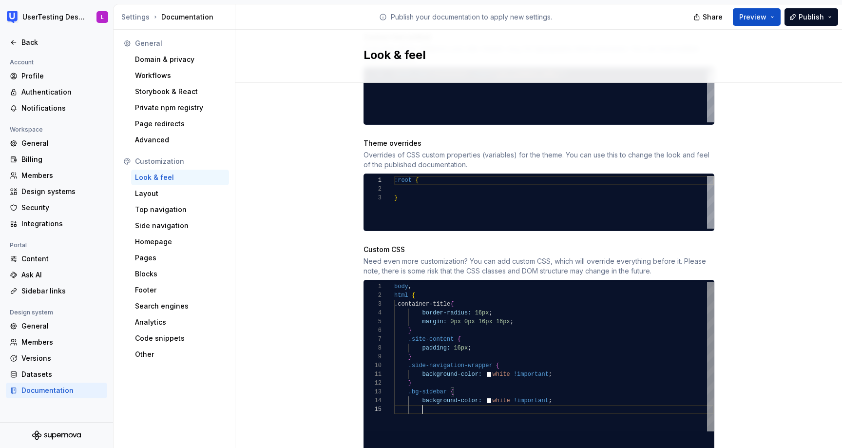
scroll to position [61, 18]
click at [420, 406] on div "border-radius: 16px ; margin: 0px 0px 16px 16px ; } .site-content { padding: 16…" at bounding box center [554, 369] width 320 height 175
click at [421, 415] on div "border-radius: 16px ; margin: 0px 0px 16px 16px ; } .site-content { padding: 16…" at bounding box center [554, 369] width 320 height 175
click at [406, 425] on div "border-radius: 16px ; margin: 0px 0px 16px 16px ; } .site-content { padding: 16…" at bounding box center [554, 369] width 320 height 175
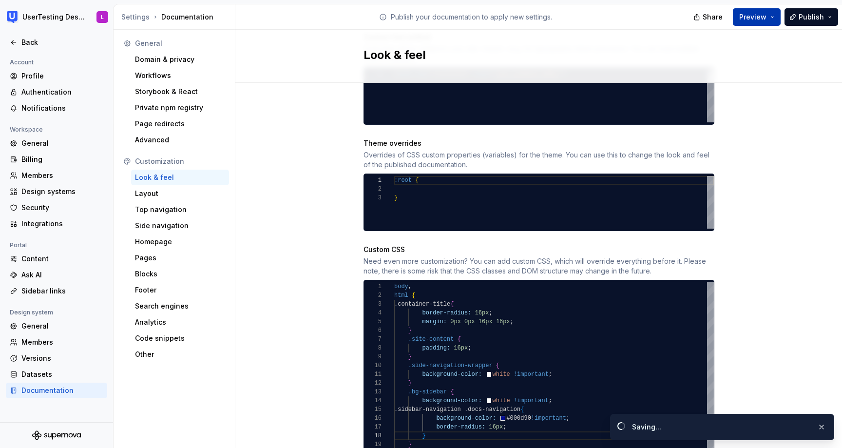
click at [759, 9] on button "Preview" at bounding box center [757, 17] width 48 height 18
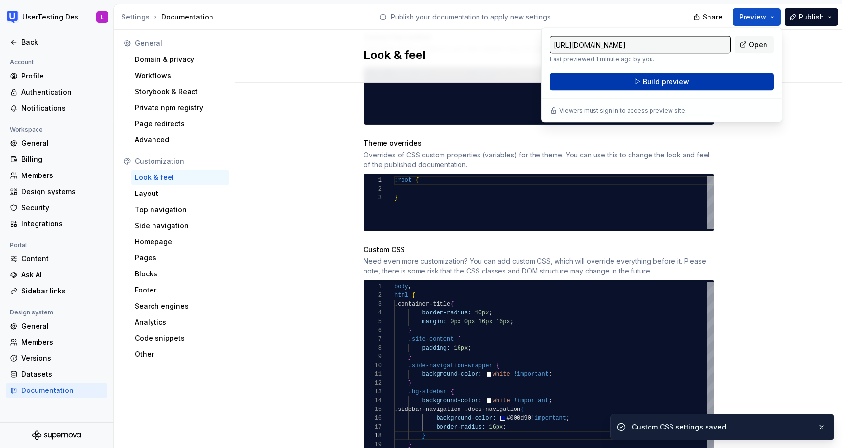
click at [735, 77] on button "Build preview" at bounding box center [661, 82] width 224 height 18
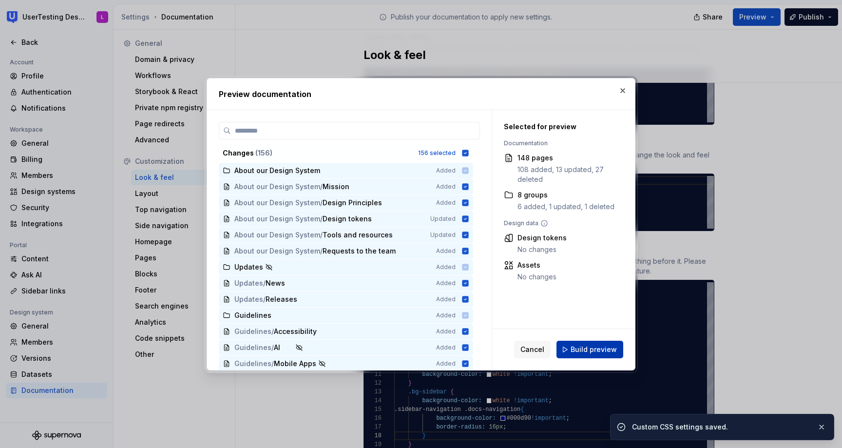
click at [591, 353] on span "Build preview" at bounding box center [593, 349] width 46 height 10
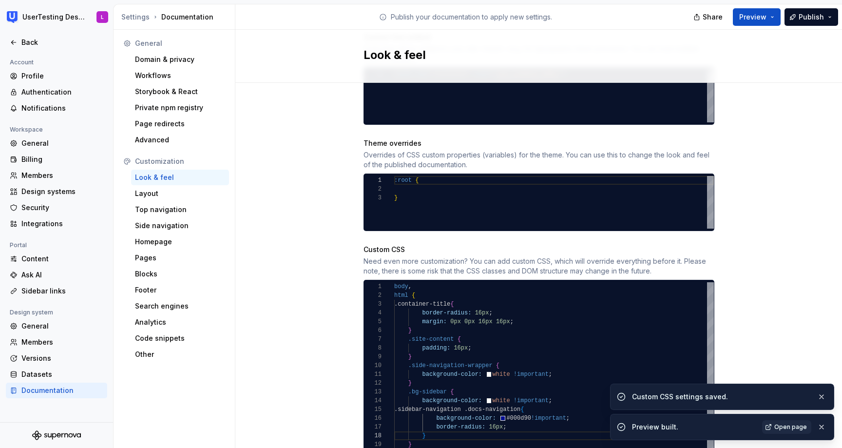
click at [798, 427] on span "Open page" at bounding box center [790, 427] width 33 height 8
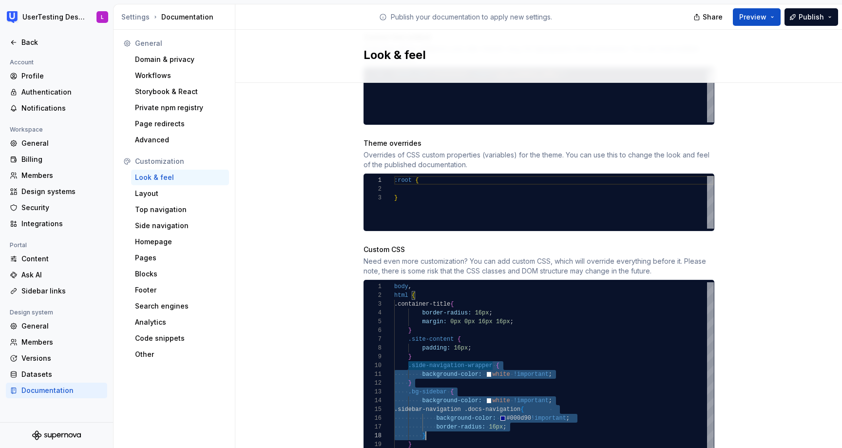
scroll to position [79, 18]
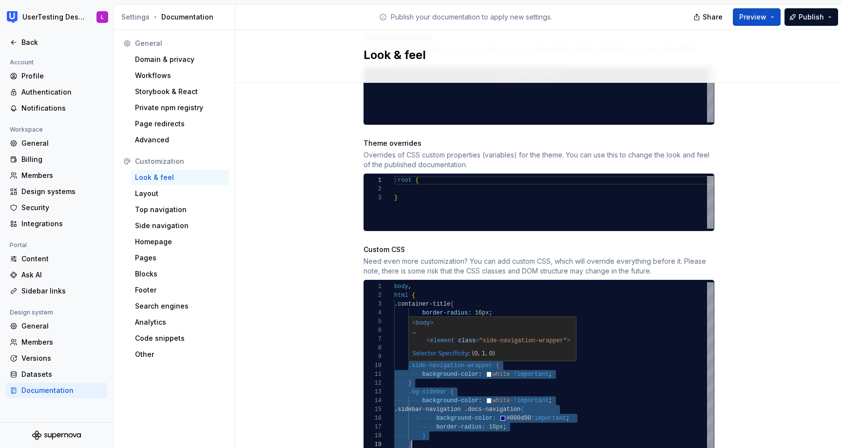
drag, startPoint x: 408, startPoint y: 355, endPoint x: 425, endPoint y: 433, distance: 79.4
click at [425, 433] on div "border-radius: 16px ; margin: 0px 0px 16px 16px ; } .site-content { padding: 16…" at bounding box center [554, 369] width 320 height 175
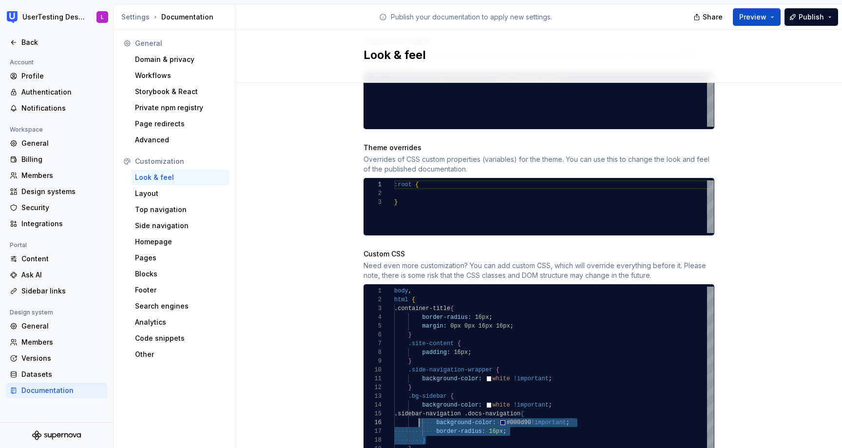
scroll to position [35, 25]
drag, startPoint x: 430, startPoint y: 431, endPoint x: 461, endPoint y: 405, distance: 40.5
click at [420, 405] on div ".side-navigation-wrapper { background-color: white !important ; } .bg-sidebar {…" at bounding box center [554, 373] width 320 height 175
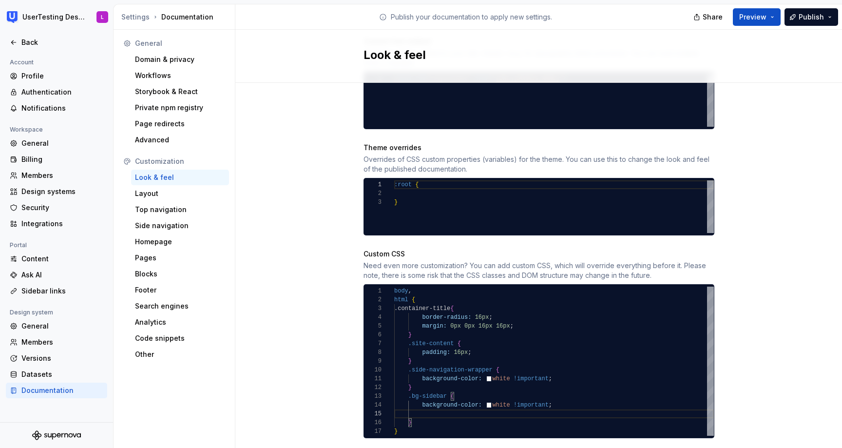
scroll to position [26, 151]
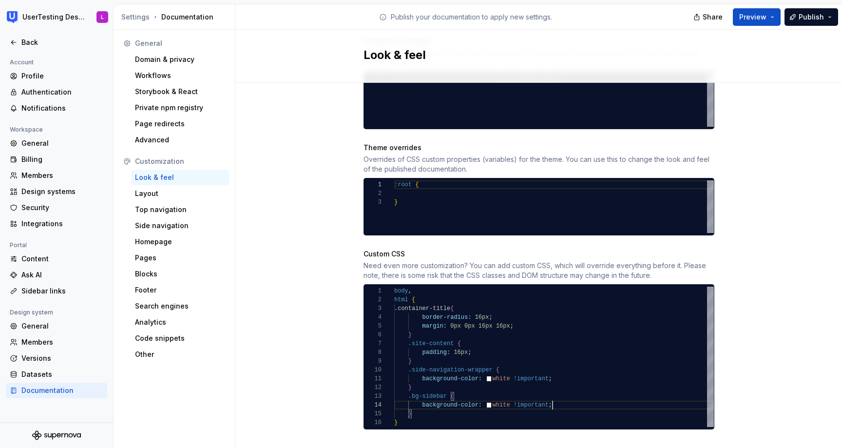
click at [418, 405] on div ".side-navigation-wrapper { background-color: white !important ; } .bg-sidebar {…" at bounding box center [554, 356] width 320 height 140
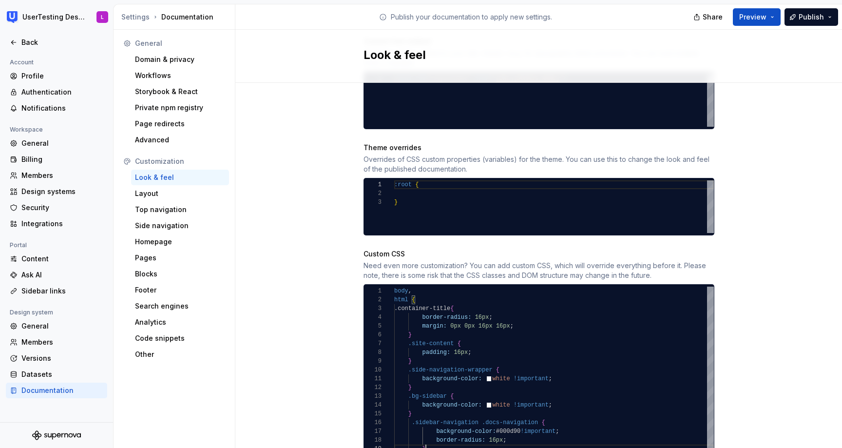
scroll to position [70, 32]
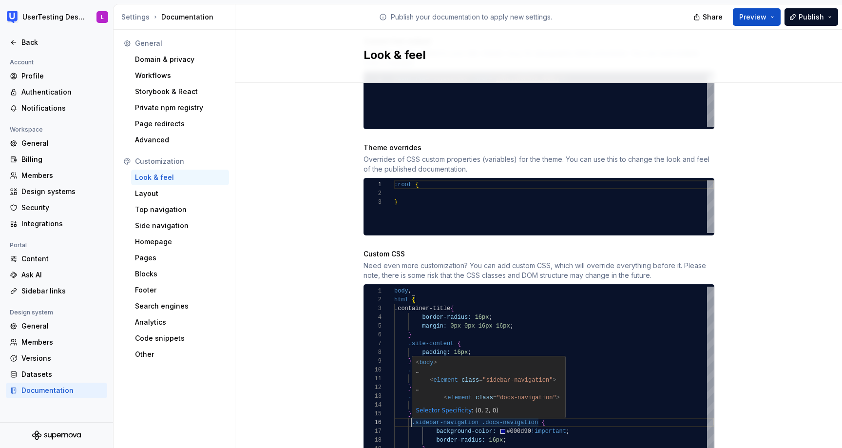
click at [413, 415] on div ".side-navigation-wrapper { background-color: white !important ; } .bg-sidebar {…" at bounding box center [554, 373] width 320 height 175
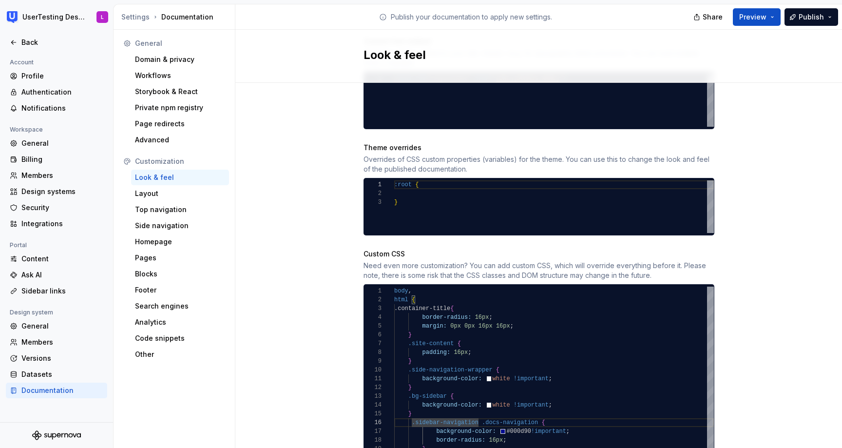
scroll to position [44, 14]
click at [436, 420] on div ".side-navigation-wrapper { background-color: white !important ; } .bg-sidebar {…" at bounding box center [554, 373] width 320 height 175
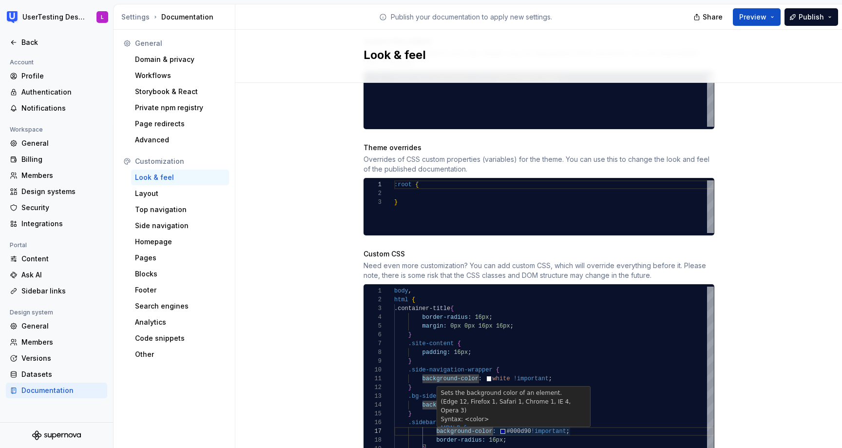
scroll to position [53, 28]
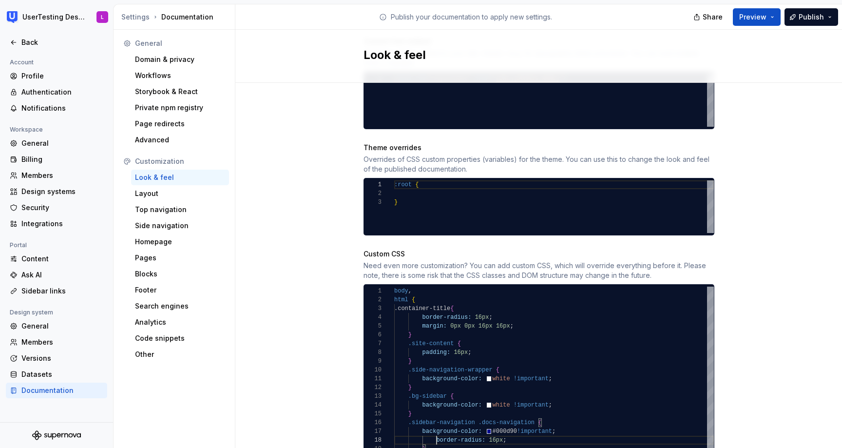
click at [435, 431] on div ".side-navigation-wrapper { background-color: white !important ; } .bg-sidebar {…" at bounding box center [554, 373] width 320 height 175
click at [421, 438] on div ".side-navigation-wrapper { background-color: white !important ; } .bg-sidebar {…" at bounding box center [554, 373] width 320 height 175
drag, startPoint x: 421, startPoint y: 438, endPoint x: 409, endPoint y: 414, distance: 27.2
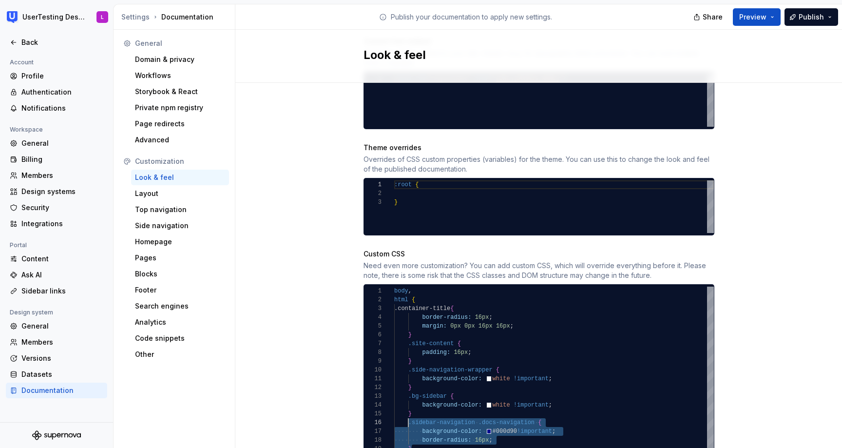
click at [409, 414] on div ".side-navigation-wrapper { background-color: white !important ; } .bg-sidebar {…" at bounding box center [554, 373] width 320 height 175
click at [420, 439] on div ".side-navigation-wrapper { background-color: white !important ; } .bg-sidebar {…" at bounding box center [554, 373] width 320 height 175
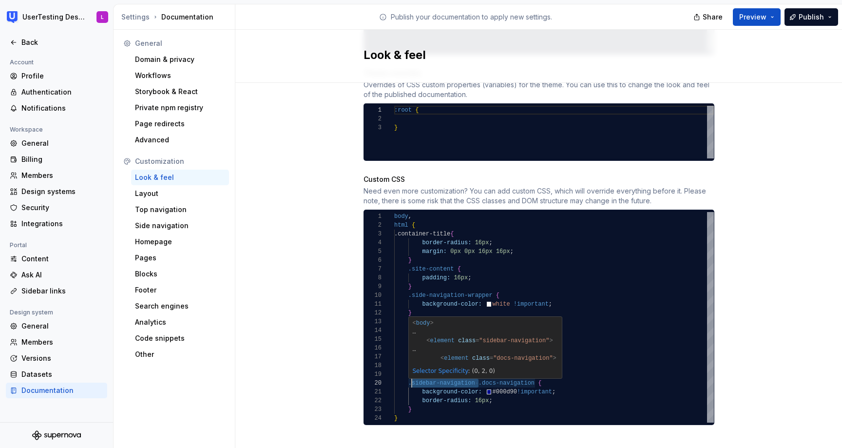
scroll to position [79, 14]
drag, startPoint x: 478, startPoint y: 373, endPoint x: 410, endPoint y: 374, distance: 68.7
click at [409, 373] on div ".side-navigation-wrapper { background-color: white !important ; } .bg-sidebar {…" at bounding box center [554, 317] width 320 height 210
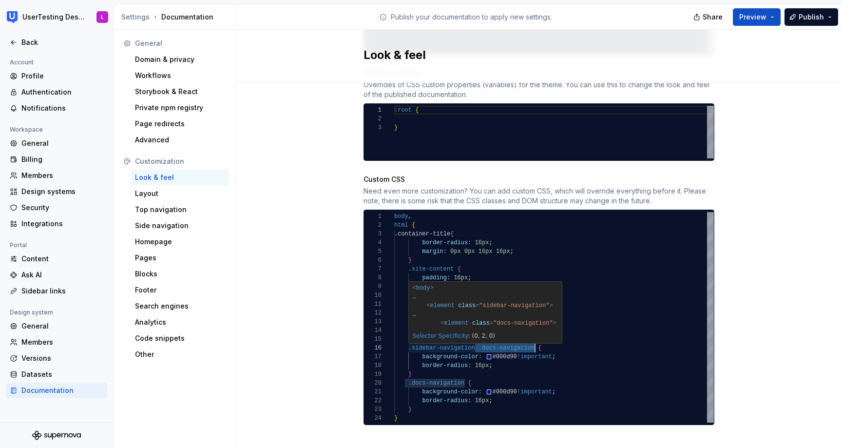
drag, startPoint x: 474, startPoint y: 339, endPoint x: 533, endPoint y: 338, distance: 59.0
click at [533, 338] on div ".side-navigation-wrapper { background-color: white !important ; } .bg-sidebar {…" at bounding box center [554, 317] width 320 height 210
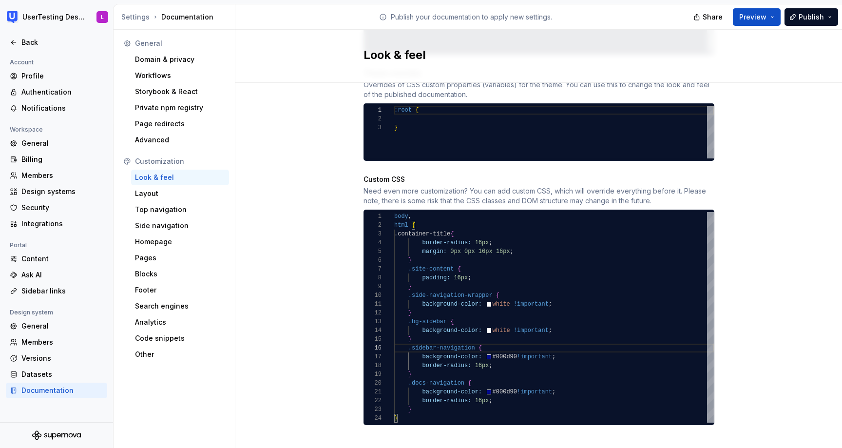
type textarea "**********"
click at [761, 210] on div "Site logo A company logo that will be displayed on all pages on your documentat…" at bounding box center [538, 6] width 606 height 911
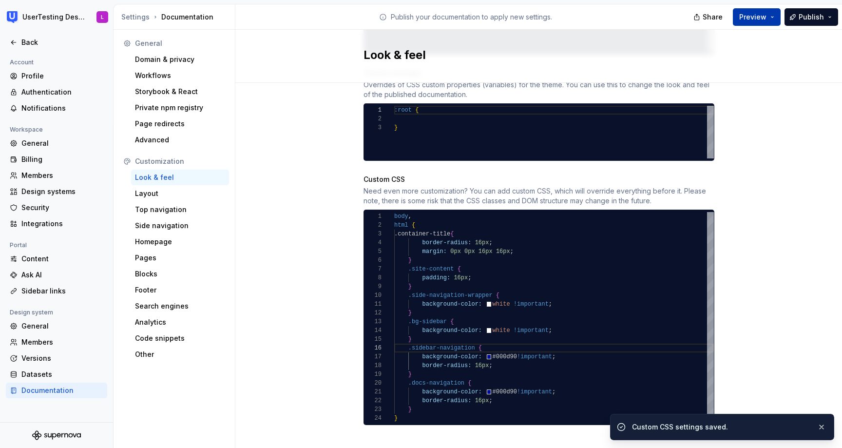
click at [760, 14] on span "Preview" at bounding box center [752, 17] width 27 height 10
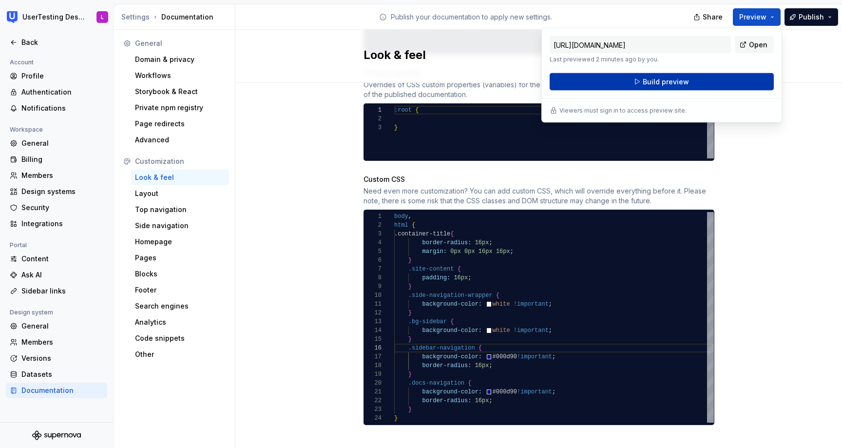
click at [739, 81] on button "Build preview" at bounding box center [661, 82] width 224 height 18
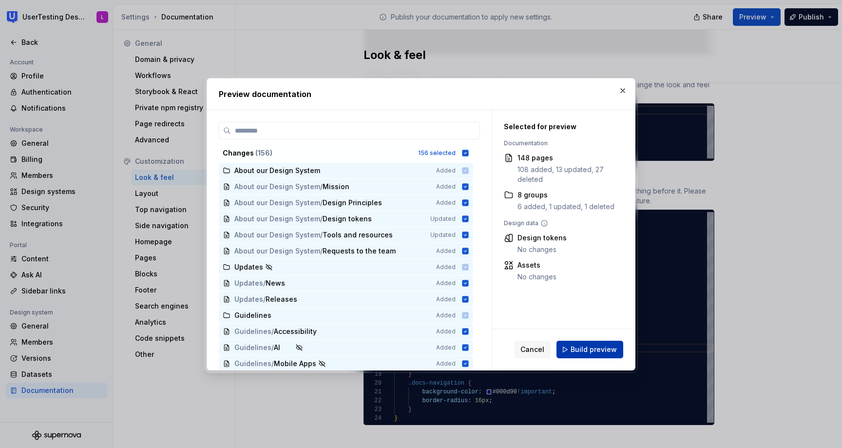
click at [585, 348] on span "Build preview" at bounding box center [593, 349] width 46 height 10
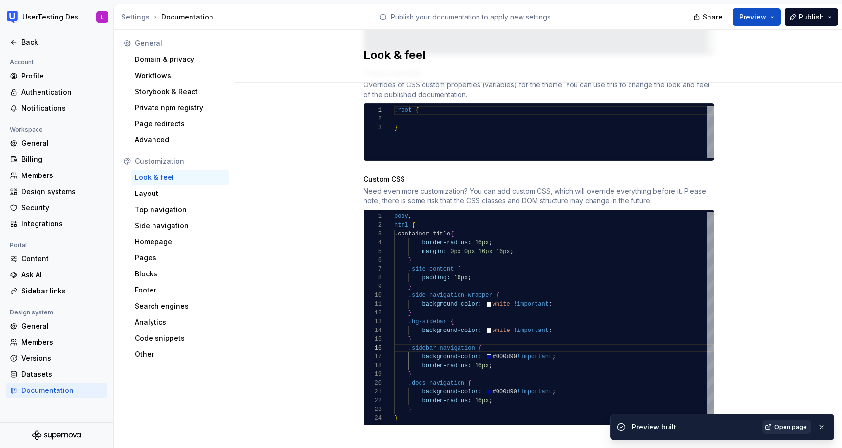
click at [800, 425] on span "Open page" at bounding box center [790, 427] width 33 height 8
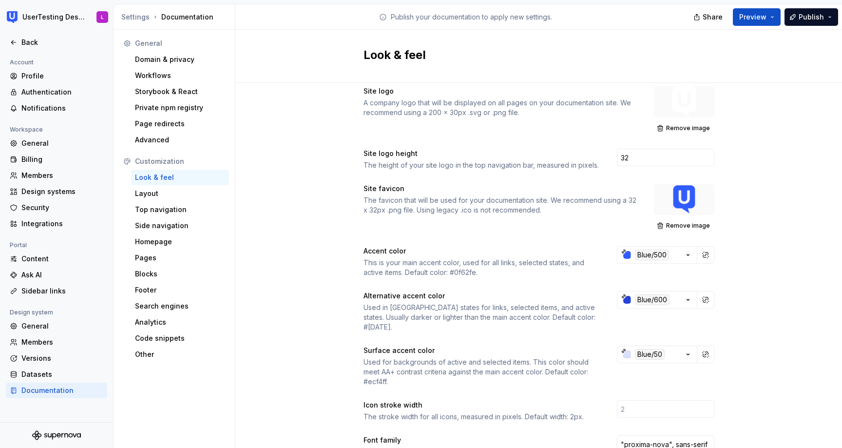
scroll to position [0, 0]
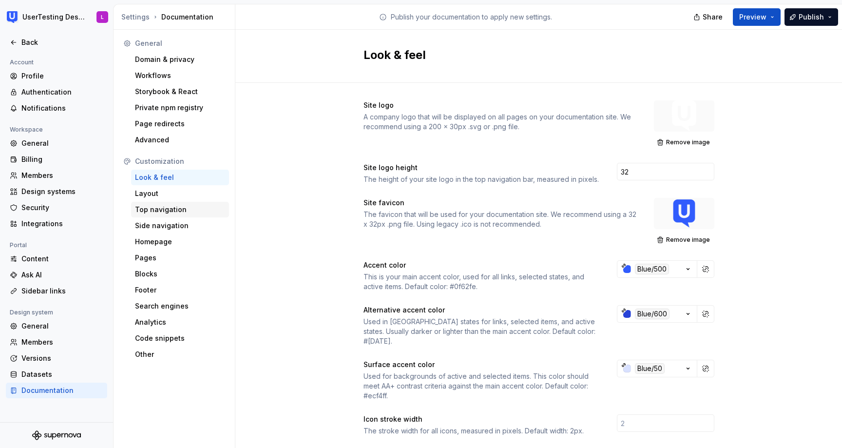
click at [173, 205] on div "Top navigation" at bounding box center [180, 210] width 90 height 10
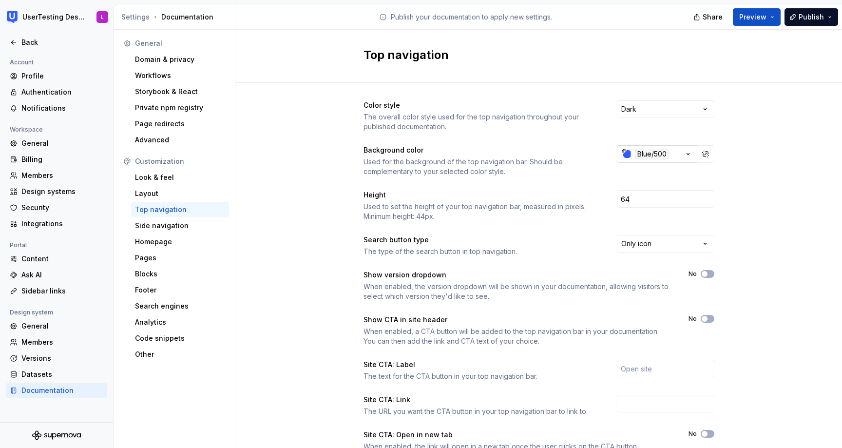
click at [626, 152] on div "button" at bounding box center [627, 154] width 8 height 8
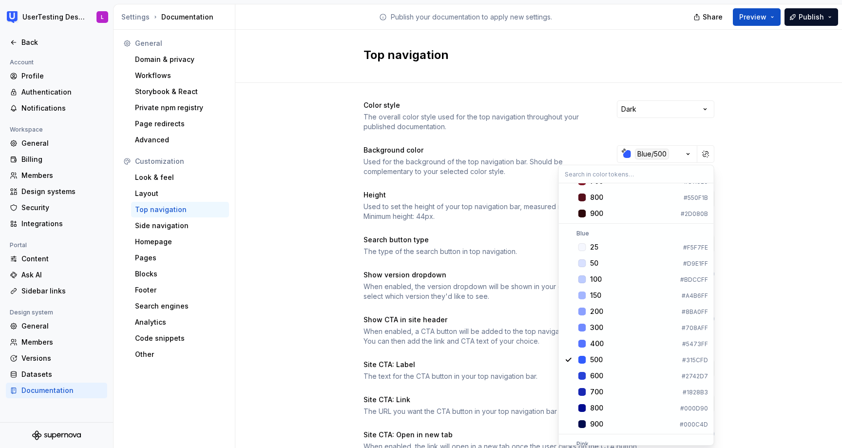
scroll to position [616, 0]
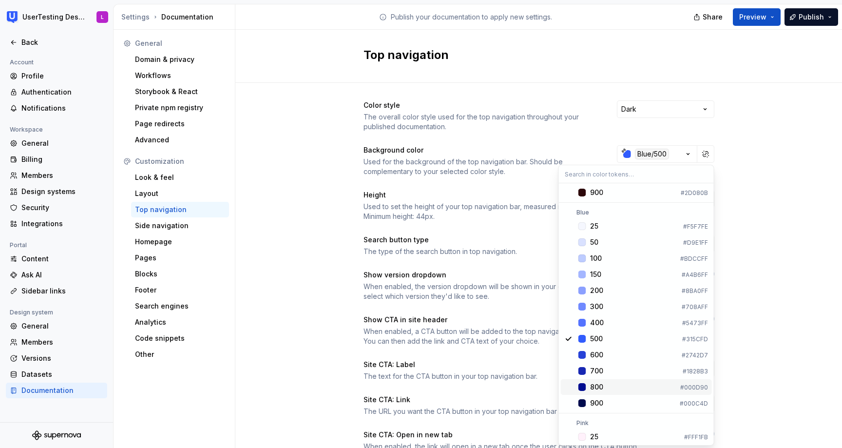
click at [581, 385] on div "Suggestions" at bounding box center [582, 387] width 8 height 8
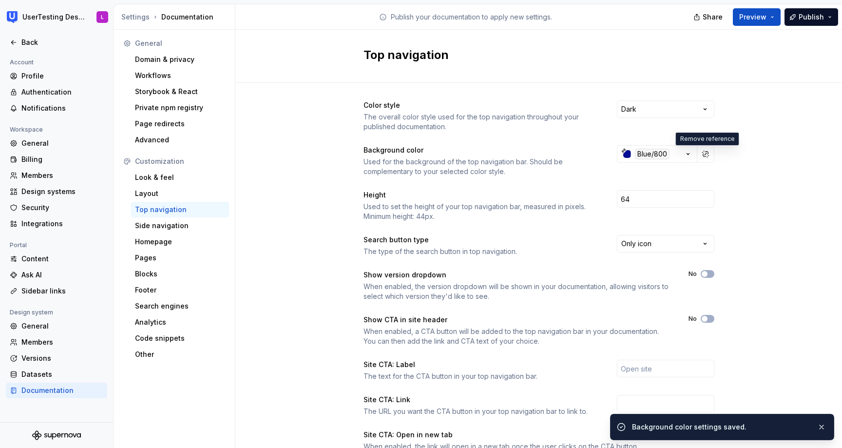
scroll to position [81, 0]
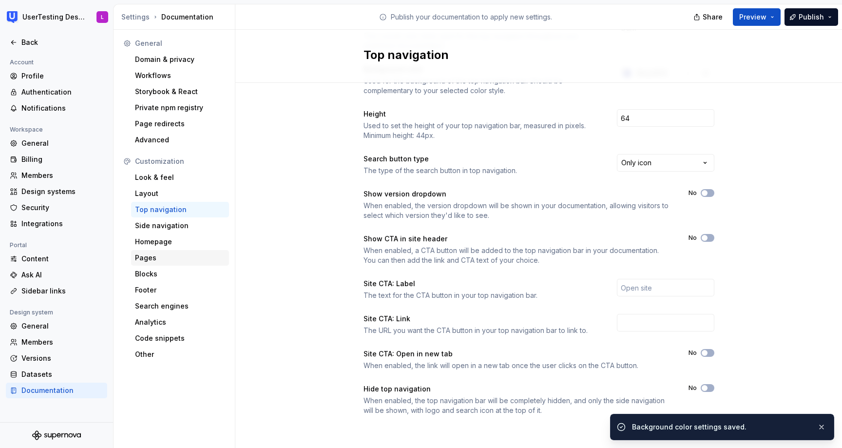
click at [165, 259] on div "Pages" at bounding box center [180, 258] width 90 height 10
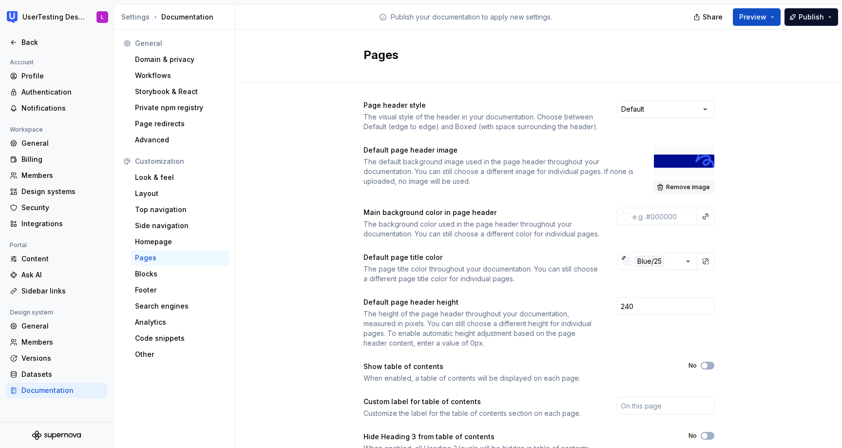
click at [689, 187] on span "Remove image" at bounding box center [688, 187] width 44 height 8
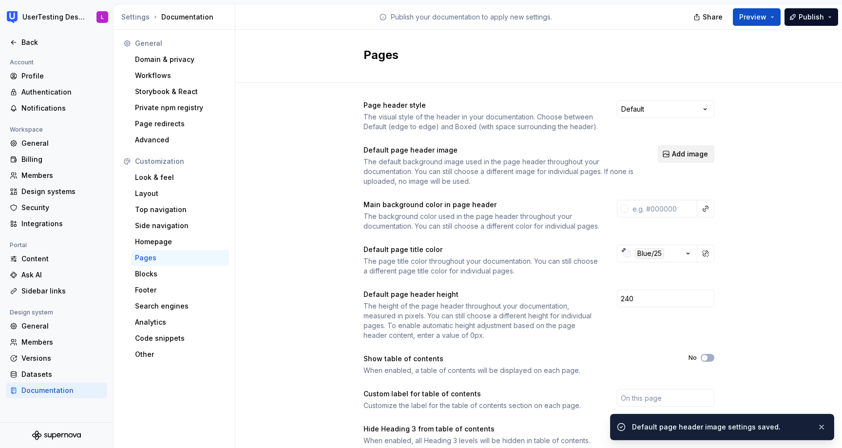
click at [694, 152] on span "Add image" at bounding box center [690, 154] width 36 height 10
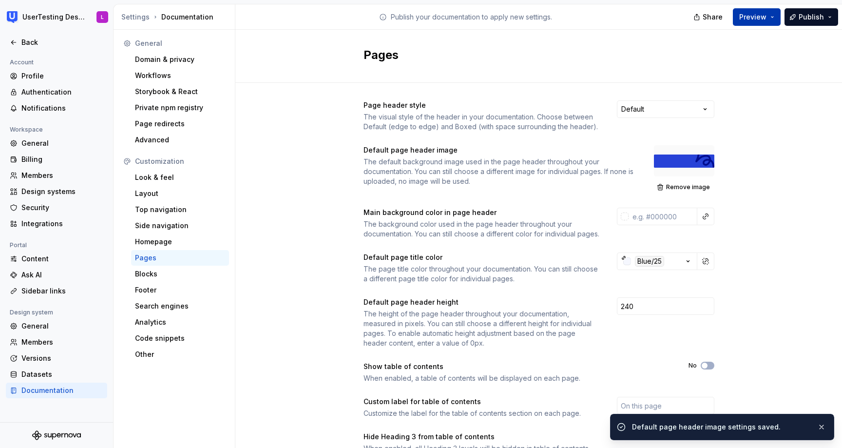
click at [758, 16] on span "Preview" at bounding box center [752, 17] width 27 height 10
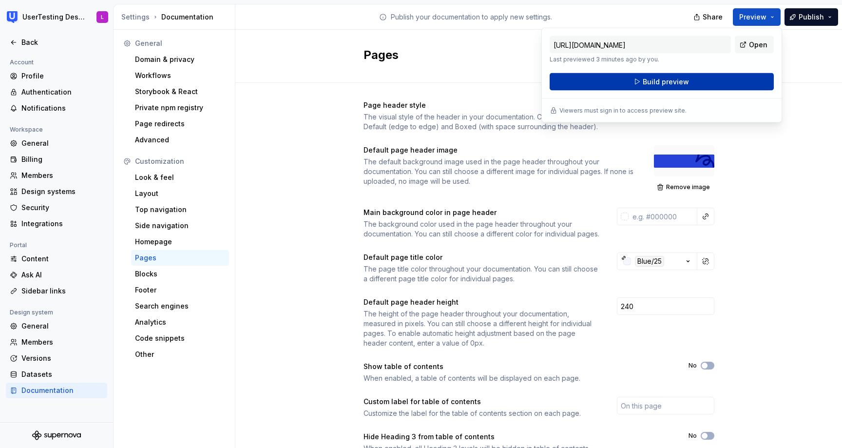
click at [723, 78] on button "Build preview" at bounding box center [661, 82] width 224 height 18
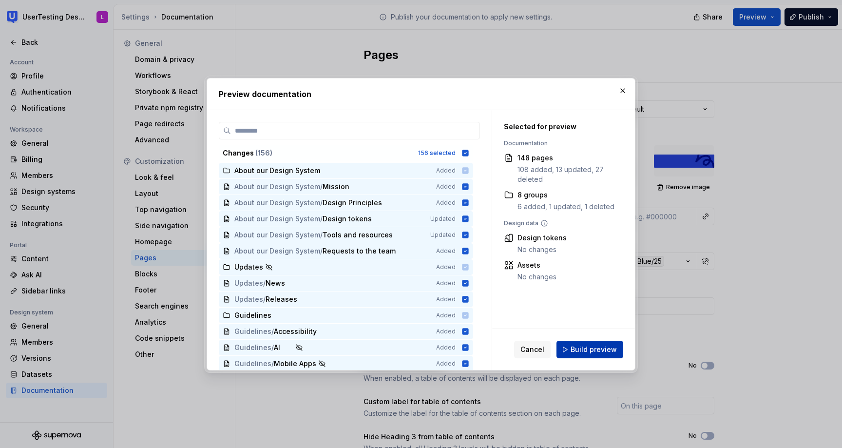
click at [598, 353] on span "Build preview" at bounding box center [593, 349] width 46 height 10
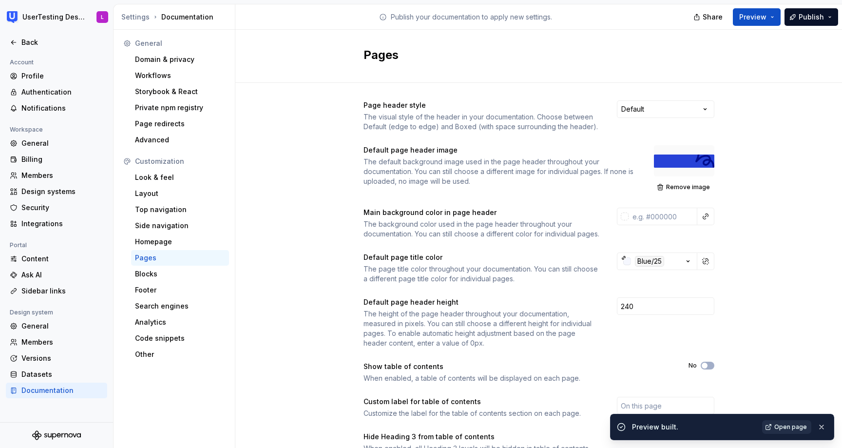
click at [803, 427] on span "Open page" at bounding box center [790, 427] width 33 height 8
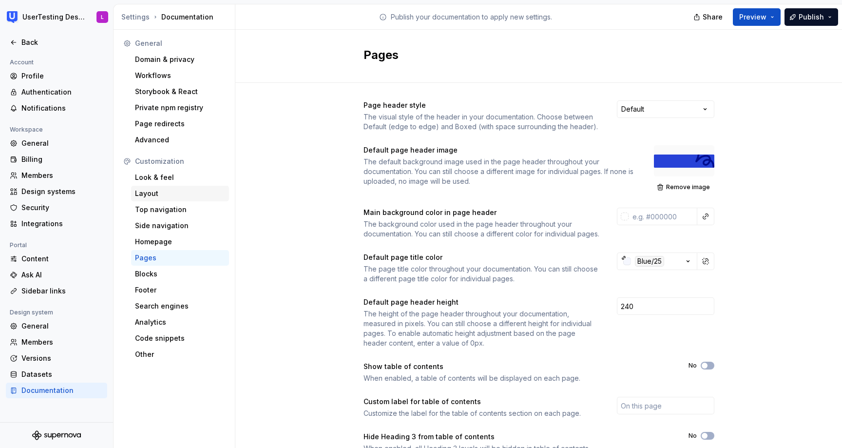
click at [170, 190] on div "Layout" at bounding box center [180, 194] width 90 height 10
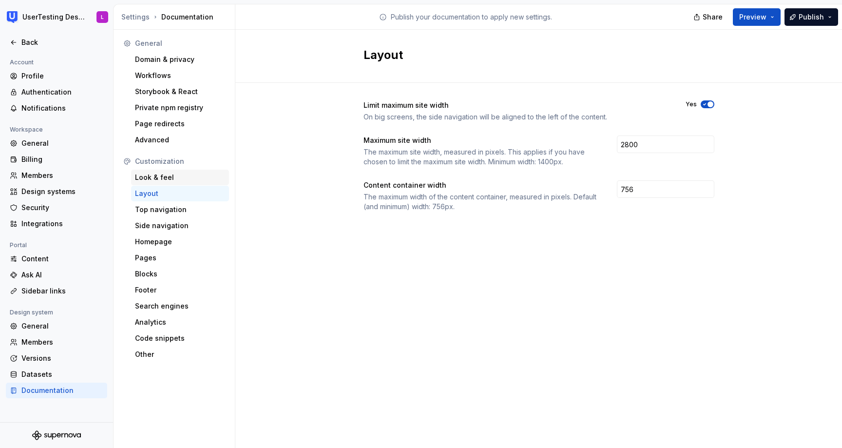
click at [175, 178] on div "Look & feel" at bounding box center [180, 177] width 90 height 10
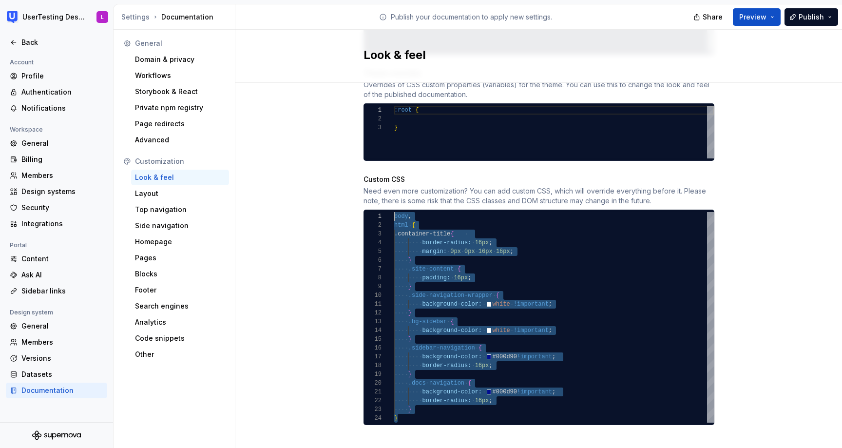
drag, startPoint x: 406, startPoint y: 408, endPoint x: 383, endPoint y: 201, distance: 208.3
click at [394, 212] on div "body , html { .container-title { border-radius: 16px ; margin: 0px 0px 16px 16p…" at bounding box center [554, 317] width 320 height 210
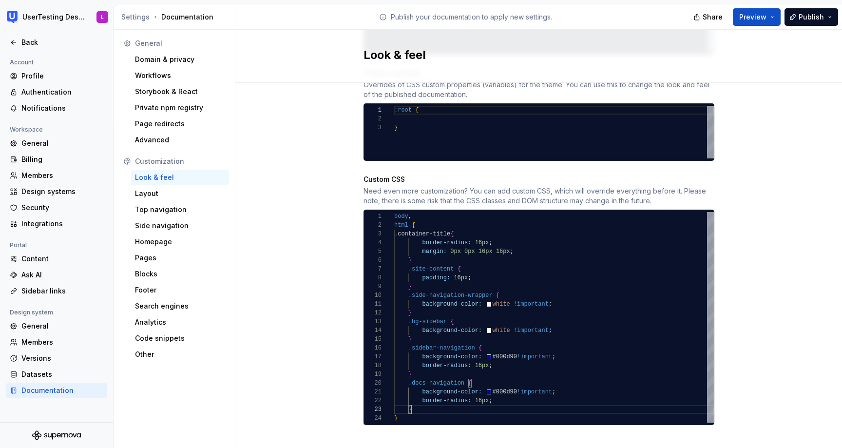
scroll to position [18, 18]
click at [425, 403] on div "body , html { .container-title { border-radius: 16px ; margin: 0px 0px 16px 16p…" at bounding box center [554, 317] width 320 height 210
click at [425, 400] on div "body , html { .container-title { border-radius: 16px ; margin: 0px 0px 16px 16p…" at bounding box center [554, 317] width 320 height 210
click at [564, 295] on div "html { .container-title { border-radius: 16px ; margin: 0px 0px 16px 16px ; } .…" at bounding box center [554, 317] width 320 height 210
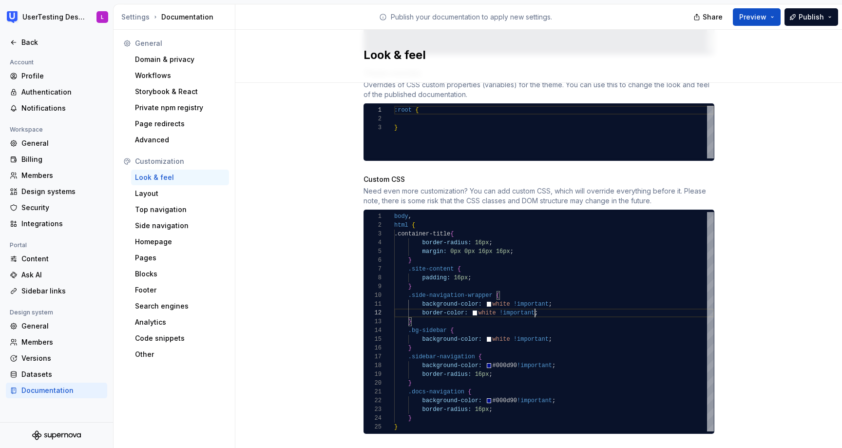
scroll to position [9, 141]
type textarea "**********"
click at [809, 206] on div "Site logo A company logo that will be displayed on all pages on your documentat…" at bounding box center [538, 11] width 606 height 920
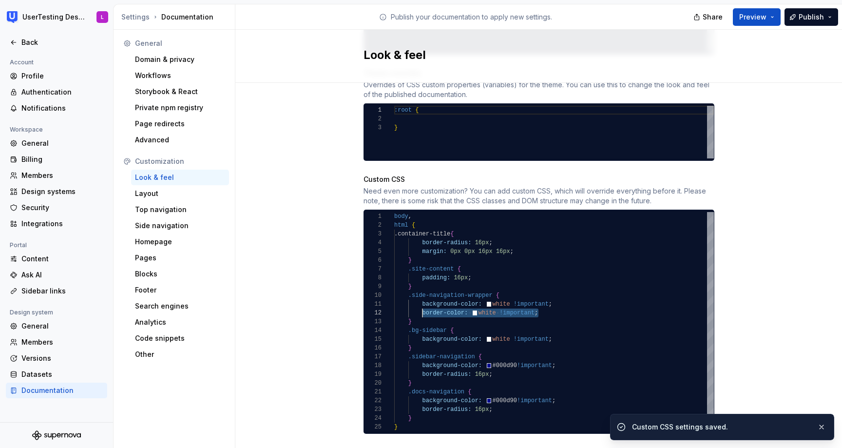
scroll to position [9, 28]
drag, startPoint x: 549, startPoint y: 304, endPoint x: 422, endPoint y: 304, distance: 127.1
click at [422, 304] on div "html { .container-title { border-radius: 16px ; margin: 0px 0px 16px 16px ; } .…" at bounding box center [554, 321] width 320 height 219
click at [759, 12] on button "Preview" at bounding box center [757, 17] width 48 height 18
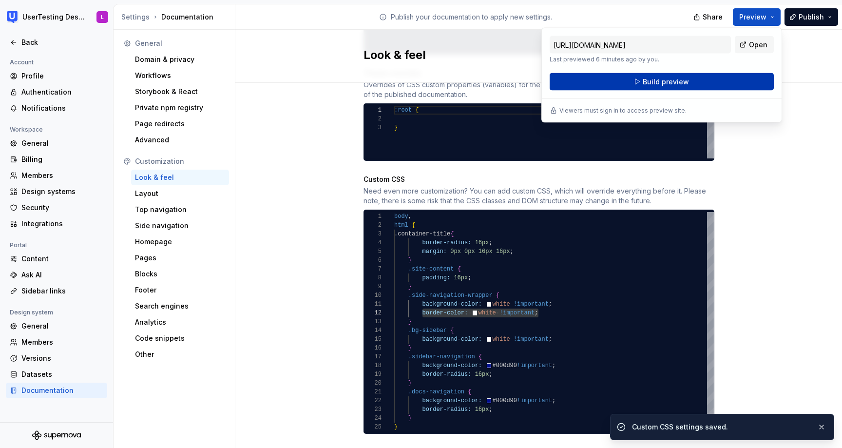
click at [733, 86] on button "Build preview" at bounding box center [661, 82] width 224 height 18
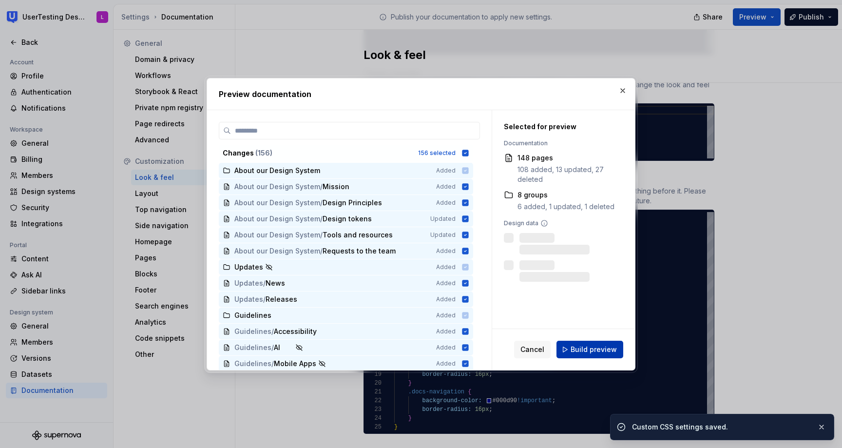
click at [598, 347] on span "Build preview" at bounding box center [593, 349] width 46 height 10
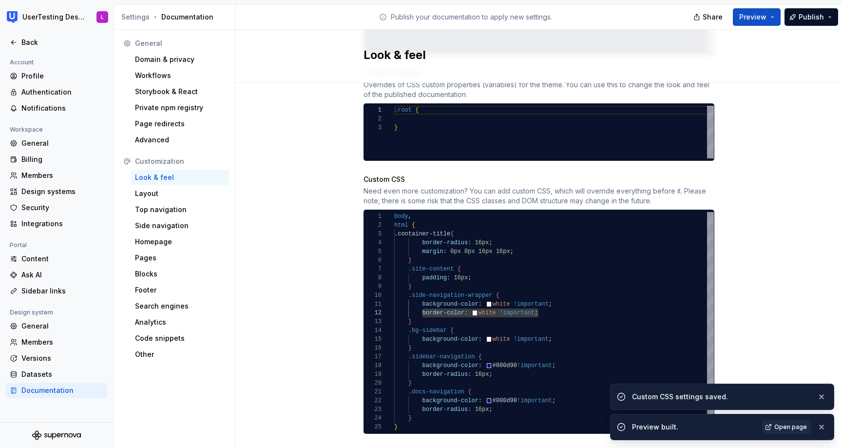
click at [799, 428] on span "Open page" at bounding box center [790, 427] width 33 height 8
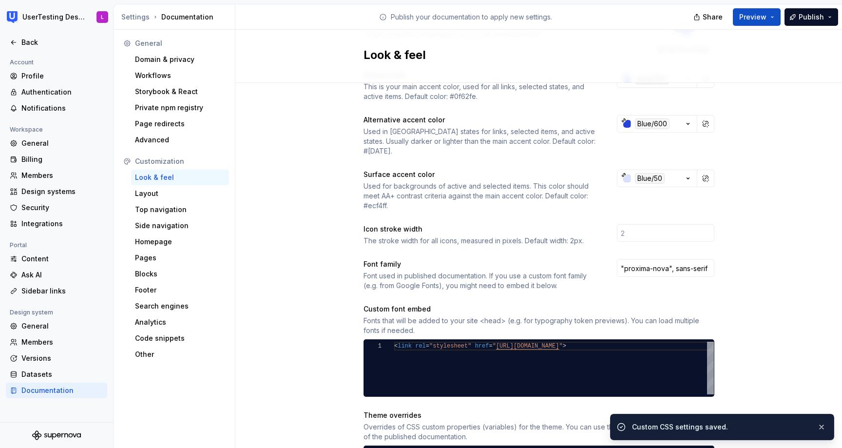
scroll to position [0, 0]
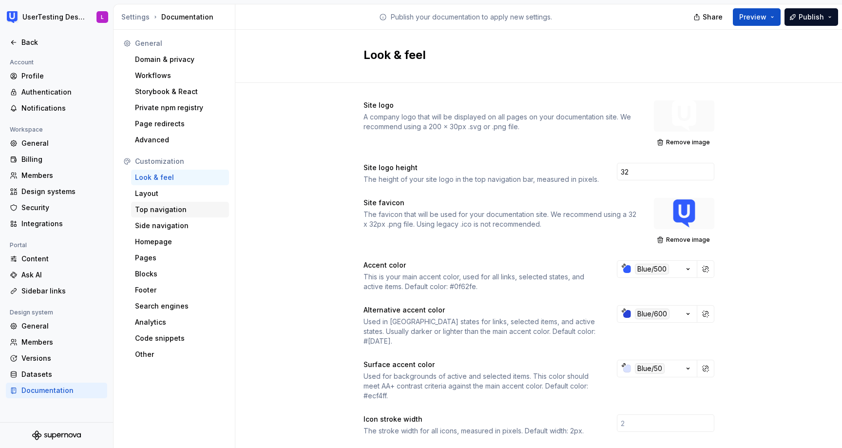
click at [166, 211] on div "Top navigation" at bounding box center [180, 210] width 90 height 10
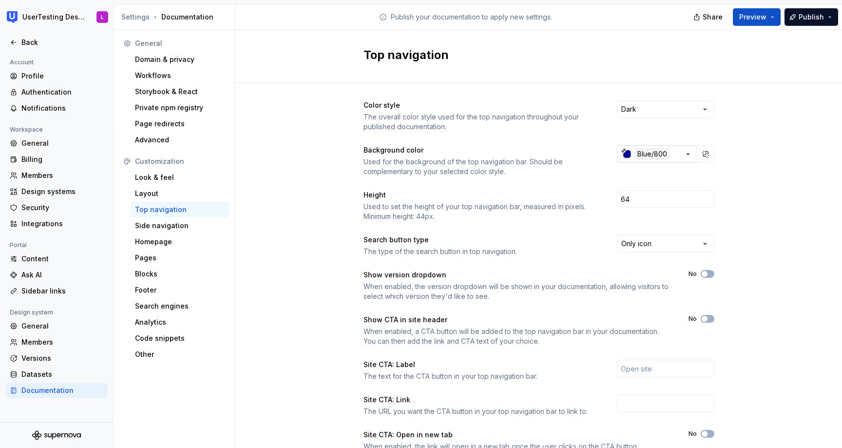
click at [623, 152] on icon "button" at bounding box center [623, 150] width 3 height 3
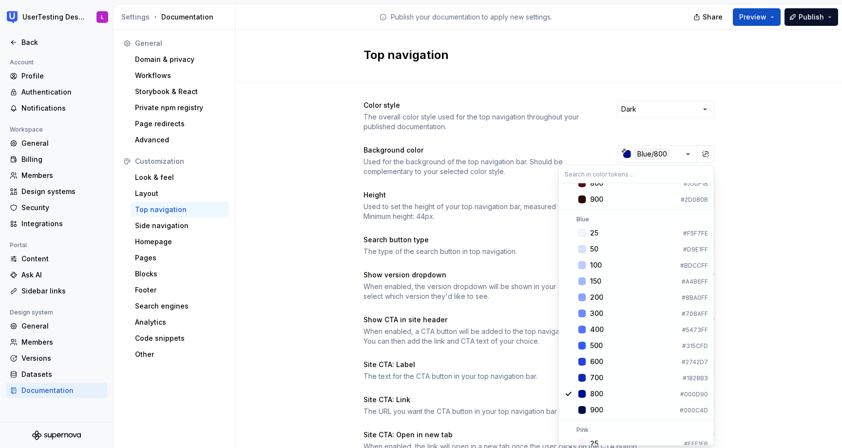
scroll to position [613, 0]
click at [584, 358] on div "Suggestions" at bounding box center [582, 358] width 8 height 8
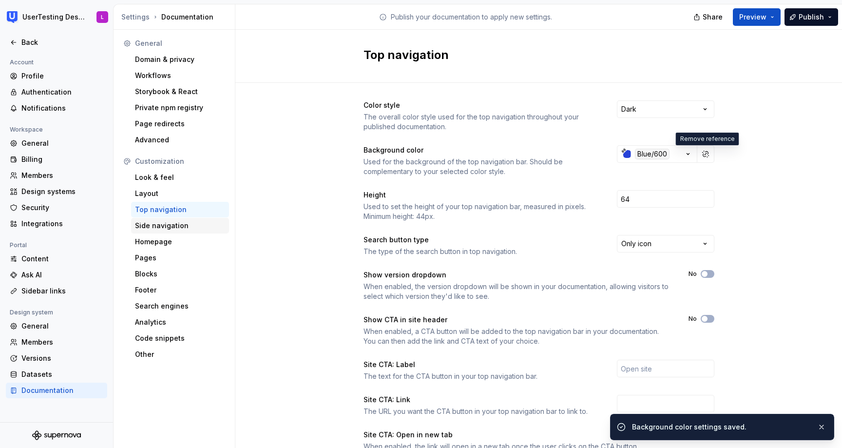
click at [163, 225] on div "Side navigation" at bounding box center [180, 226] width 90 height 10
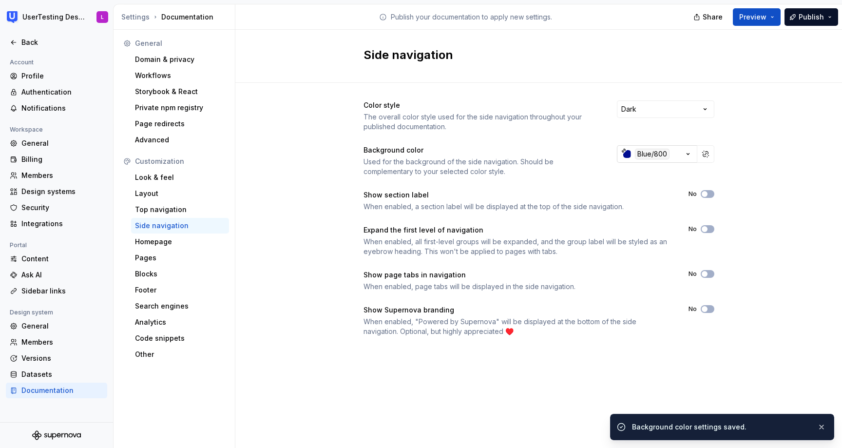
click at [627, 153] on div "button" at bounding box center [627, 154] width 8 height 8
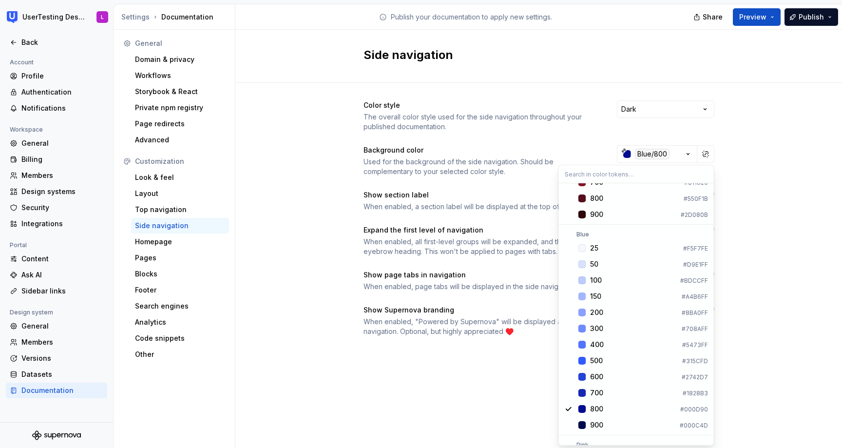
scroll to position [595, 0]
click at [587, 378] on span "600 #2742D7" at bounding box center [636, 376] width 151 height 16
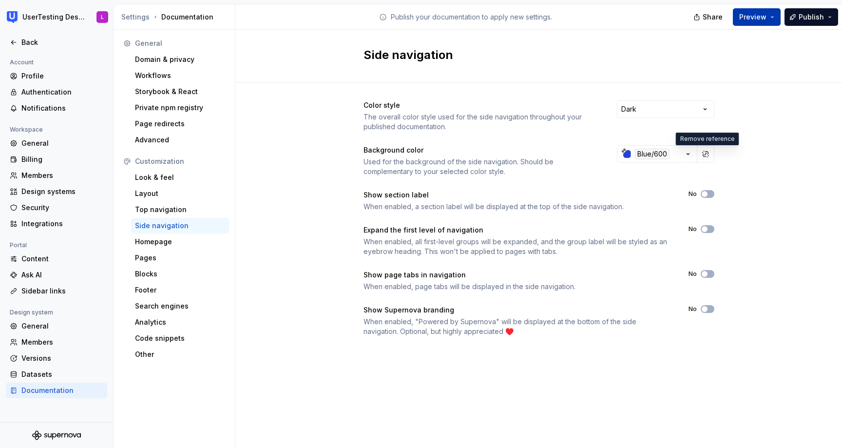
click at [761, 23] on button "Preview" at bounding box center [757, 17] width 48 height 18
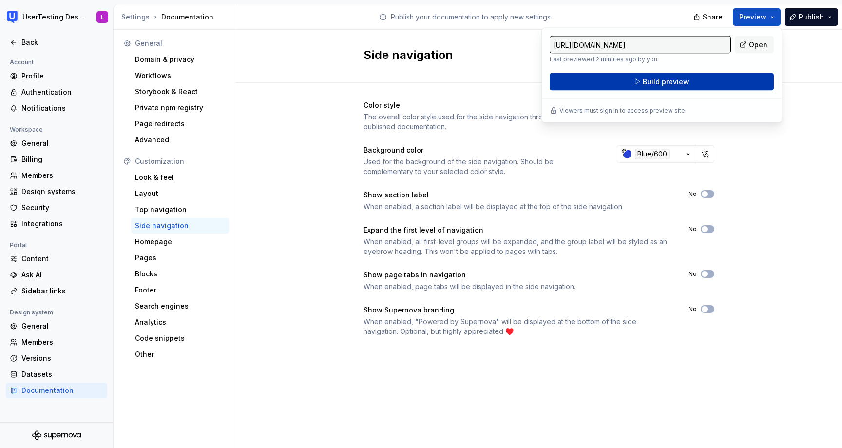
click at [725, 79] on button "Build preview" at bounding box center [661, 82] width 224 height 18
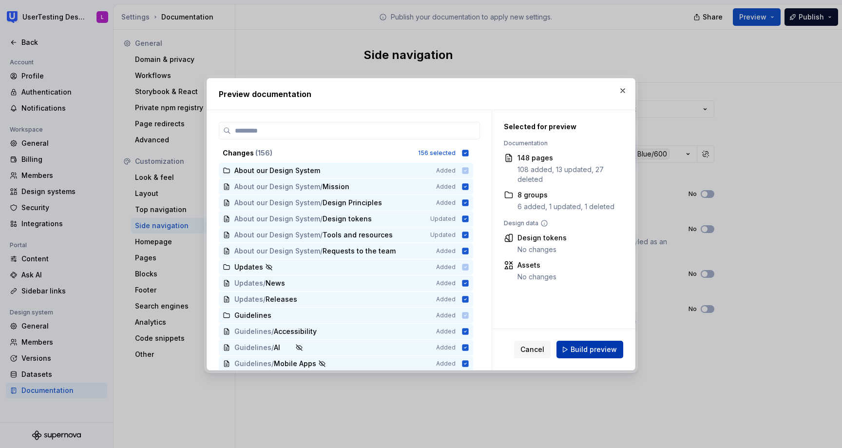
click at [594, 344] on span "Build preview" at bounding box center [593, 349] width 46 height 10
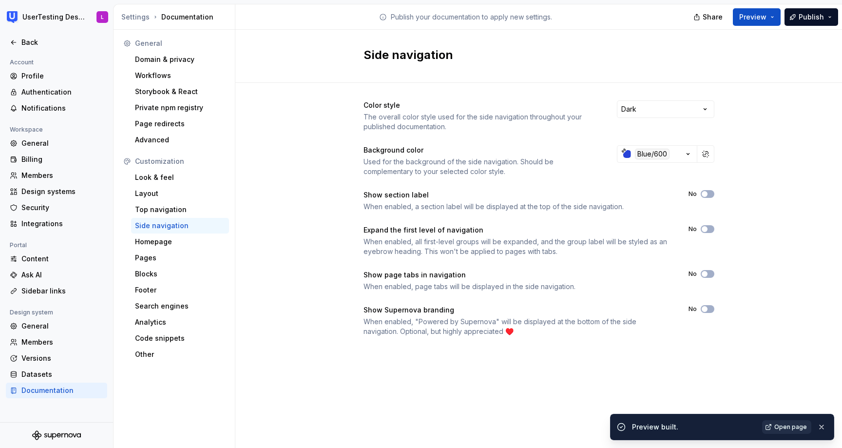
click at [785, 427] on span "Open page" at bounding box center [790, 427] width 33 height 8
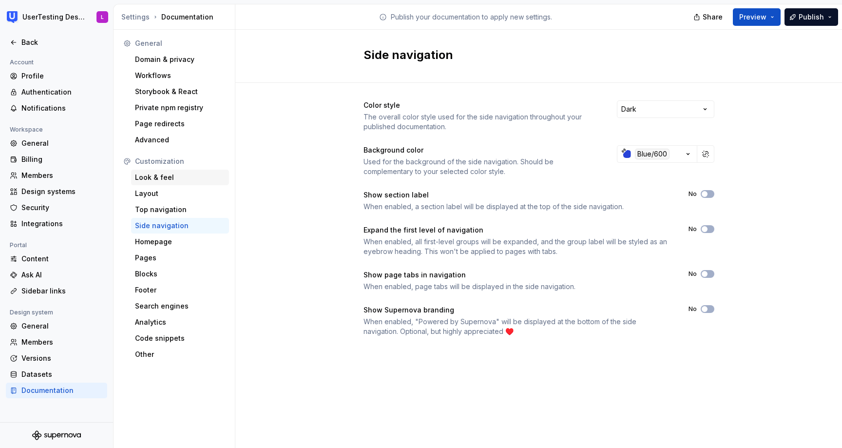
click at [171, 183] on div "Look & feel" at bounding box center [180, 178] width 98 height 16
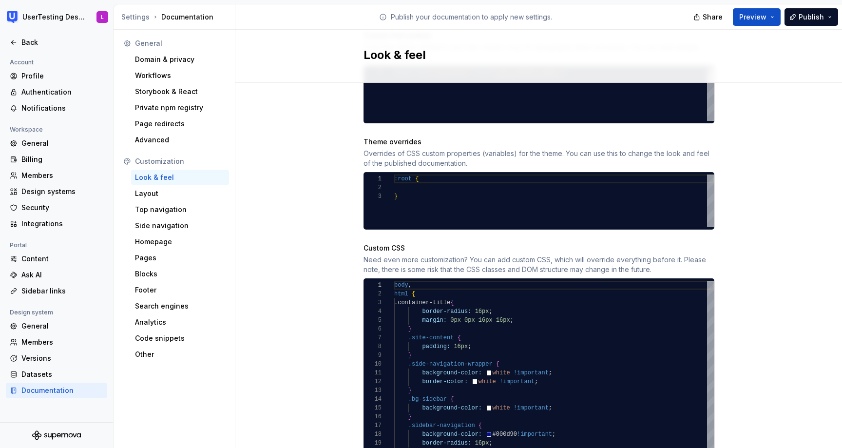
scroll to position [541, 0]
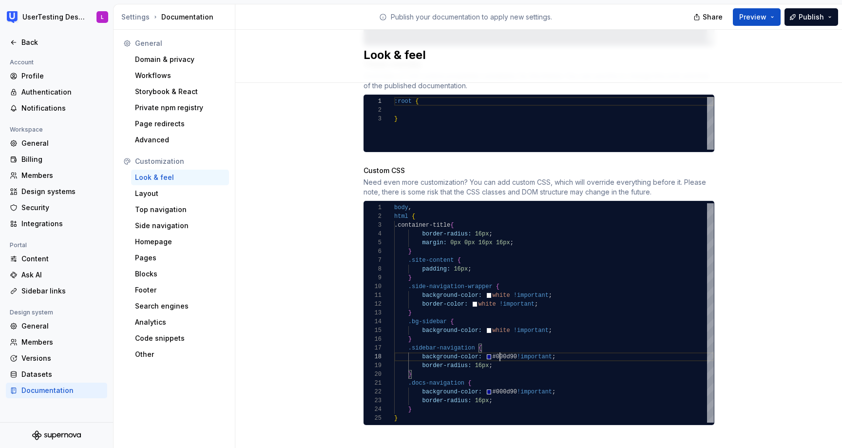
click at [501, 346] on div "body , html { .container-title { border-radius: 16px ; margin: 0px 0px 16px 16p…" at bounding box center [554, 312] width 320 height 219
click at [508, 380] on div "body , html { .container-title { border-radius: 16px ; margin: 0px 0px 16px 16p…" at bounding box center [554, 312] width 320 height 219
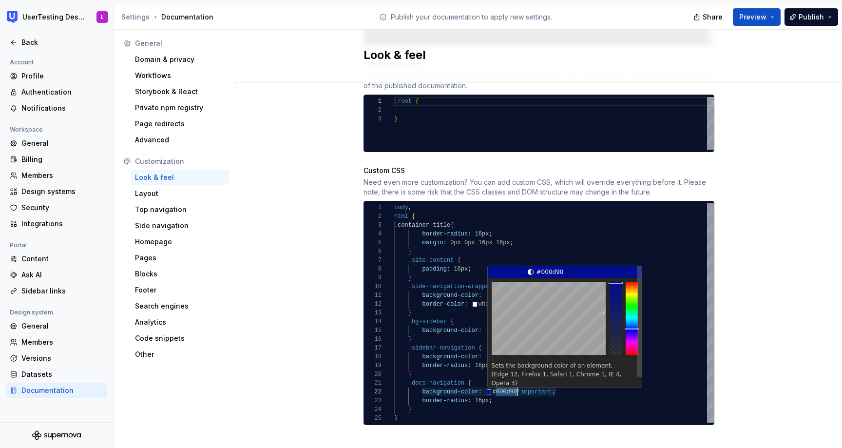
scroll to position [9, 123]
click at [508, 380] on div "body , html { .container-title { border-radius: 16px ; margin: 0px 0px 16px 16p…" at bounding box center [554, 312] width 320 height 219
type textarea "**********"
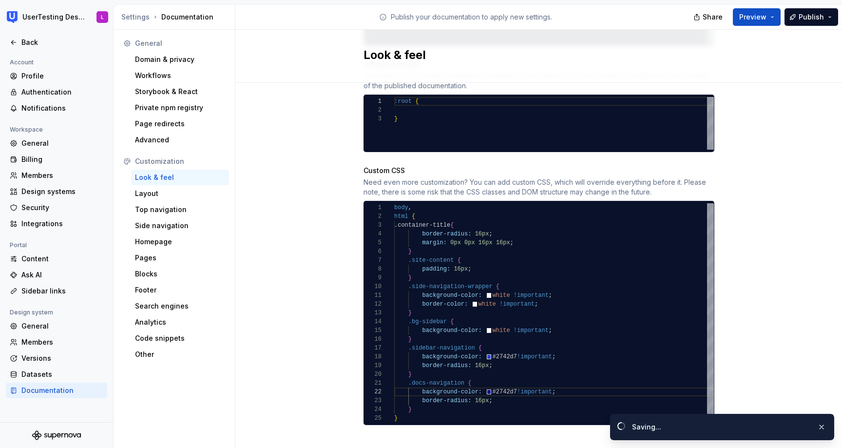
click at [803, 219] on div "Site logo A company logo that will be displayed on all pages on your documentat…" at bounding box center [538, 2] width 606 height 920
click at [768, 13] on button "Preview" at bounding box center [757, 17] width 48 height 18
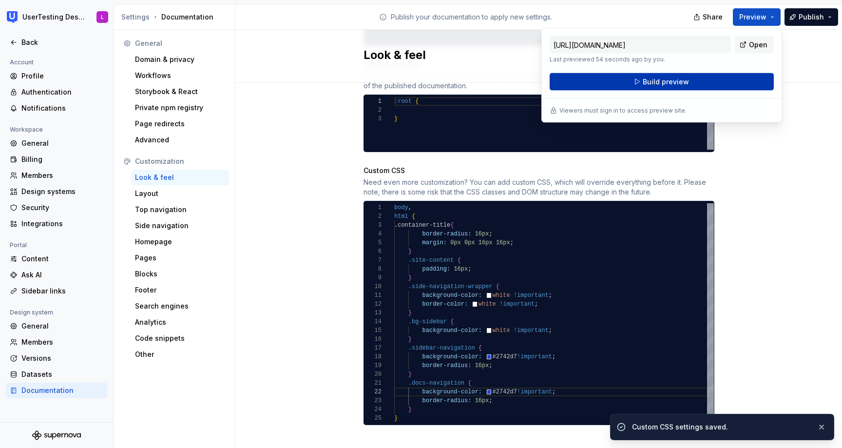
click at [749, 74] on button "Build preview" at bounding box center [661, 82] width 224 height 18
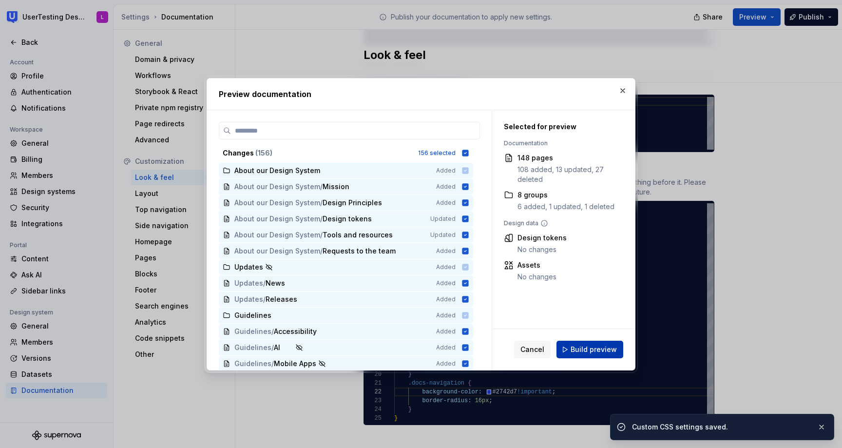
click at [590, 347] on span "Build preview" at bounding box center [593, 349] width 46 height 10
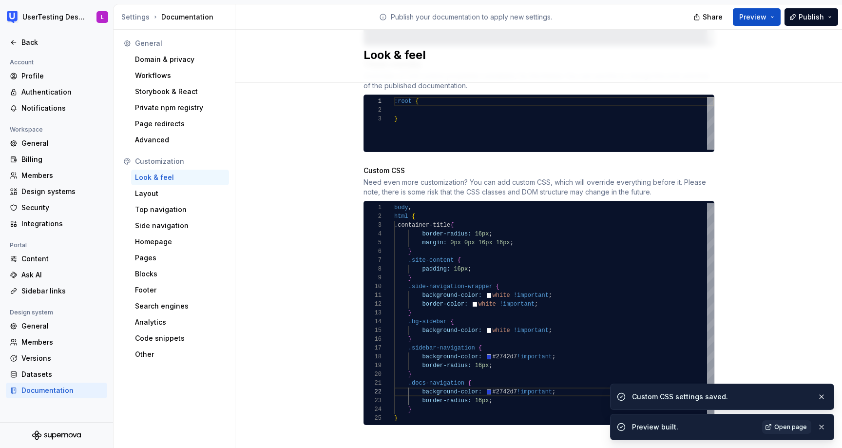
click at [788, 427] on span "Open page" at bounding box center [790, 427] width 33 height 8
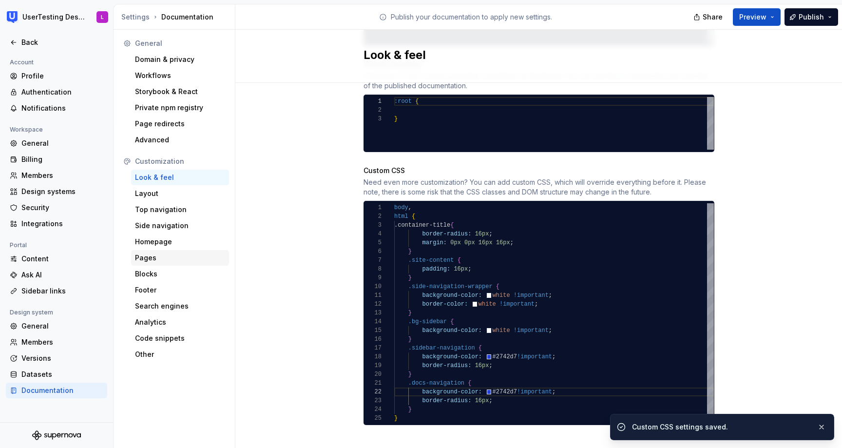
click at [170, 259] on div "Pages" at bounding box center [180, 258] width 90 height 10
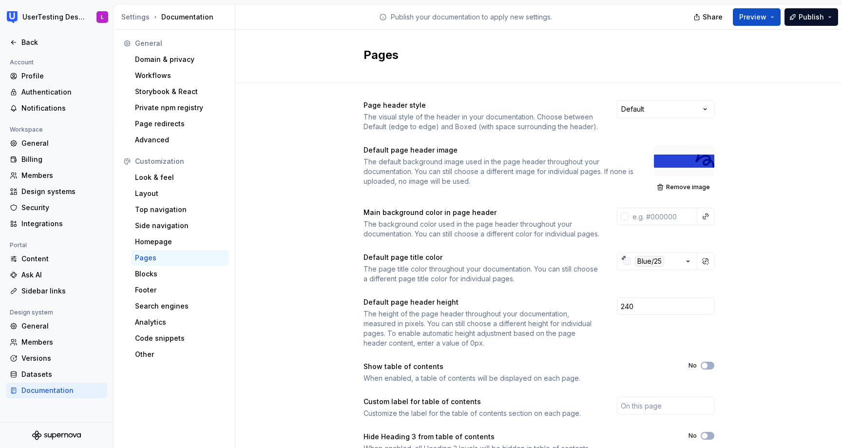
click at [706, 159] on div at bounding box center [684, 160] width 60 height 31
click at [689, 187] on span "Remove image" at bounding box center [688, 187] width 44 height 8
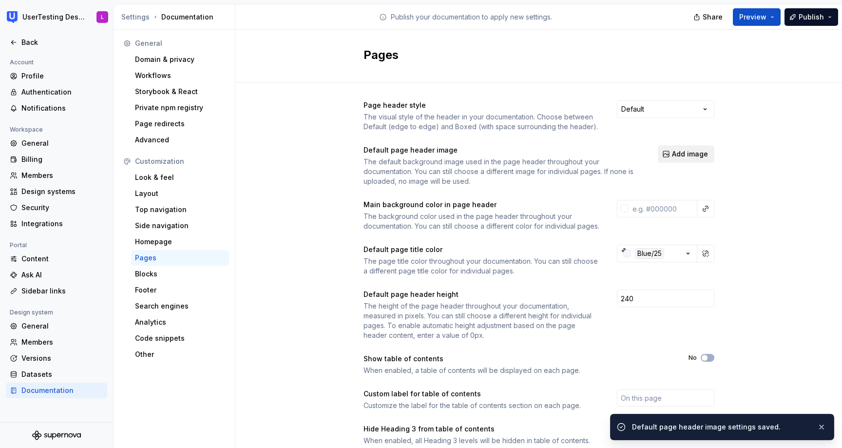
click at [690, 153] on span "Add image" at bounding box center [690, 154] width 36 height 10
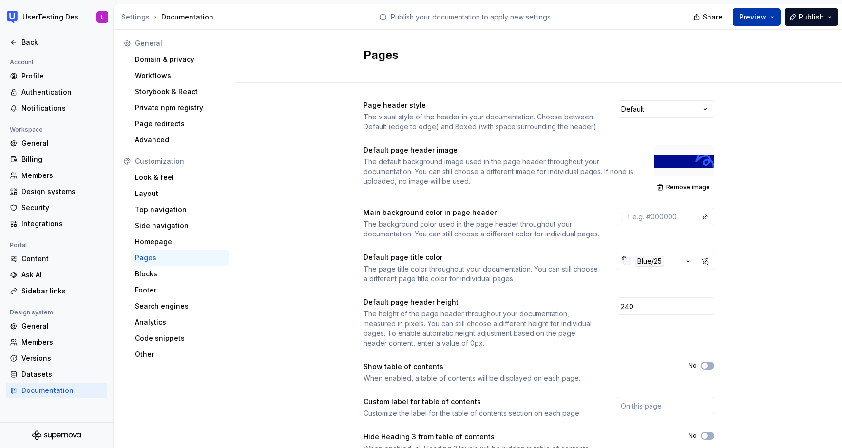
click at [753, 14] on span "Preview" at bounding box center [752, 17] width 27 height 10
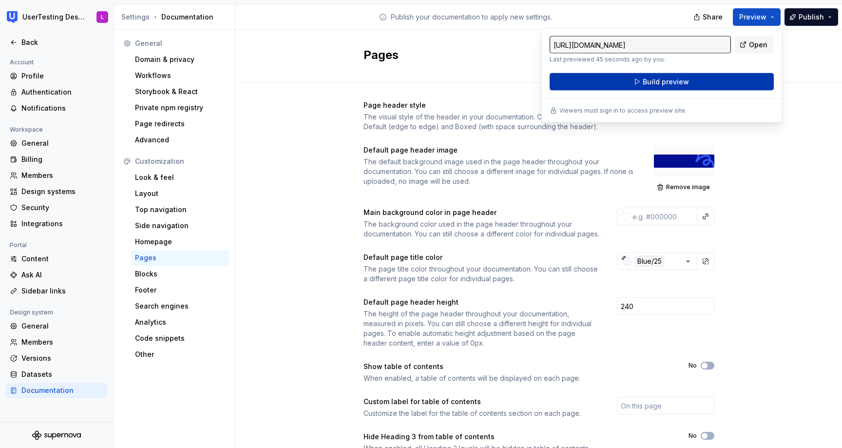
click at [701, 80] on button "Build preview" at bounding box center [661, 82] width 224 height 18
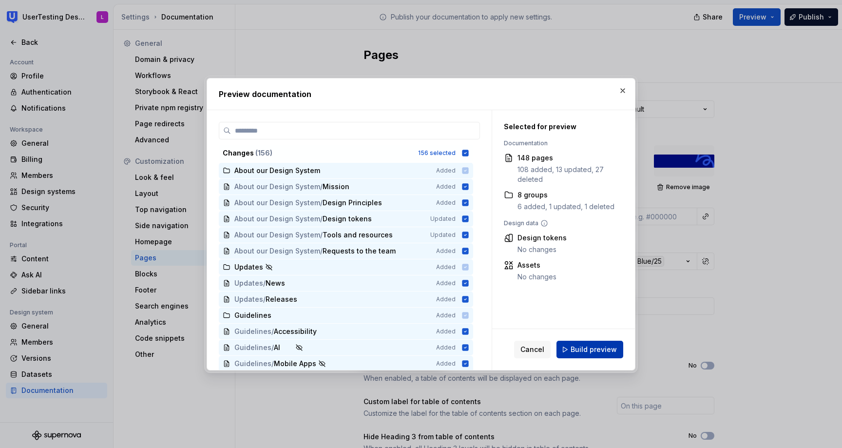
click at [588, 344] on span "Build preview" at bounding box center [593, 349] width 46 height 10
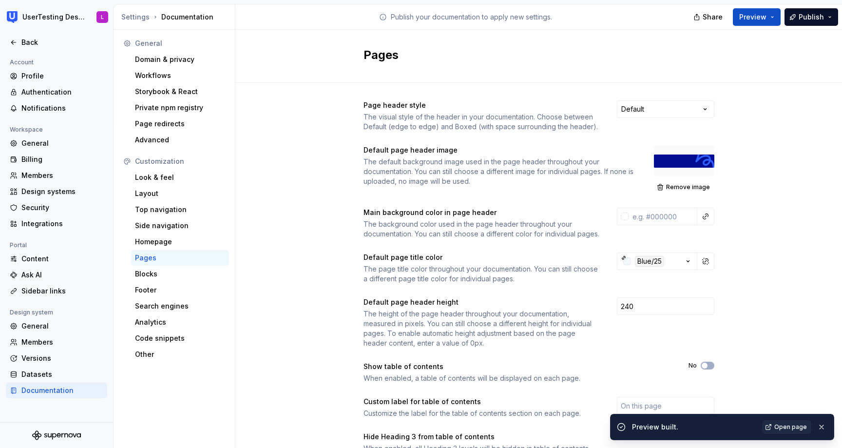
click at [780, 428] on span "Open page" at bounding box center [790, 427] width 33 height 8
